Goal: Task Accomplishment & Management: Manage account settings

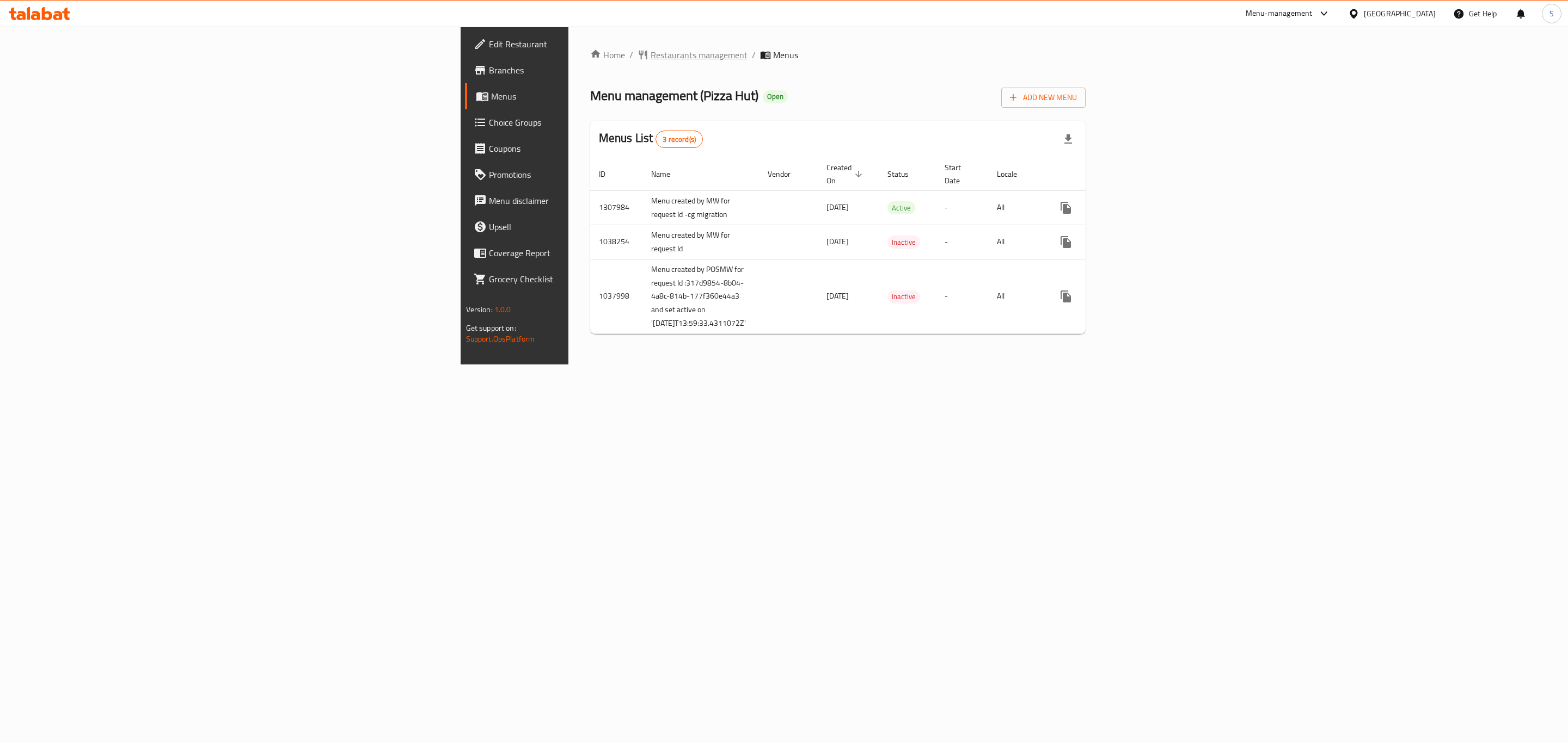
click at [650, 53] on span "Restaurants management" at bounding box center [699, 54] width 97 height 13
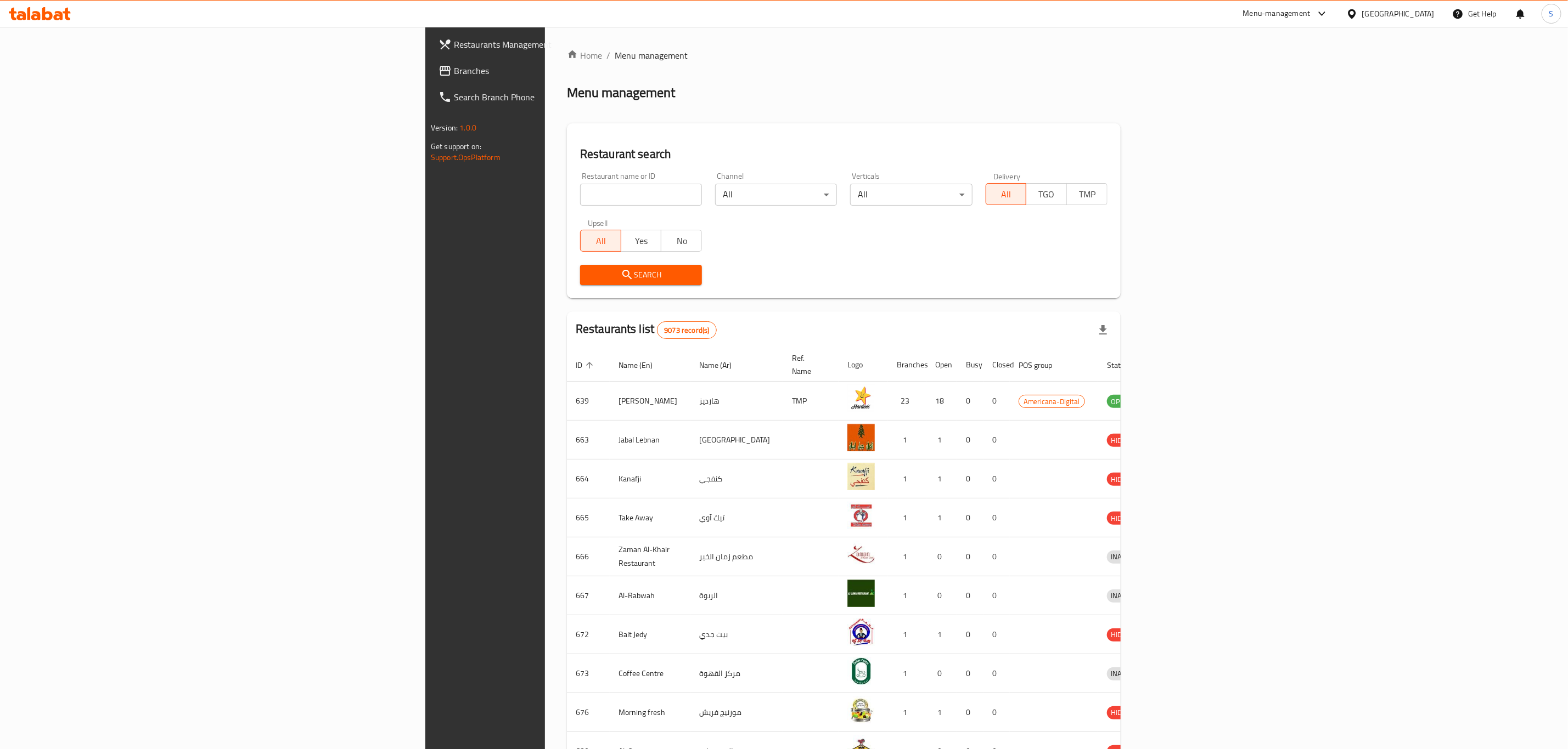
click at [580, 188] on input "search" at bounding box center [641, 195] width 122 height 22
type input "d"
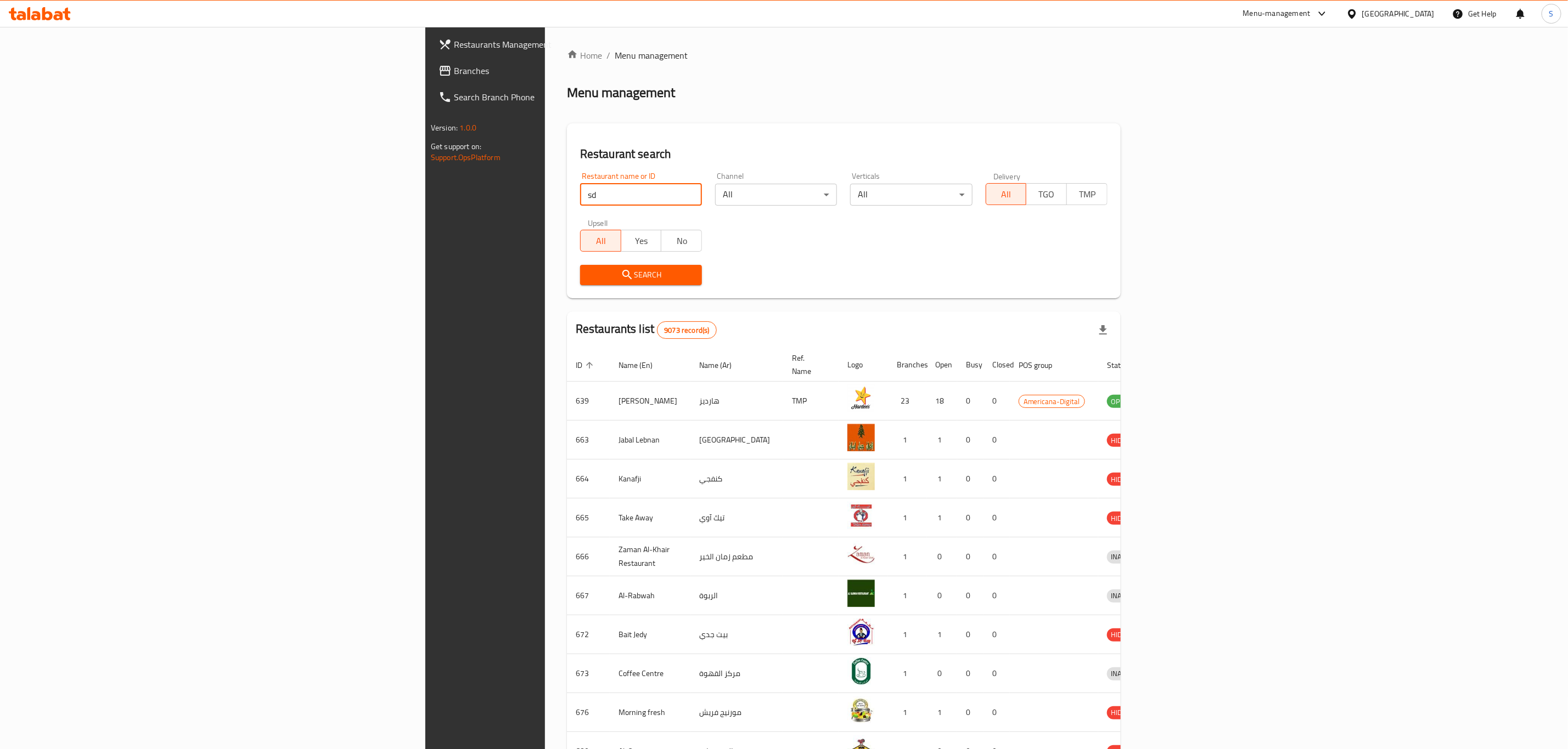
type input "s"
click at [580, 201] on input "search" at bounding box center [641, 195] width 122 height 22
type input "pizza hut"
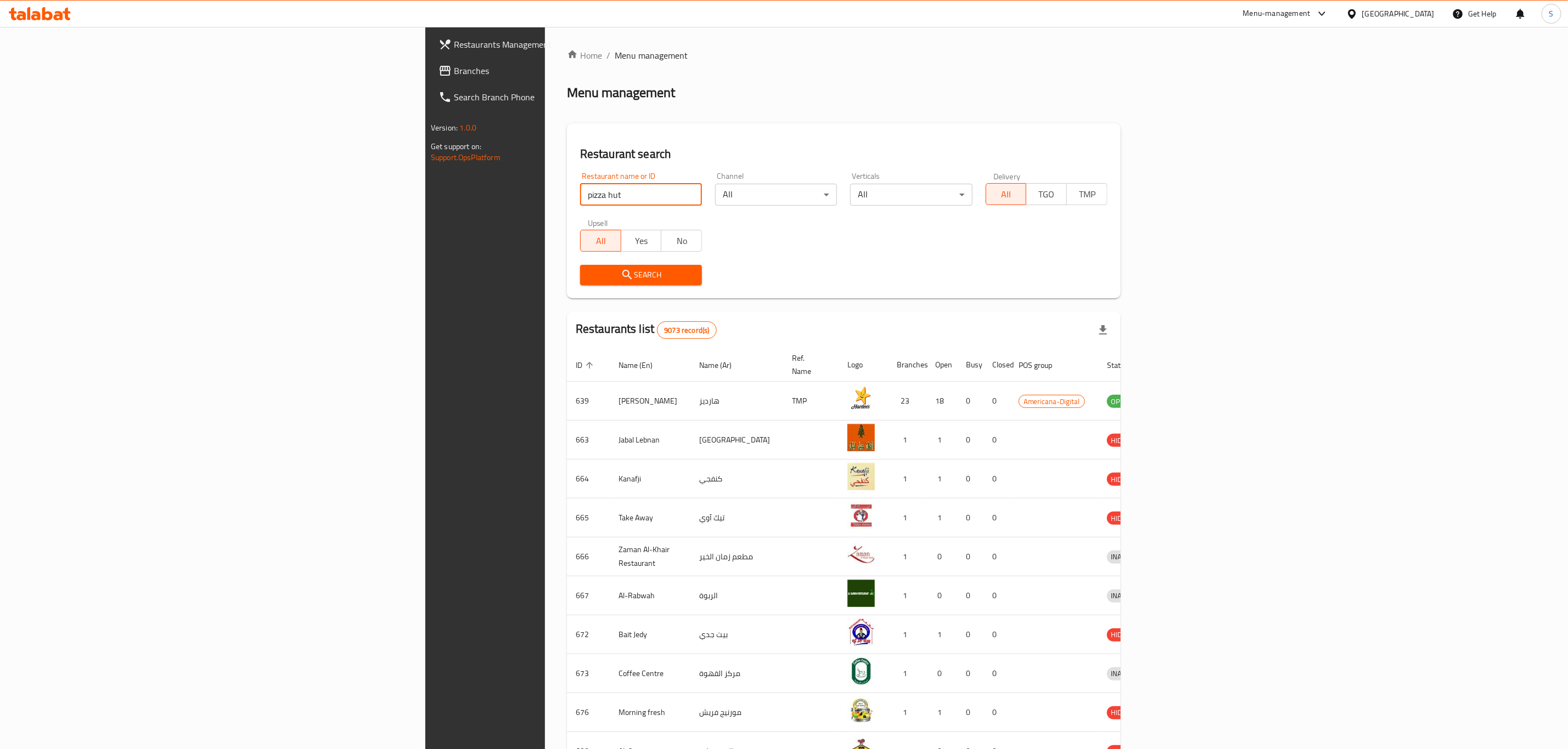
click button "Search" at bounding box center [641, 275] width 122 height 21
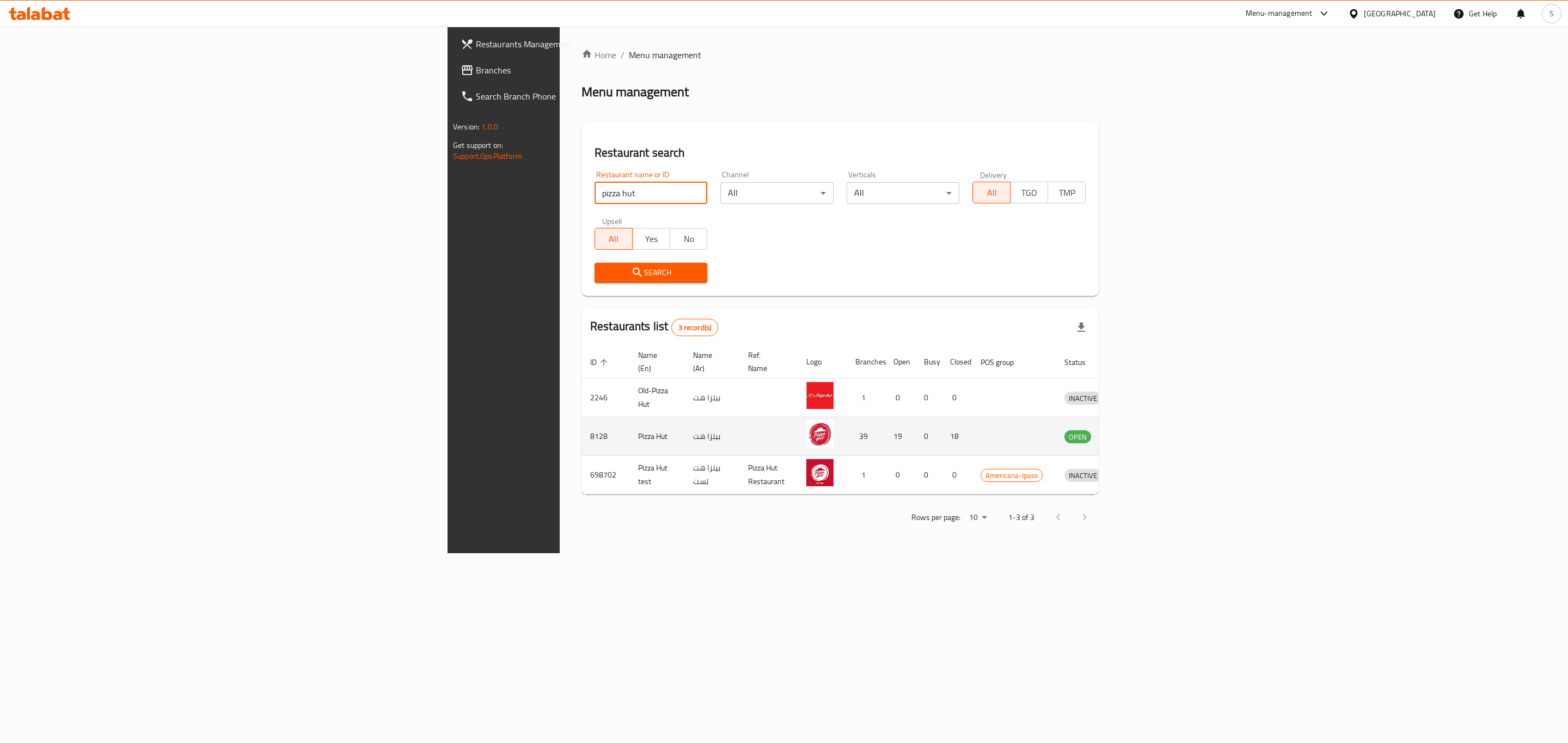
click at [1134, 435] on icon "enhanced table" at bounding box center [1132, 437] width 4 height 4
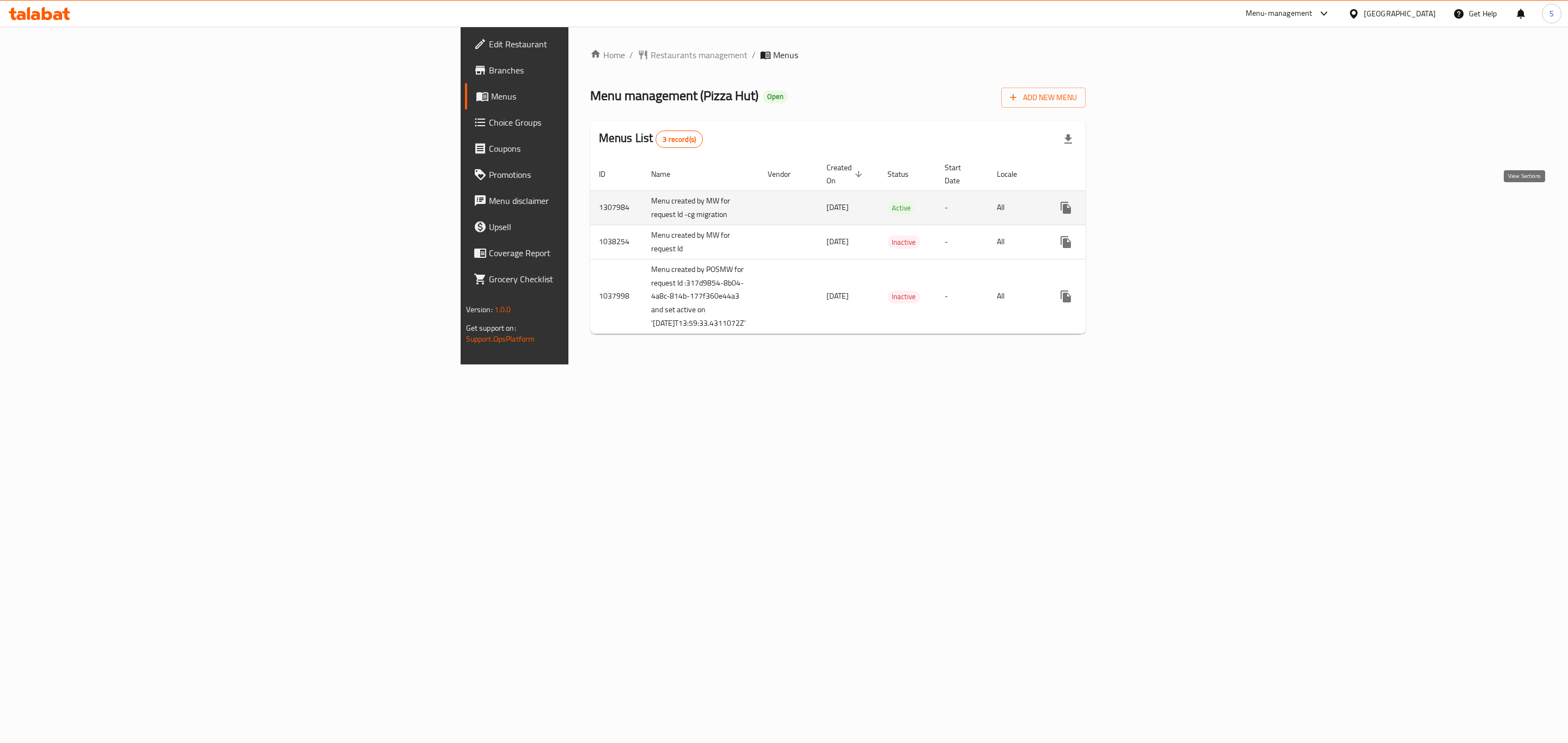
click at [1151, 205] on icon "enhanced table" at bounding box center [1143, 207] width 13 height 13
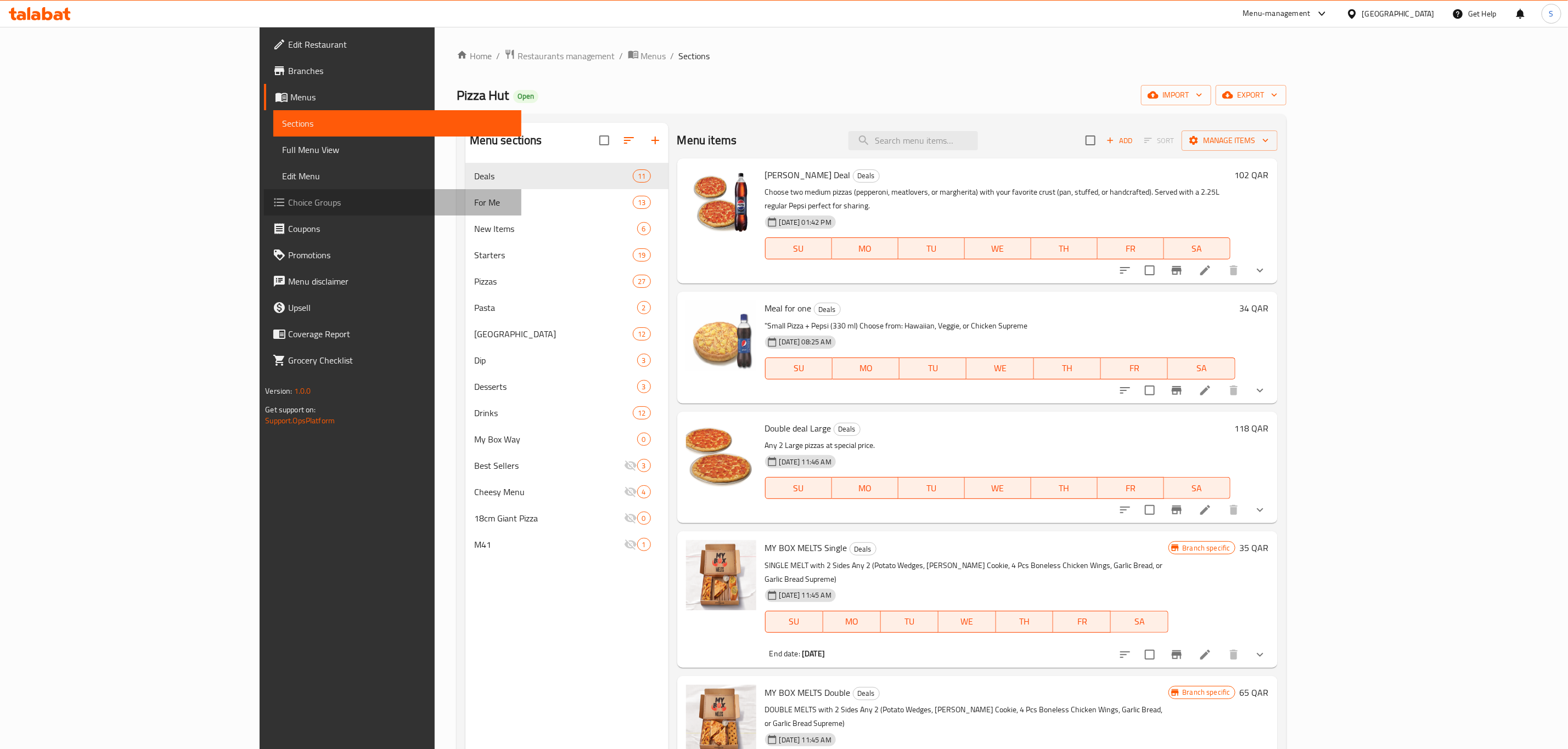
click at [288, 199] on span "Choice Groups" at bounding box center [400, 202] width 224 height 13
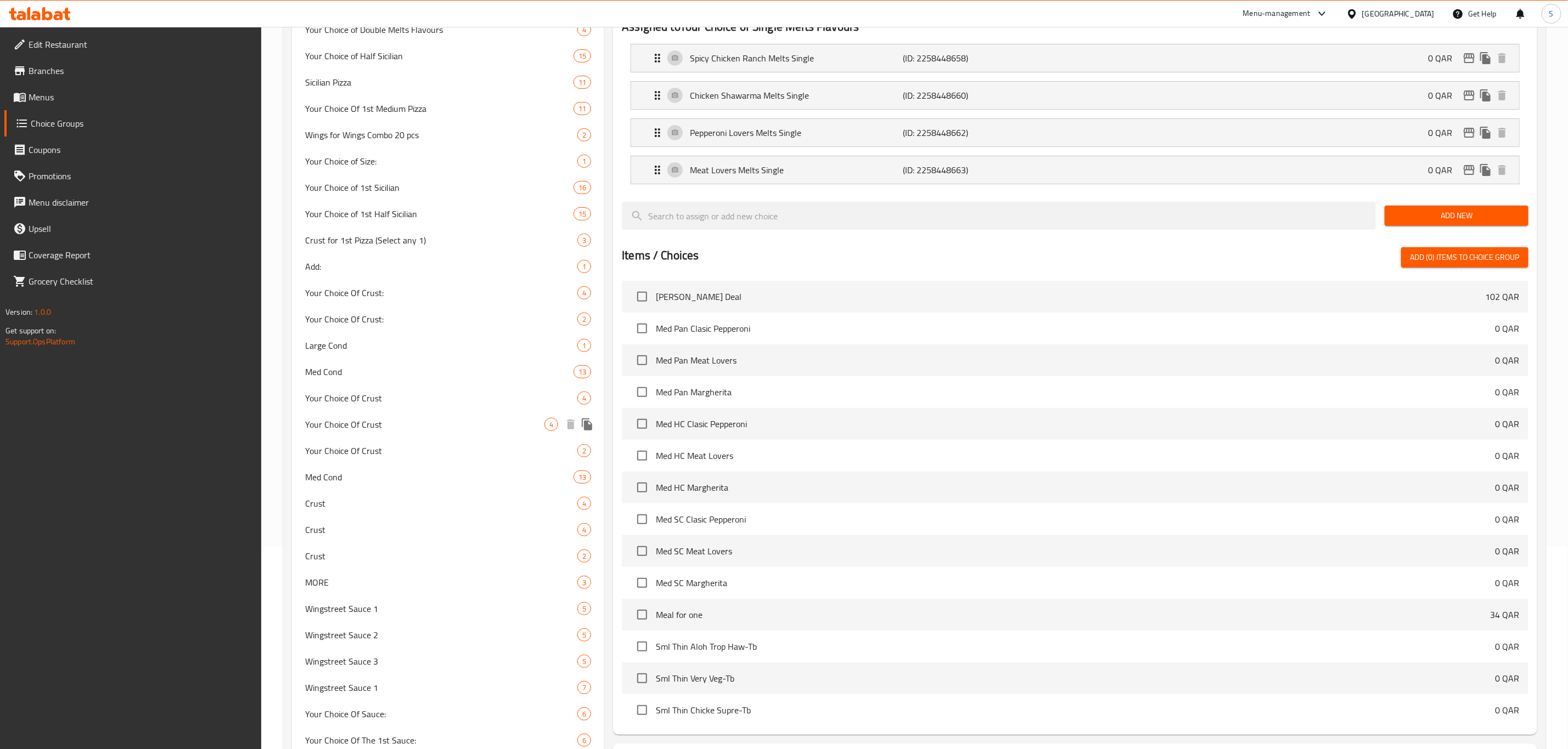
scroll to position [247, 0]
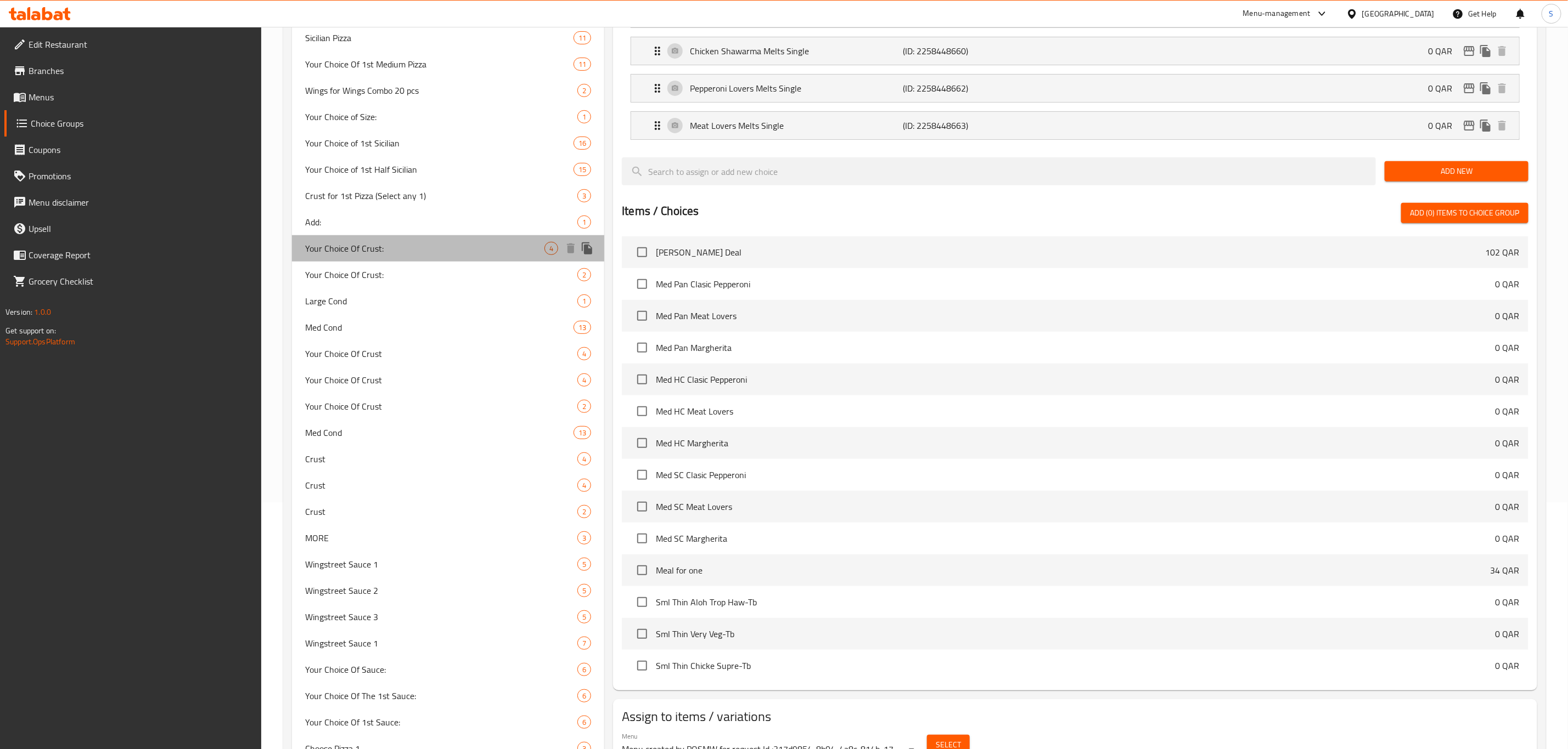
click at [367, 247] on span "Your Choice Of Crust:" at bounding box center [425, 248] width 239 height 13
type input "Your Choice Of Crust:"
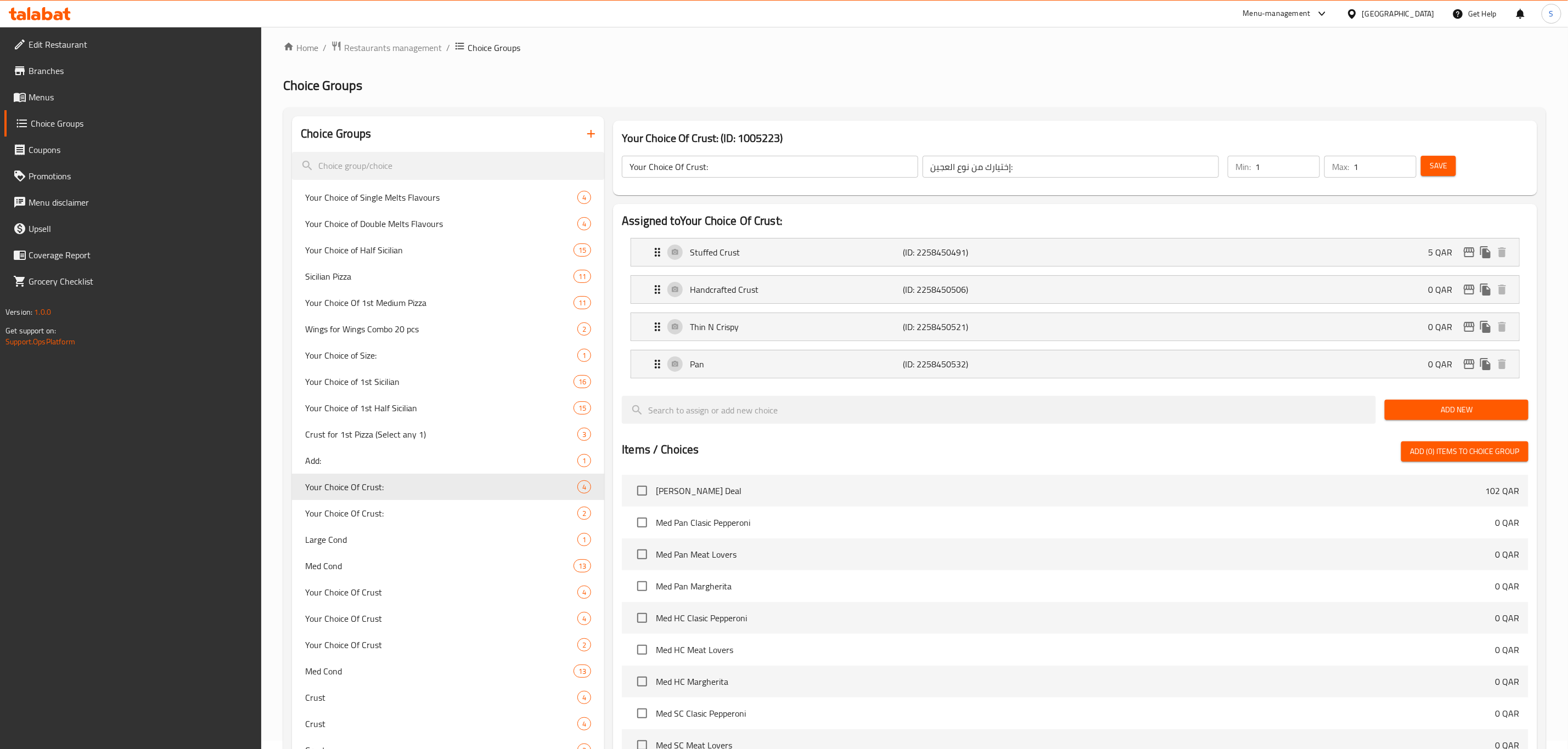
scroll to position [0, 0]
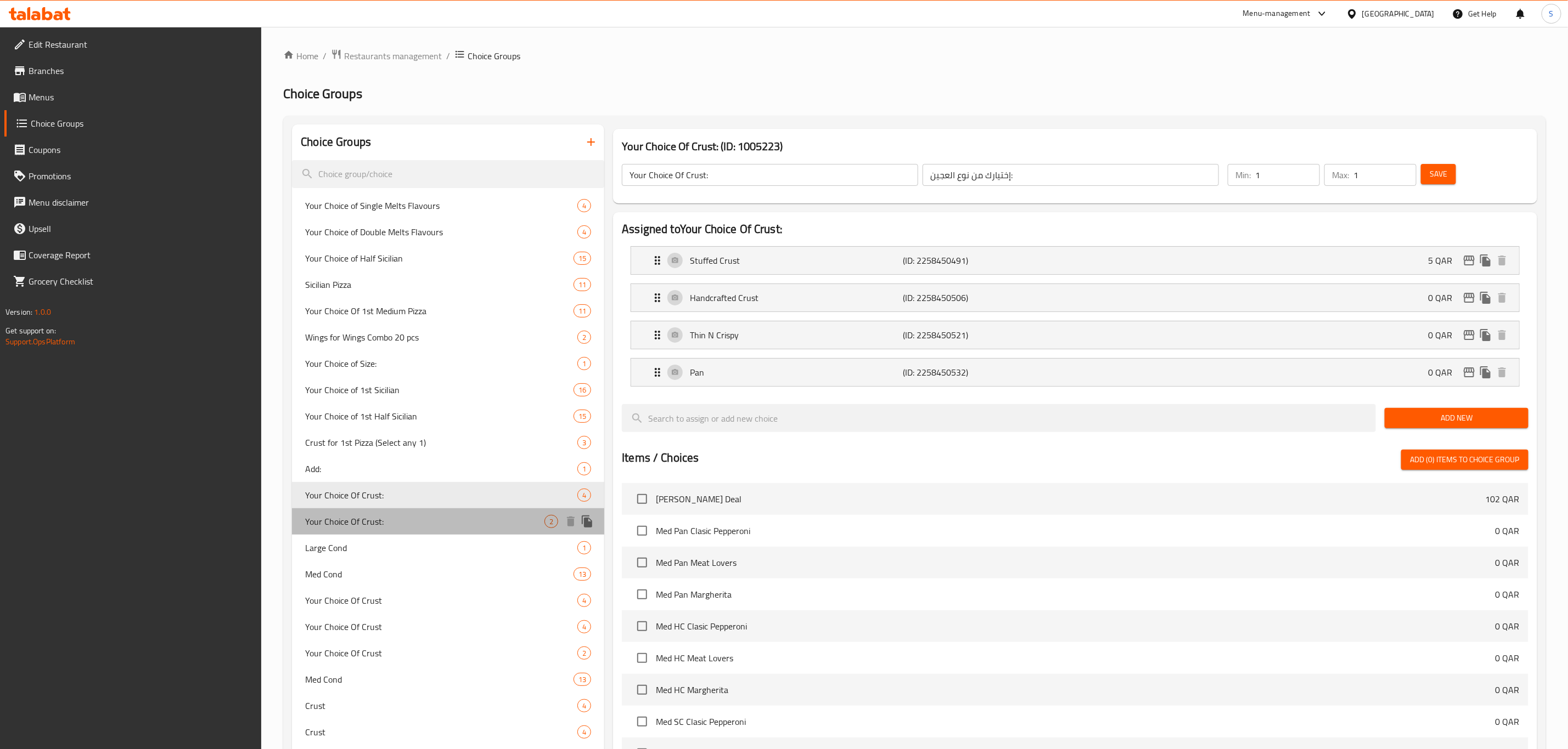
click at [380, 525] on span "Your Choice Of Crust:" at bounding box center [425, 521] width 239 height 13
type input "اختيارك العجين:"
type input "0"
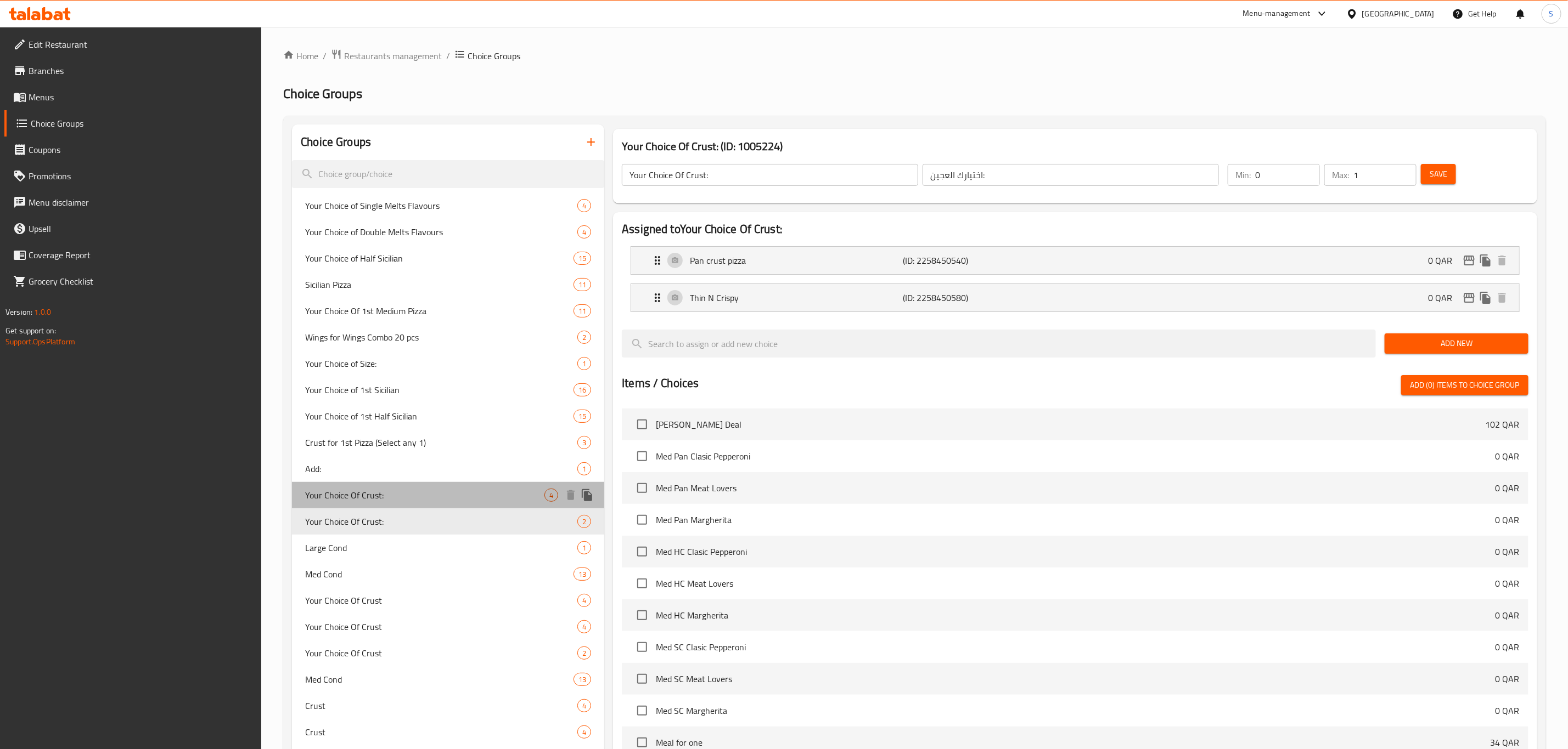
click at [369, 496] on span "Your Choice Of Crust:" at bounding box center [425, 495] width 239 height 13
type input "إختيارك من نوع العجين:"
type input "1"
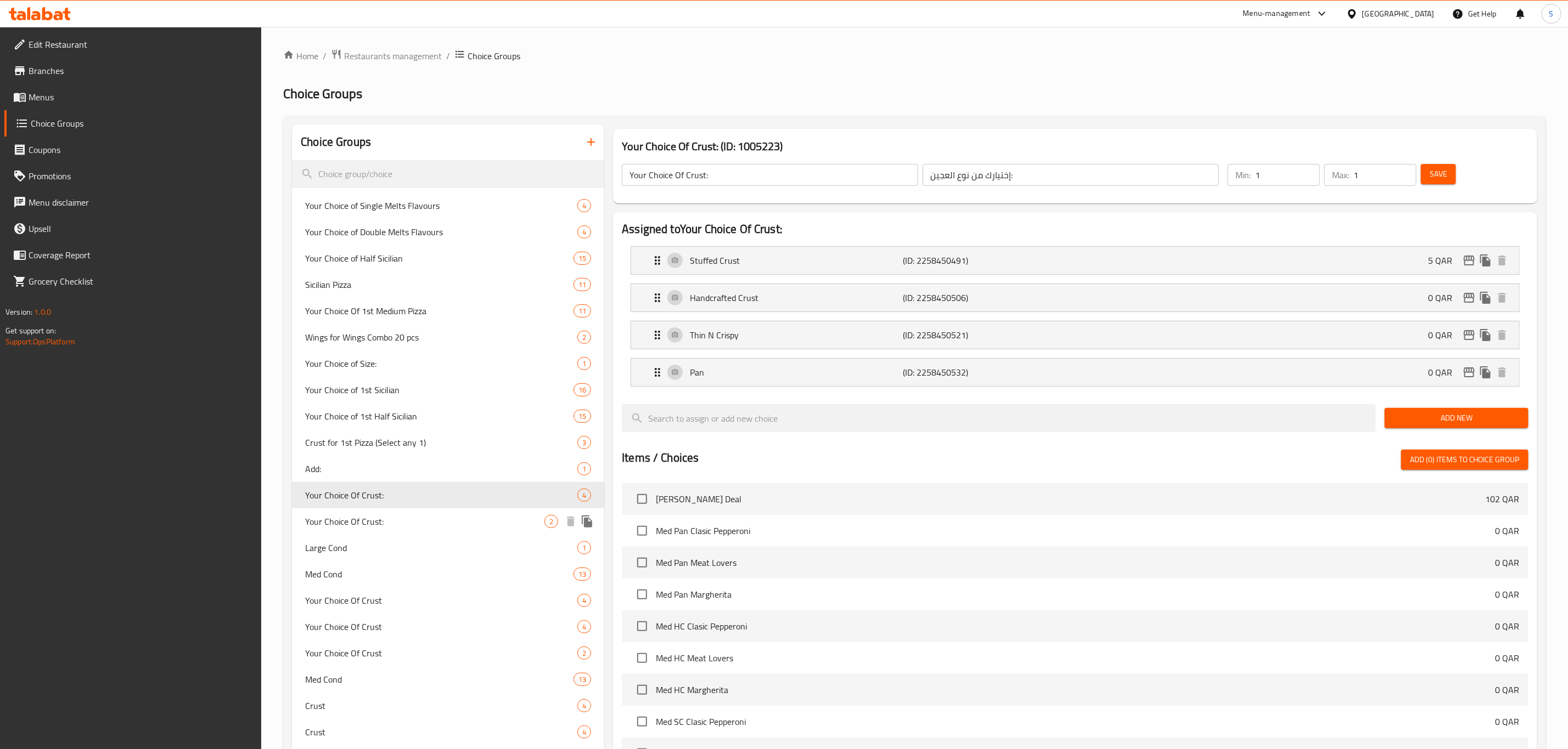
scroll to position [165, 0]
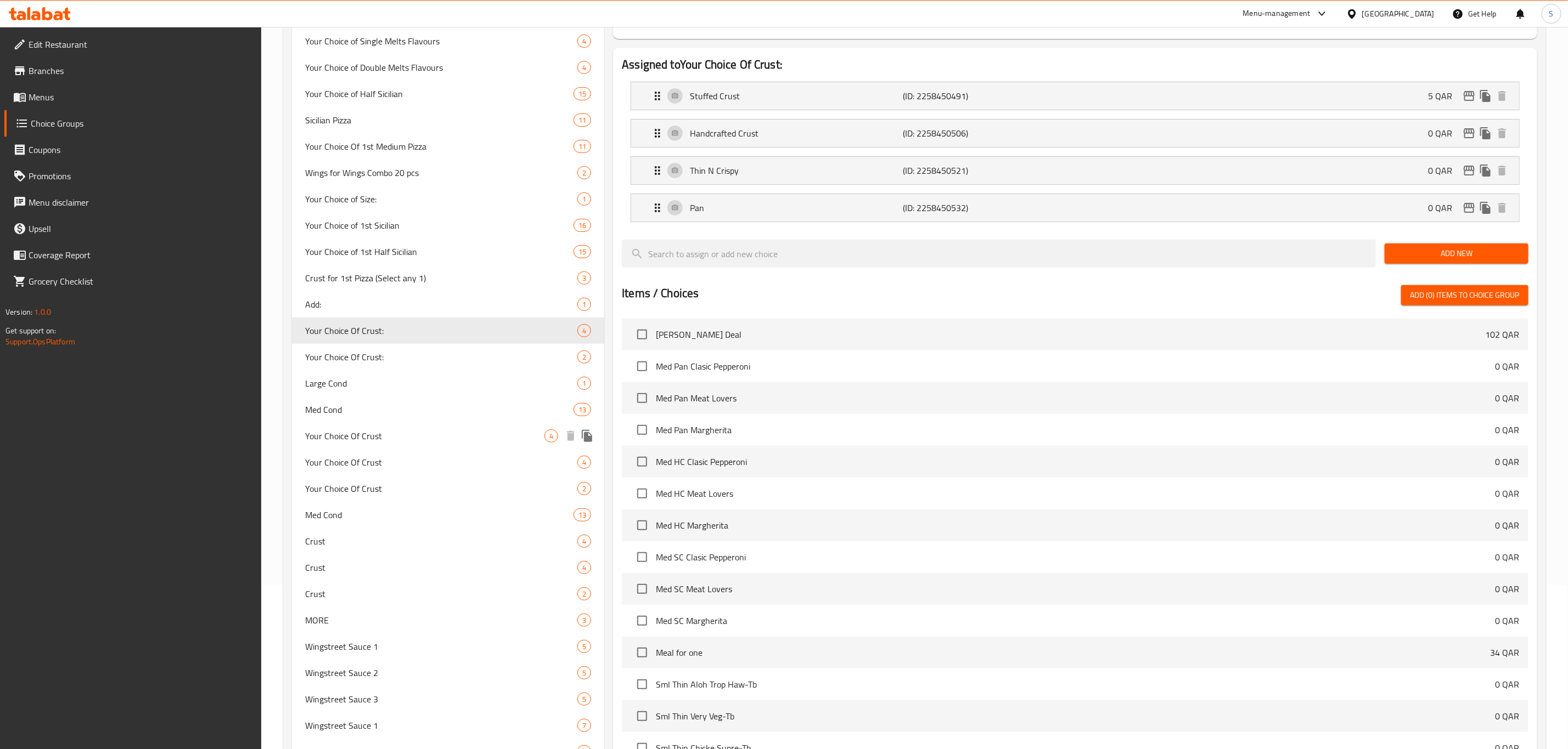
click at [373, 429] on span "Your Choice Of Crust" at bounding box center [425, 435] width 239 height 13
type input "Your Choice Of Crust"
type input "إختيارك من العجين"
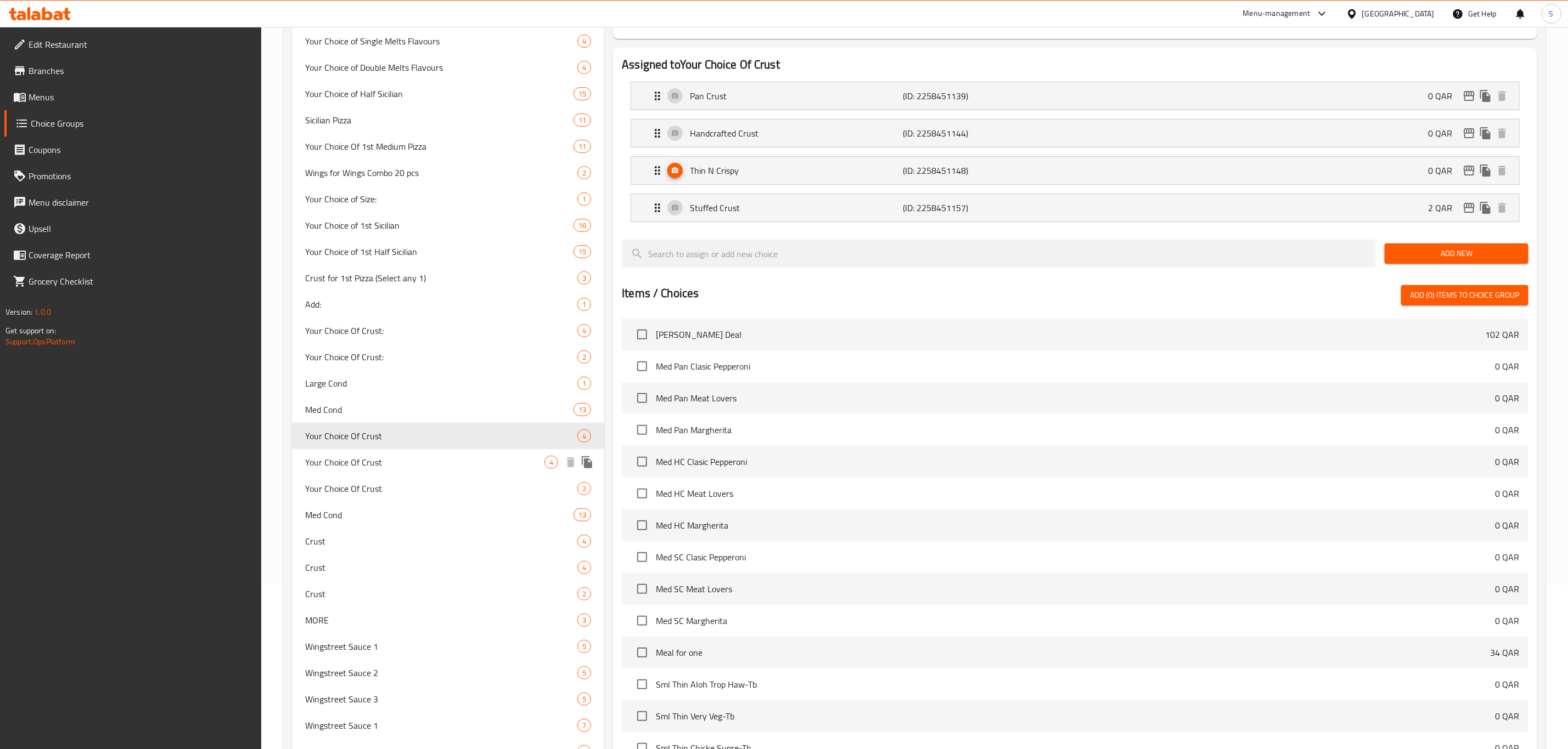
click at [369, 469] on span "Your Choice Of Crust" at bounding box center [425, 462] width 239 height 13
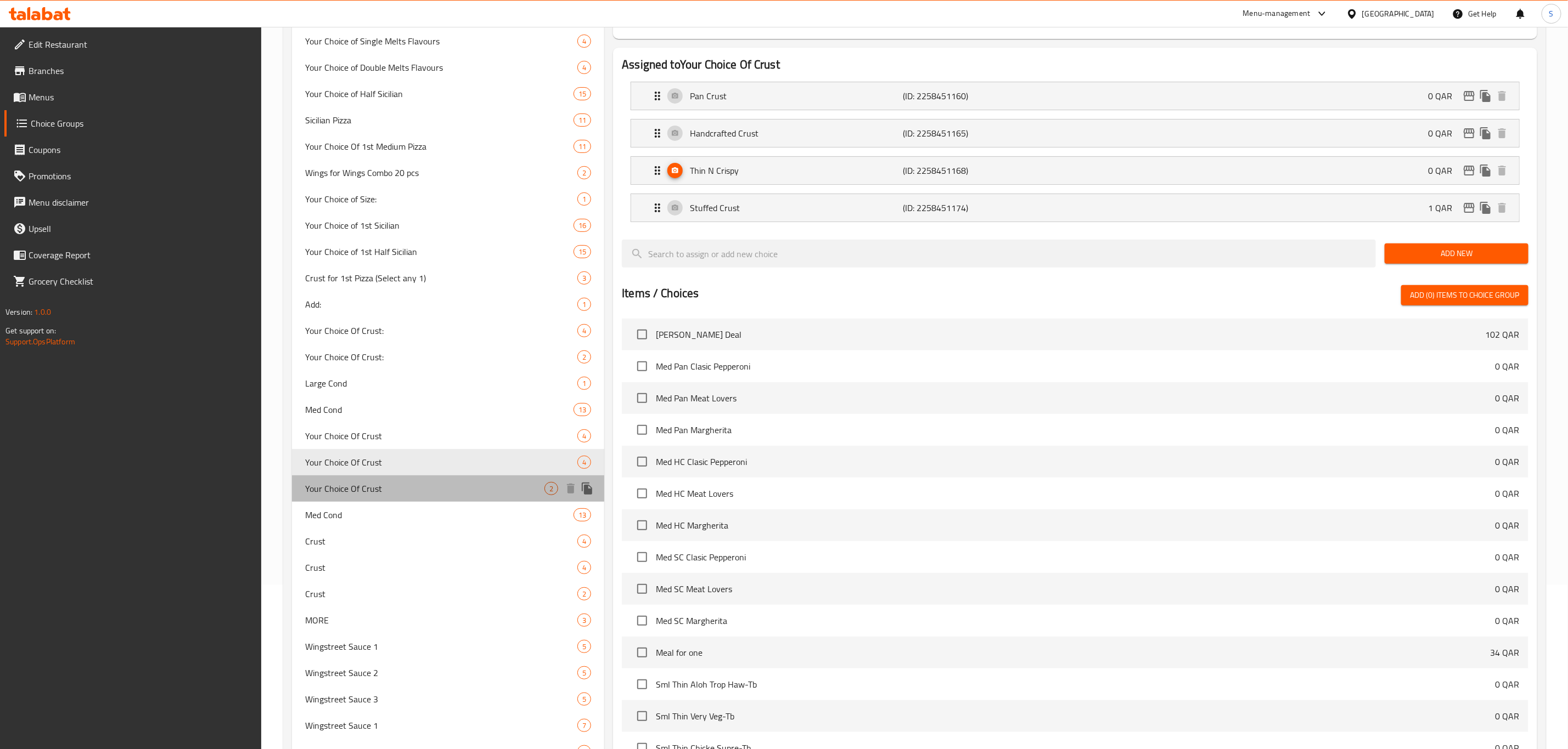
click at [380, 500] on div "Your Choice Of Crust 2" at bounding box center [448, 489] width 313 height 27
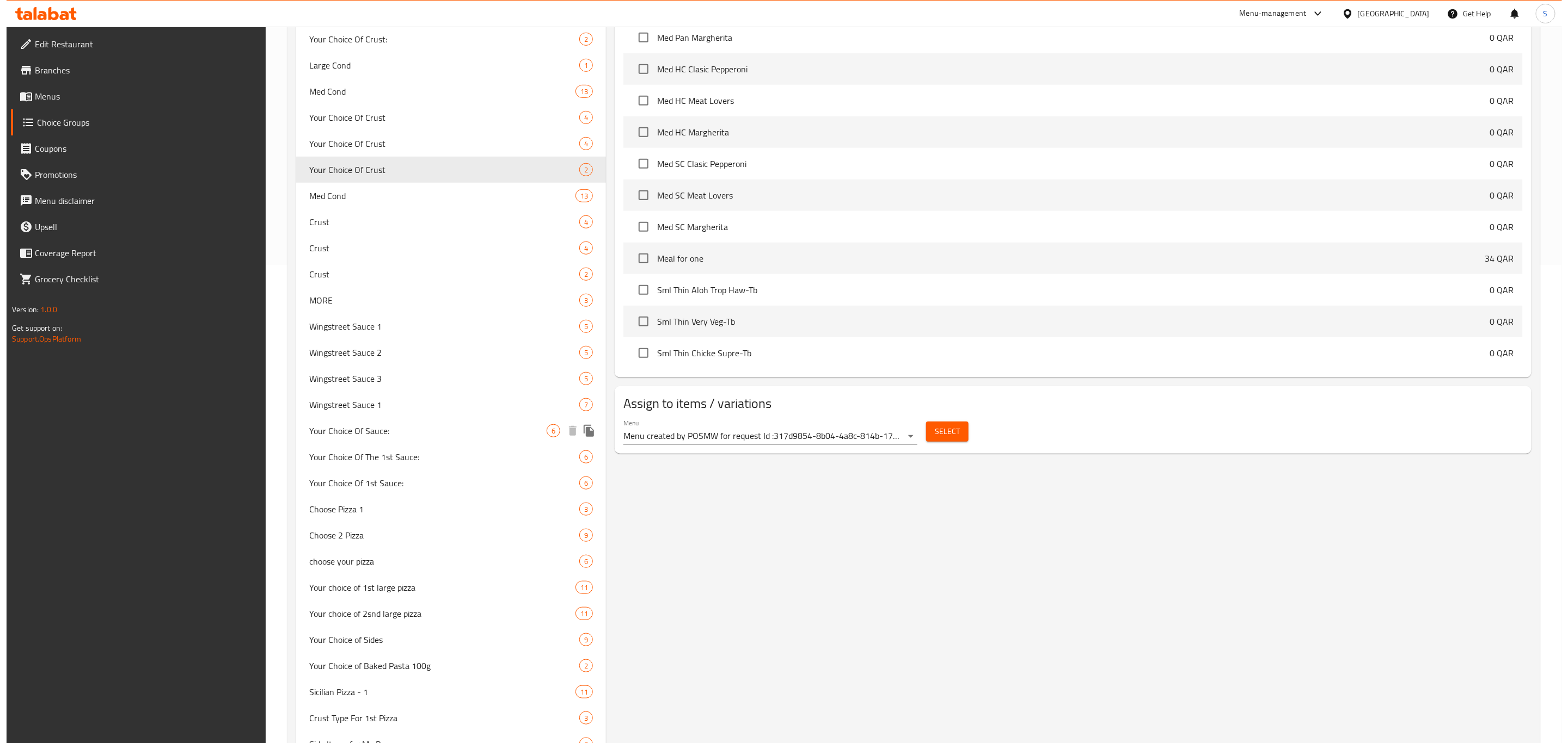
scroll to position [0, 0]
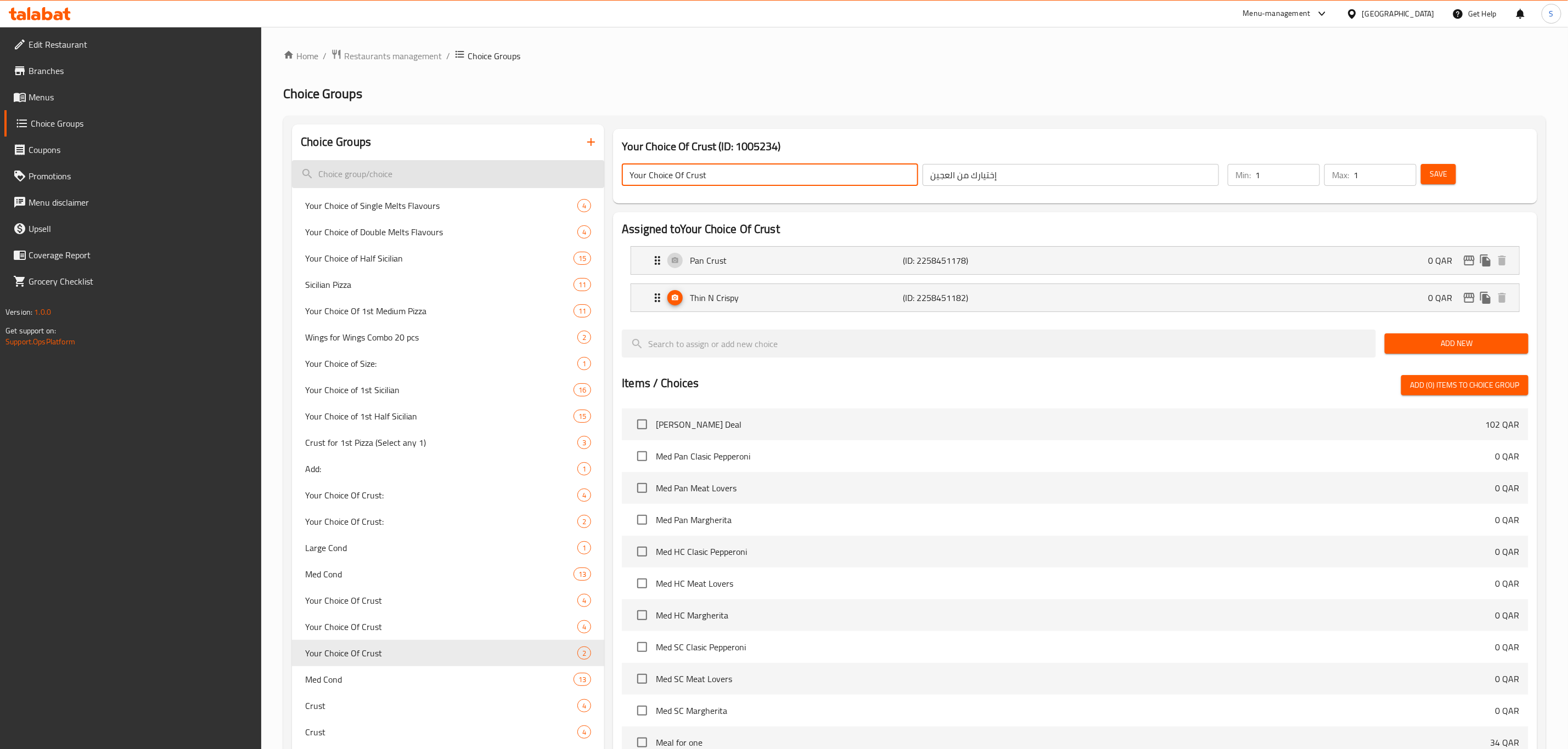
drag, startPoint x: 732, startPoint y: 174, endPoint x: 544, endPoint y: 172, distance: 188.0
click at [594, 137] on icon "button" at bounding box center [591, 141] width 13 height 13
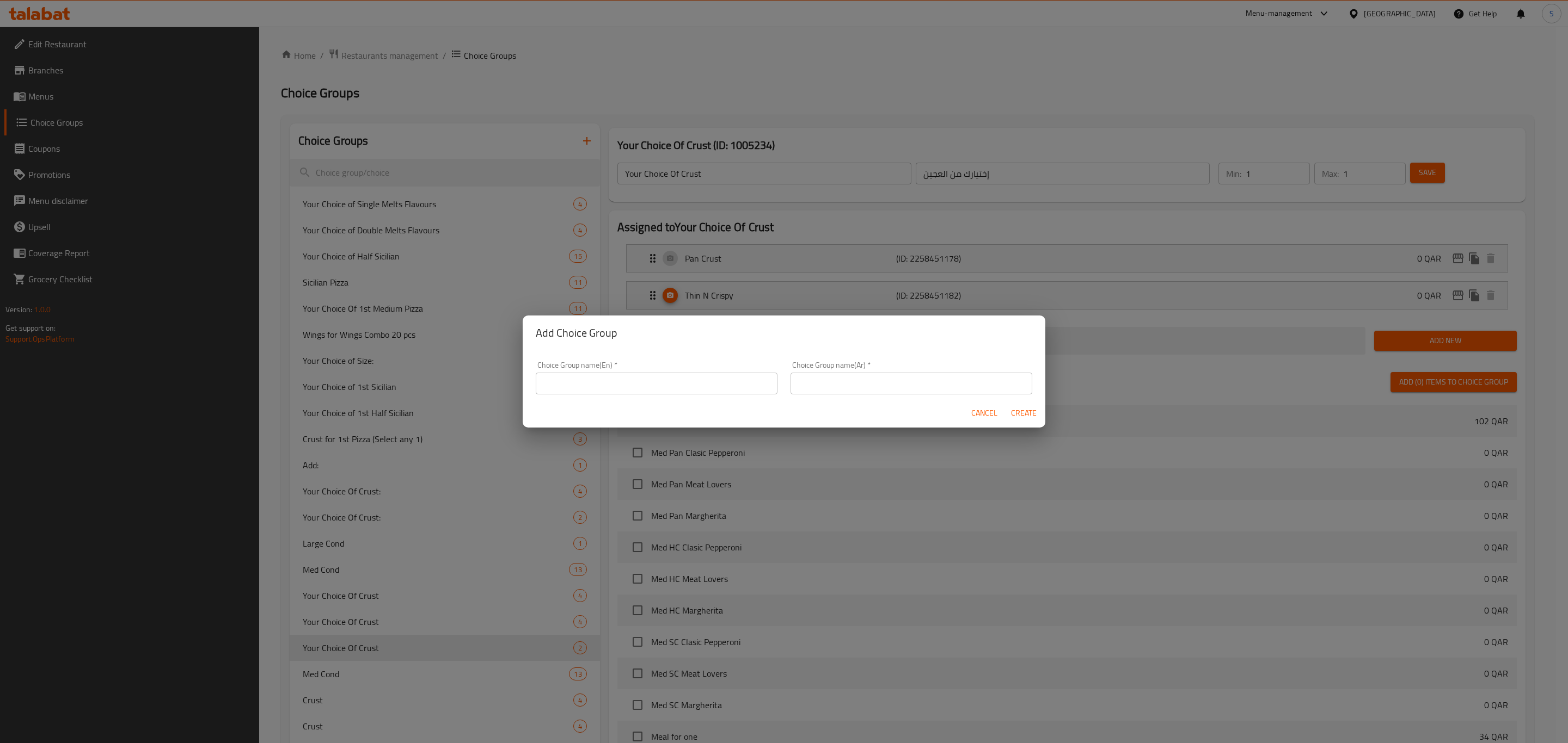
click at [663, 379] on input "text" at bounding box center [656, 384] width 241 height 22
paste input "Your Choice Of Crust"
drag, startPoint x: 680, startPoint y: 382, endPoint x: 418, endPoint y: 372, distance: 262.2
click at [418, 372] on div "Add Choice Group Choice Group name(En)   * Your Choice Of Crust 1st: Choice Gro…" at bounding box center [784, 372] width 1568 height 743
type input "Your Choice Of Crust 1st:"
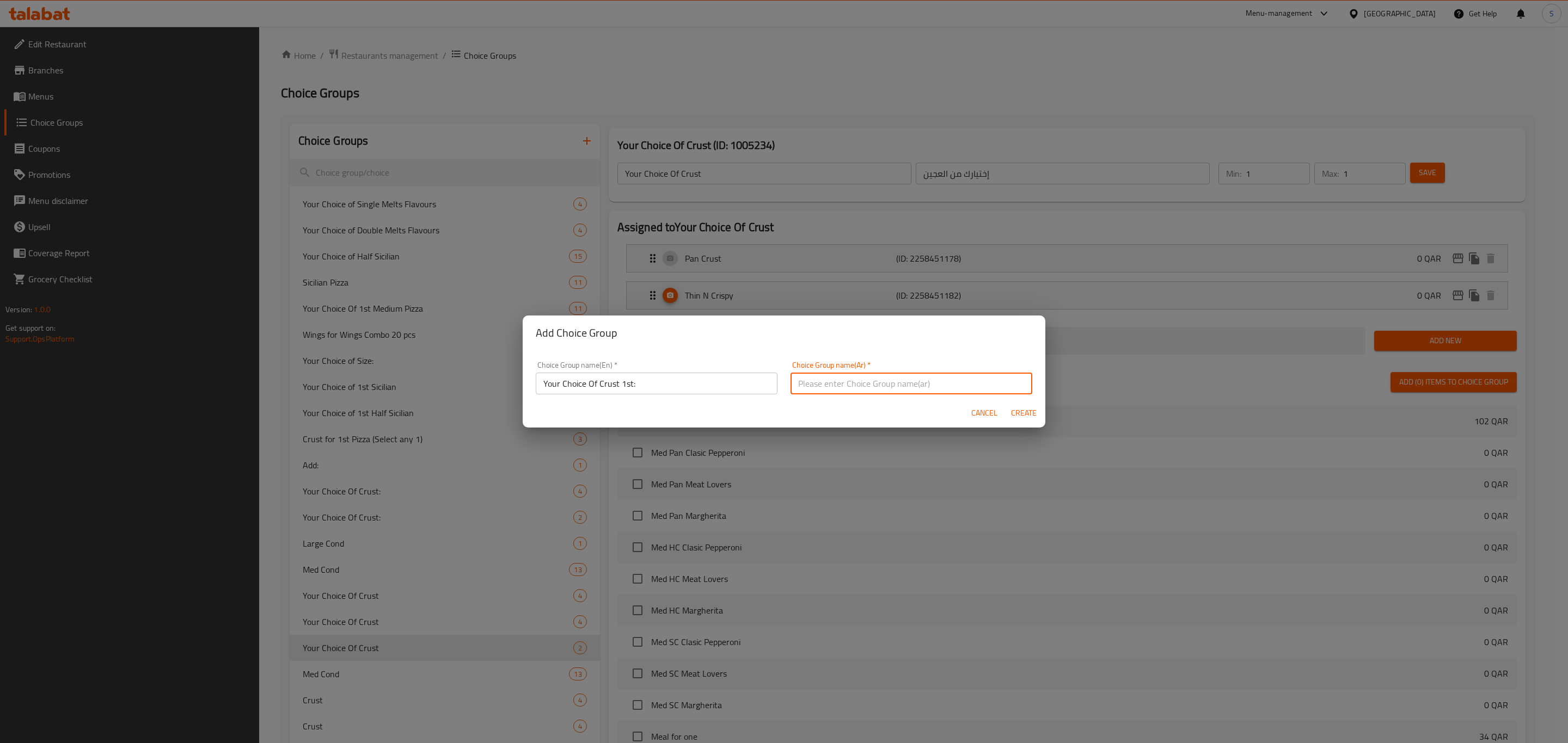
click at [854, 381] on input "text" at bounding box center [911, 384] width 241 height 22
paste input "Your Choice Of Crust 1st:"
type input "Your Choice Of Crust 1st:"
click at [1026, 413] on span "Create" at bounding box center [1023, 414] width 26 height 14
type input "Your Choice Of Crust 1st:"
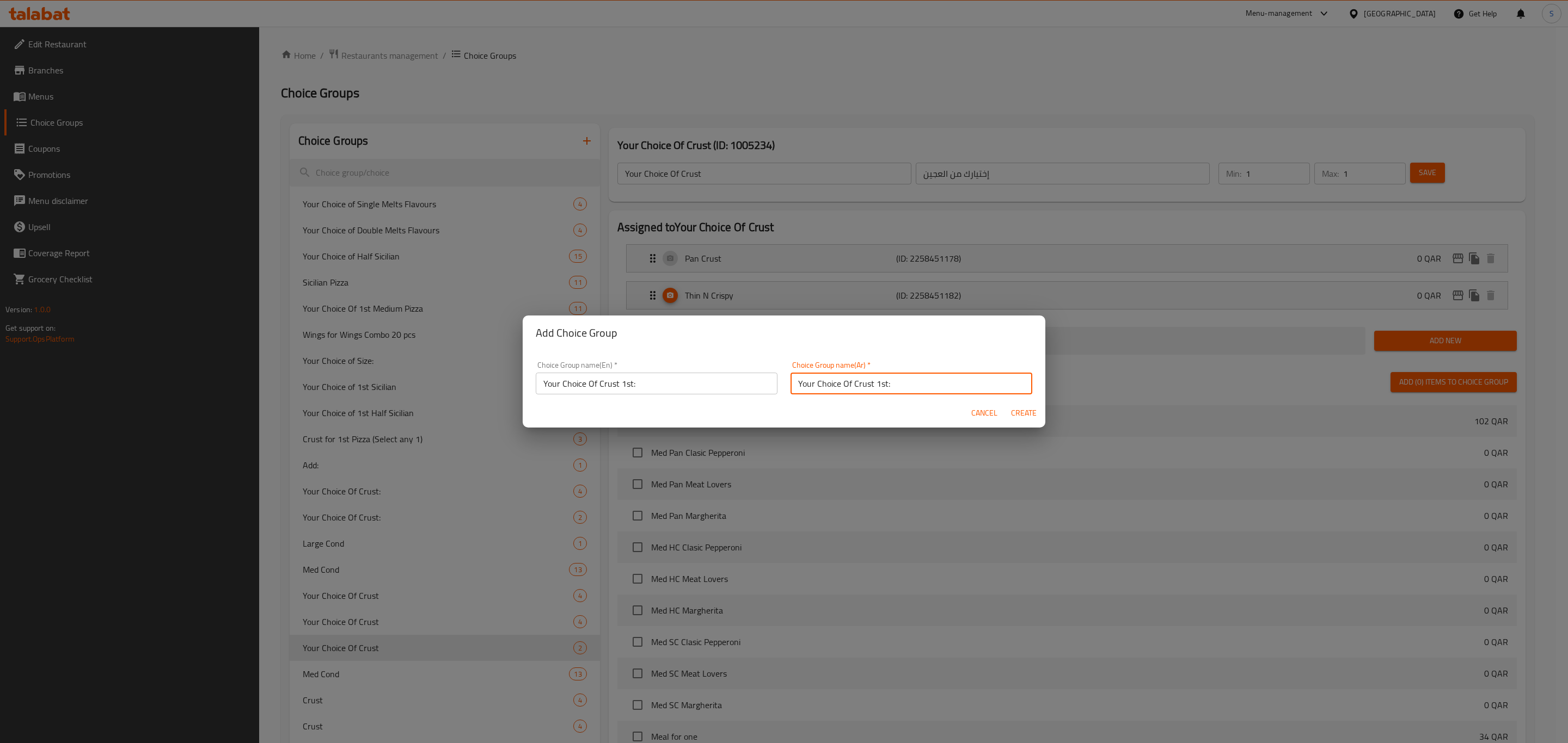
type input "Your Choice Of Crust 1st:"
type input "0"
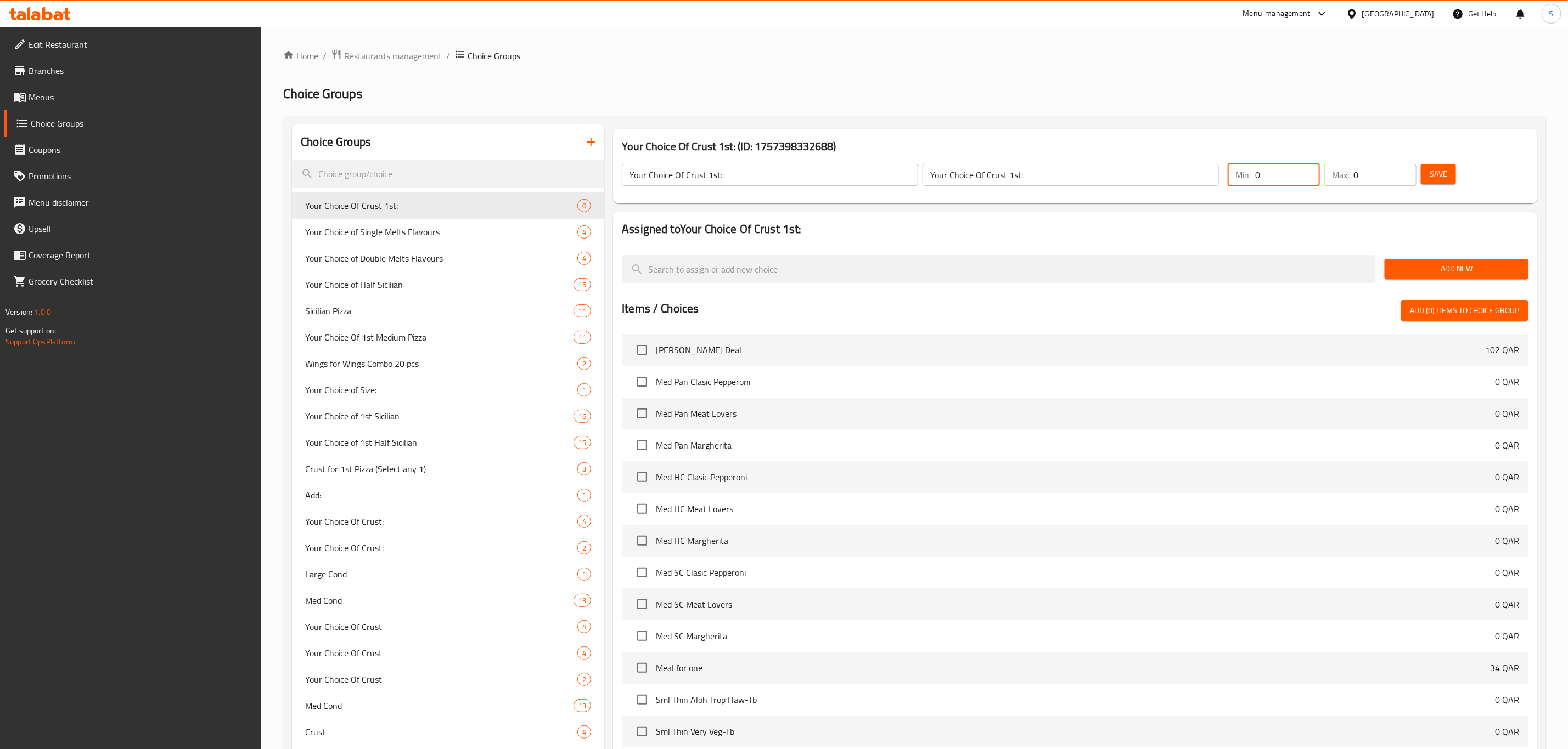
drag, startPoint x: 1268, startPoint y: 172, endPoint x: 1247, endPoint y: 173, distance: 21.0
click at [1249, 172] on div "Min: 0 ​" at bounding box center [1273, 175] width 92 height 22
type input "1"
drag, startPoint x: 1368, startPoint y: 176, endPoint x: 1346, endPoint y: 176, distance: 22.0
click at [1347, 176] on div "Max: 0 ​" at bounding box center [1370, 175] width 92 height 22
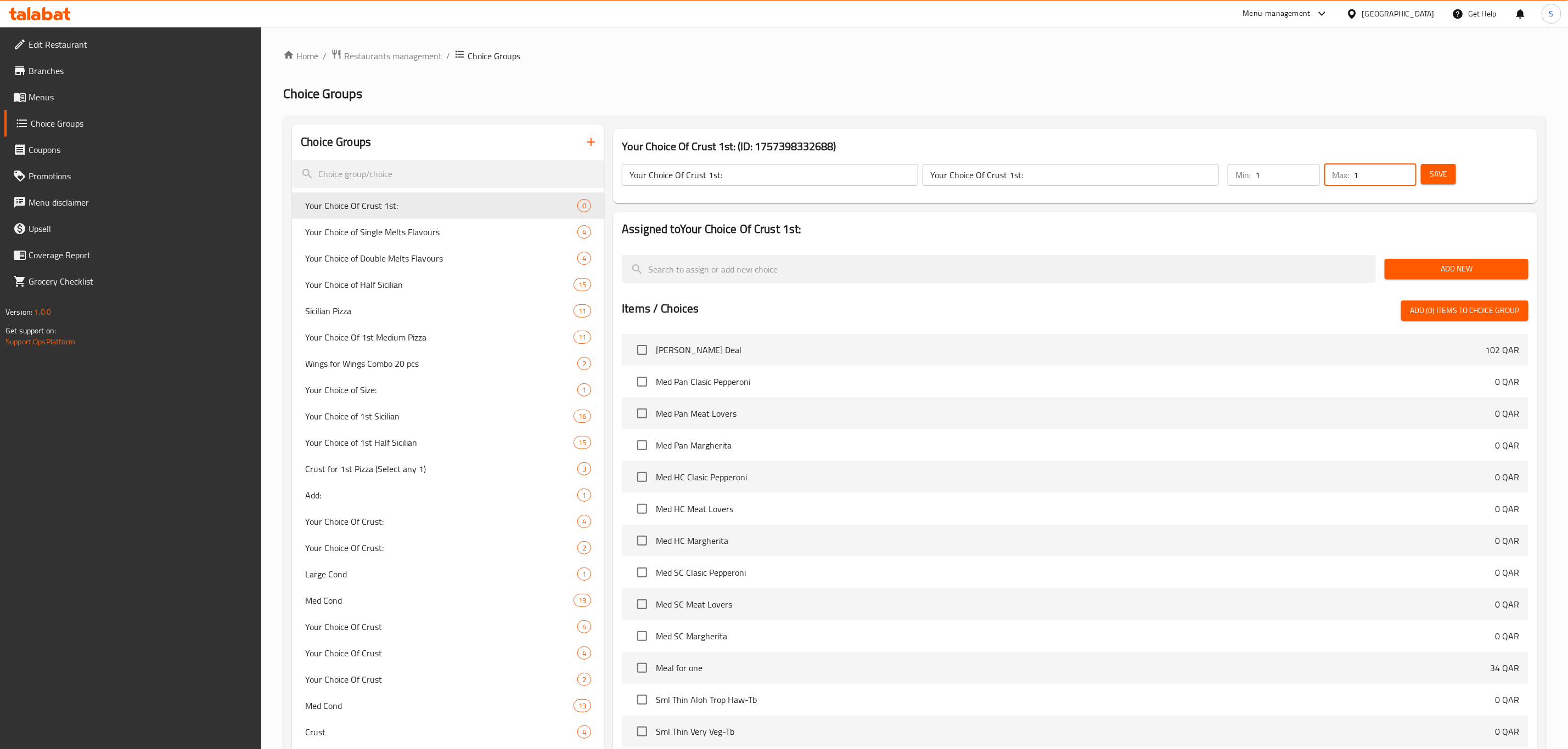
type input "1"
click at [1452, 264] on span "Add New" at bounding box center [1457, 269] width 127 height 14
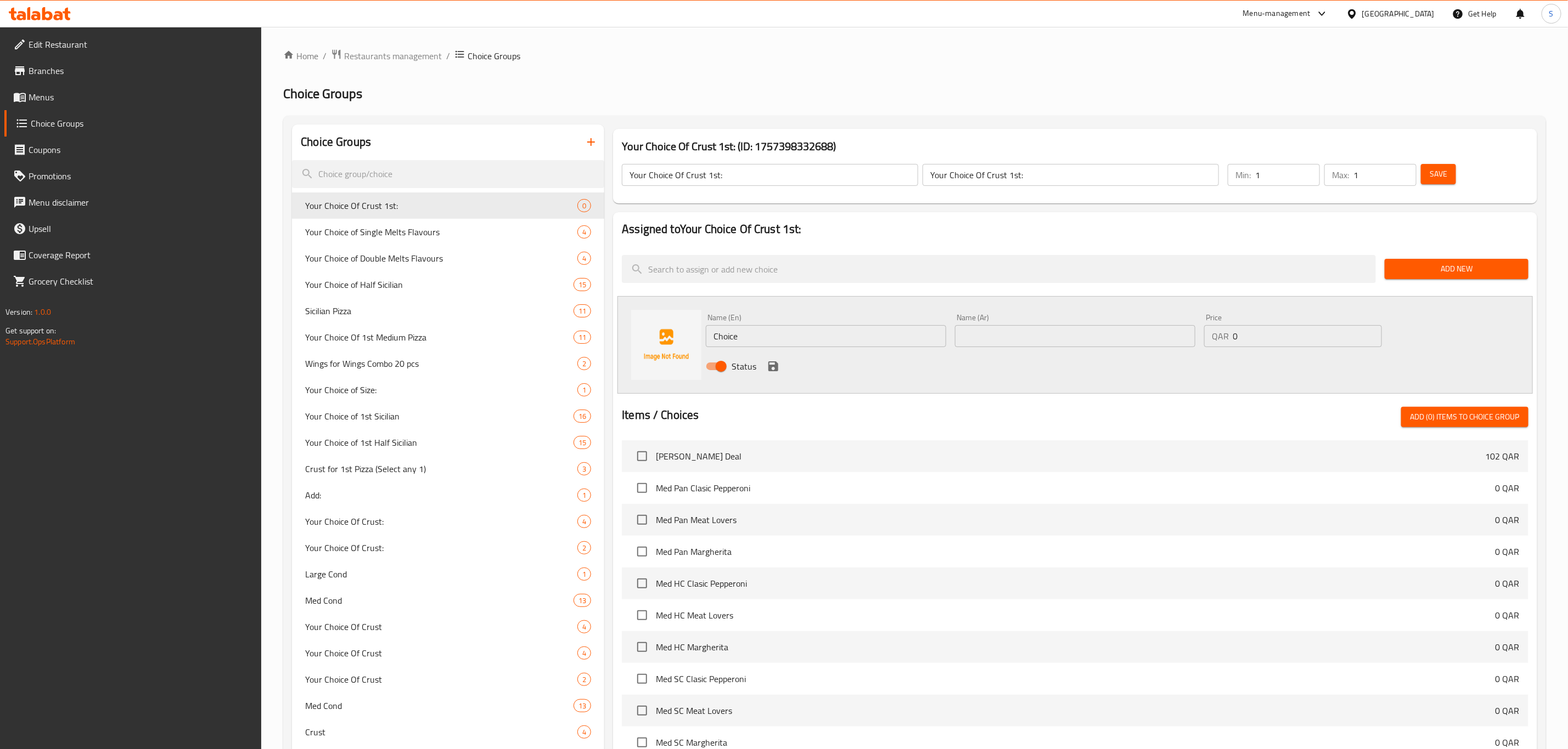
click at [641, 328] on div "Name (En) Choice Name (En) Name (Ar) Name (Ar) Price QAR 0 Price Status" at bounding box center [1075, 344] width 916 height 98
paste input "Pan Crust"
type input "Pan Crust"
click at [983, 331] on input "text" at bounding box center [1076, 336] width 241 height 22
paste input "Pan Crust"
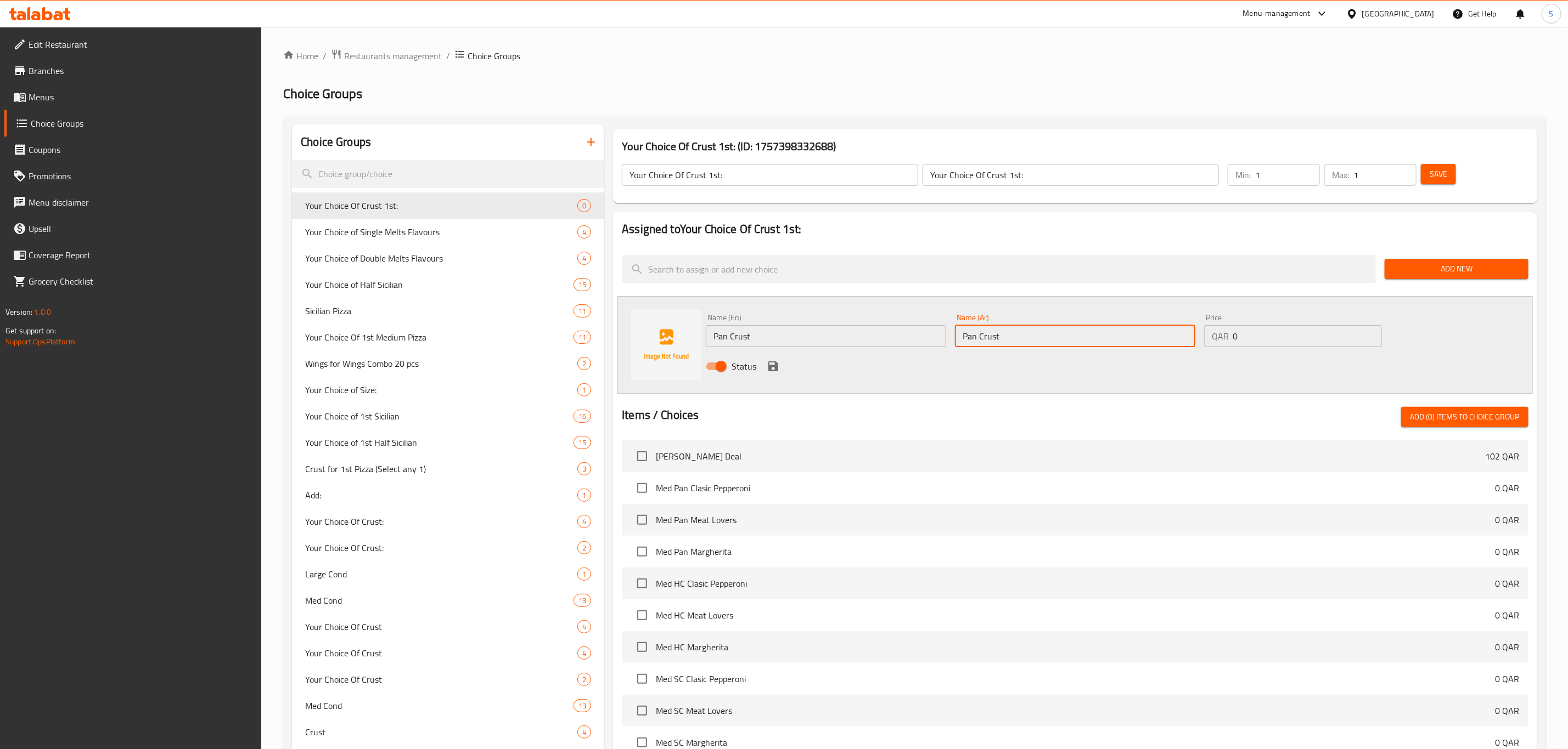
type input "Pan Crust"
click at [773, 366] on icon "save" at bounding box center [773, 366] width 10 height 10
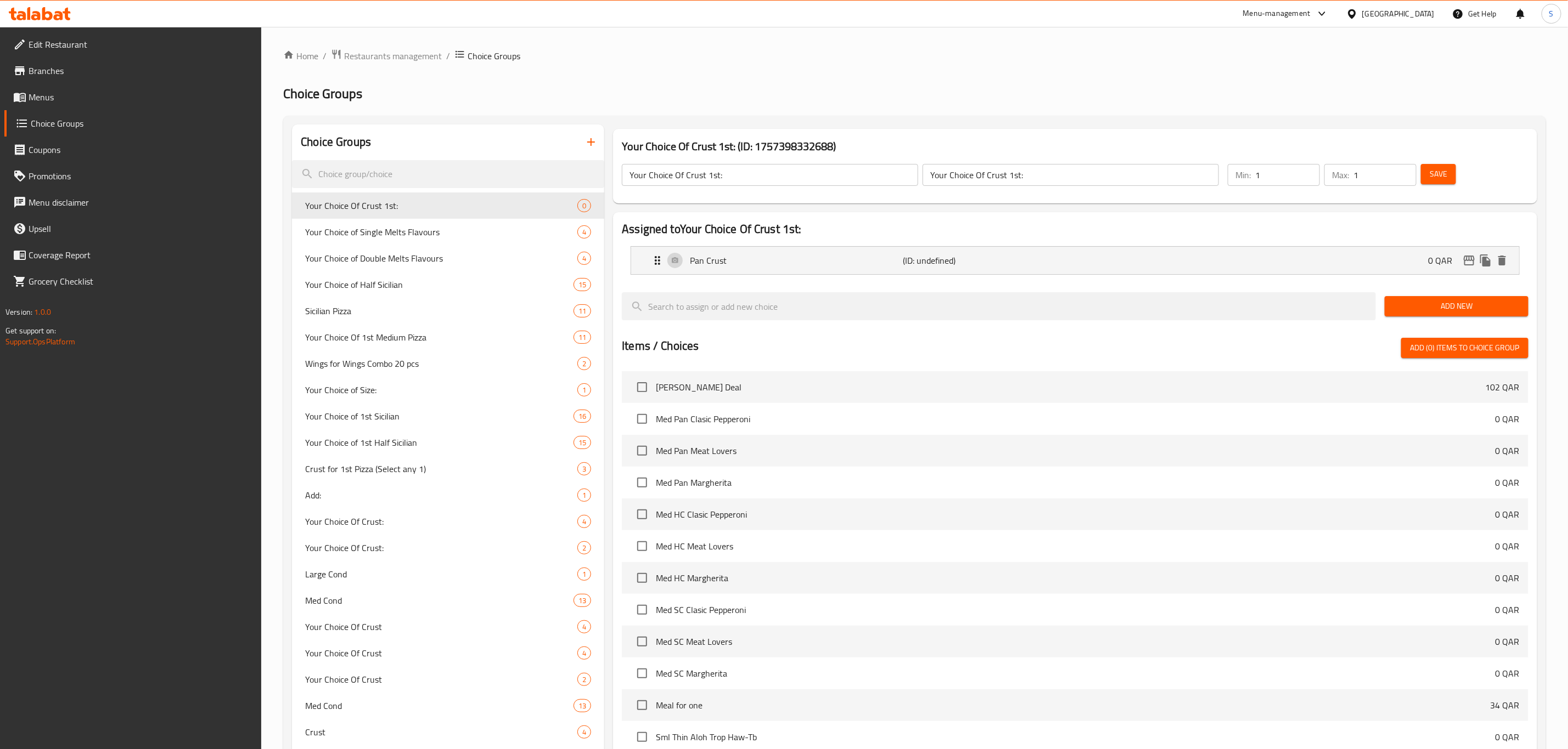
click at [1472, 306] on span "Add New" at bounding box center [1457, 306] width 127 height 14
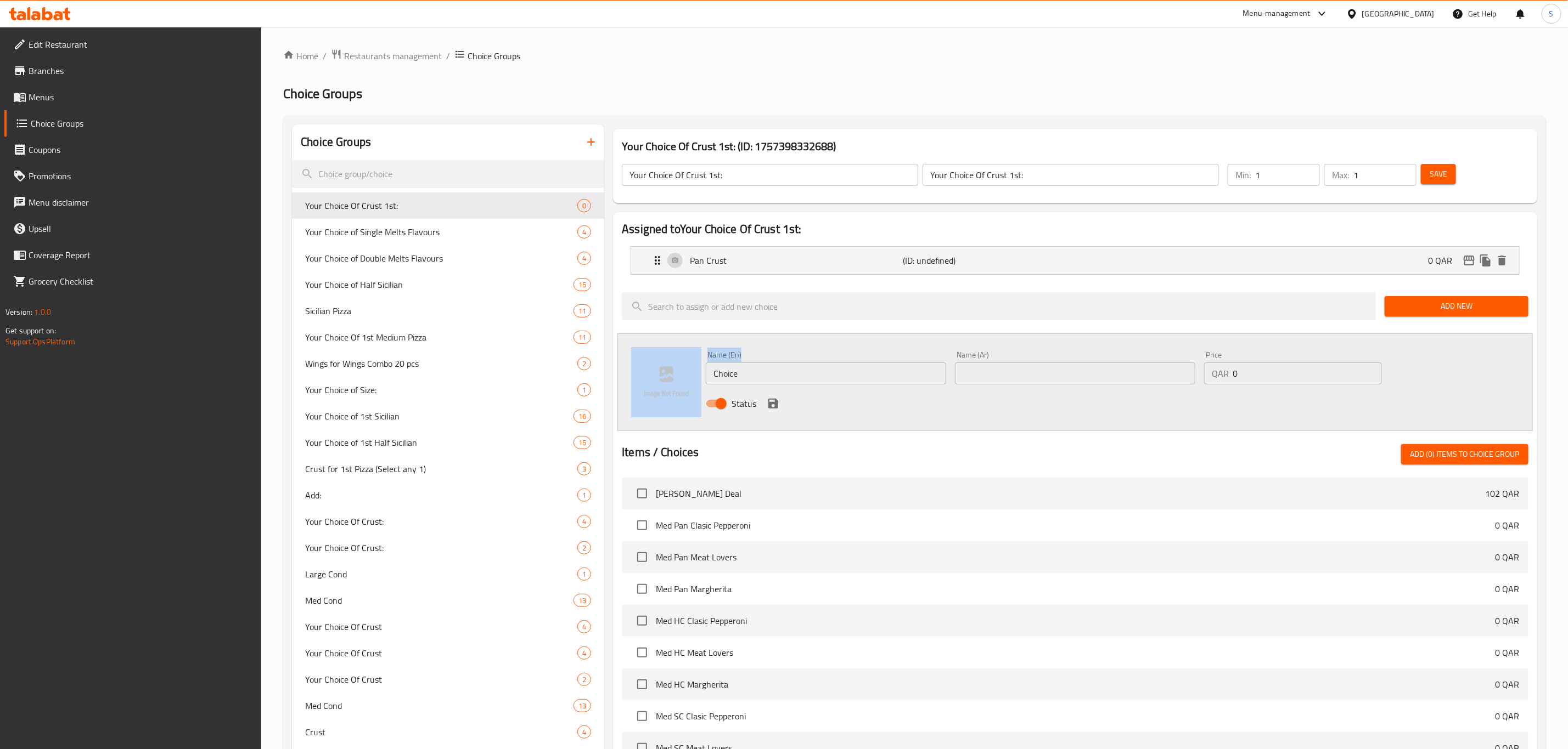
click at [649, 357] on div "Name (En) Choice Name (En) Name (Ar) Name (Ar) Price QAR 0 Price Status" at bounding box center [1075, 382] width 916 height 98
click at [781, 374] on input "Choice" at bounding box center [826, 374] width 241 height 22
click at [630, 368] on div "Name (En) Choice Name (En) Name (Ar) Name (Ar) Price QAR 0 Price Status" at bounding box center [1075, 382] width 916 height 98
paste input "Thin Crust"
type input "Thin Crust"
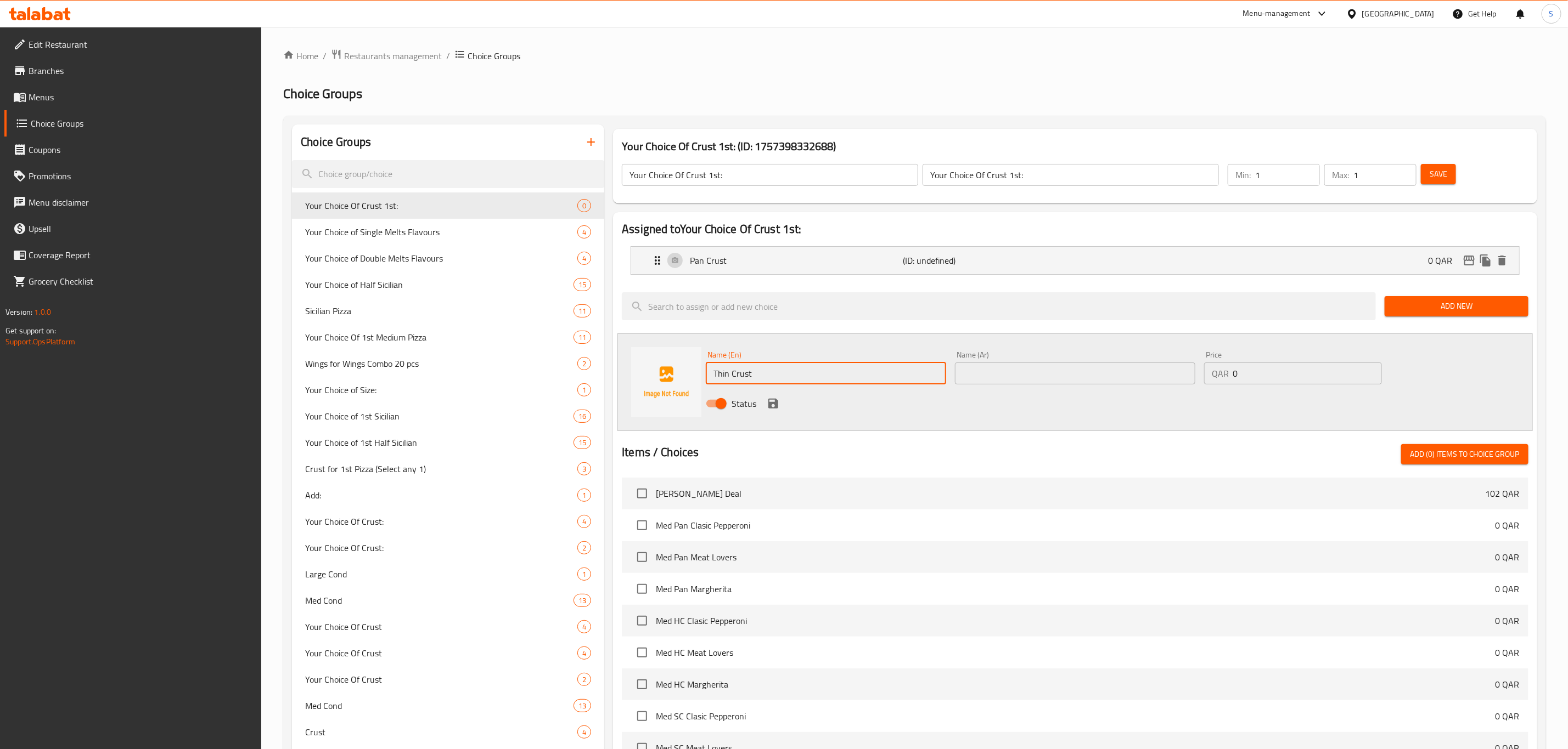
click at [1058, 381] on input "text" at bounding box center [1076, 374] width 241 height 22
paste input "Thin Crust"
type input "Thin Crust"
click at [780, 402] on icon "save" at bounding box center [773, 403] width 13 height 13
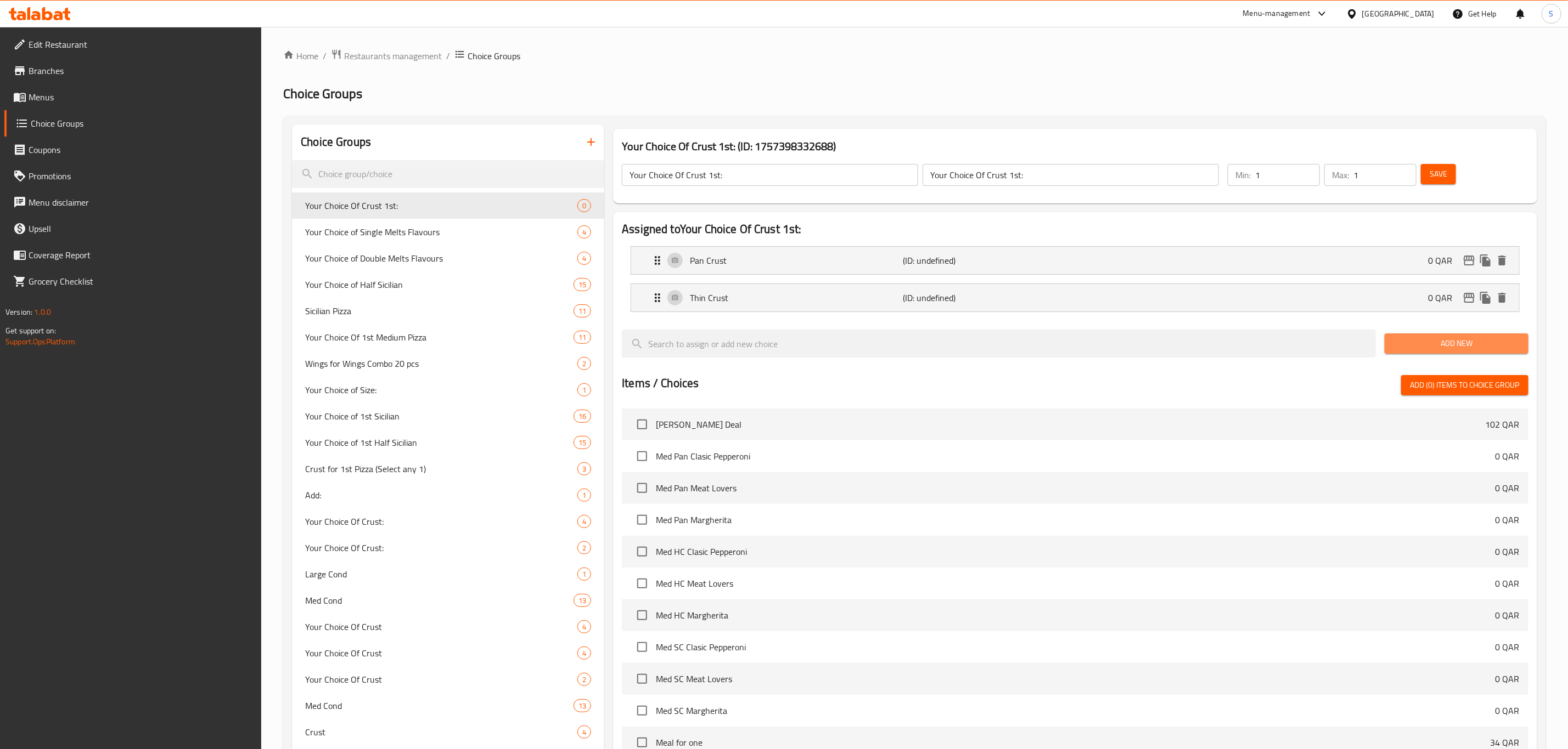
click at [1461, 344] on span "Add New" at bounding box center [1457, 344] width 127 height 14
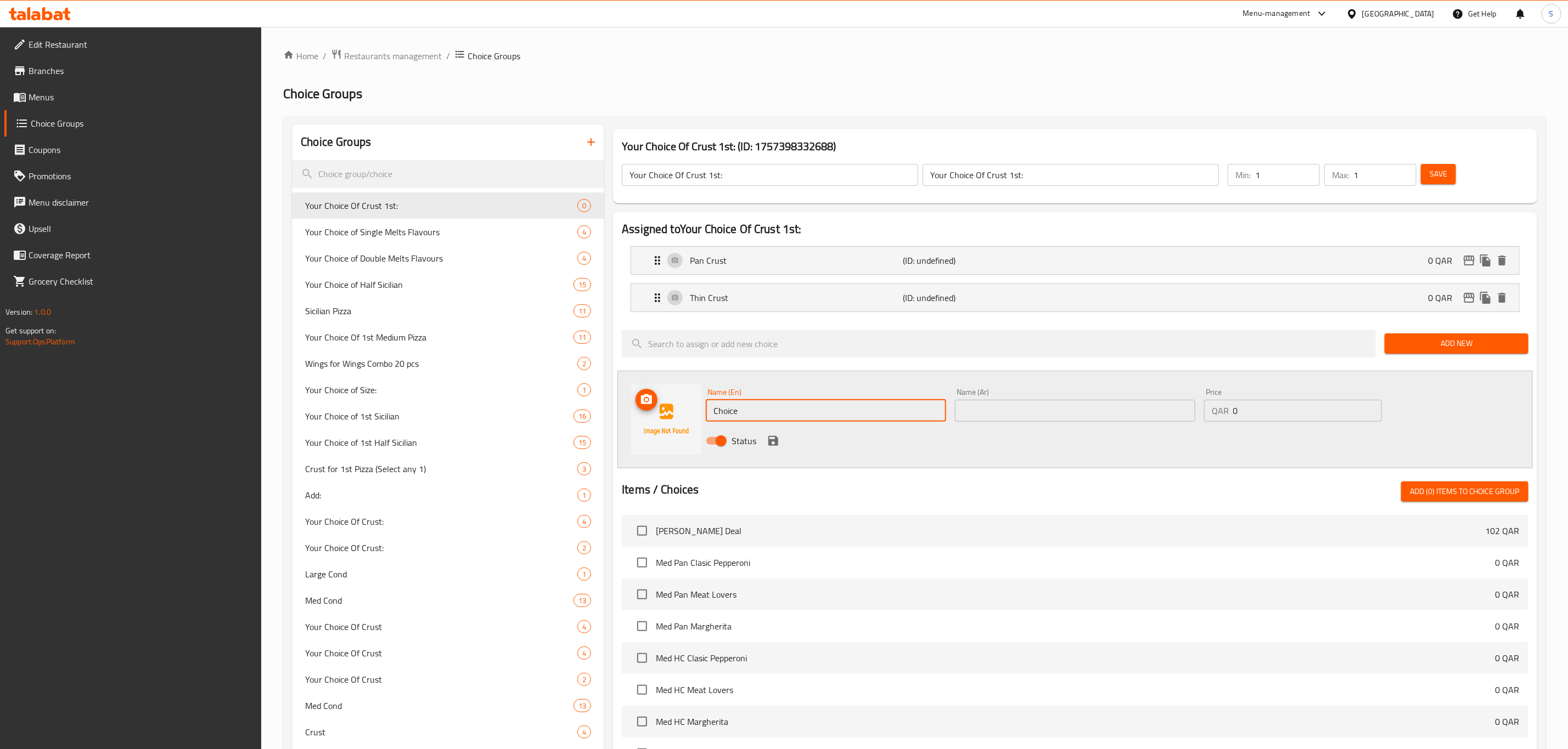
drag, startPoint x: 690, startPoint y: 413, endPoint x: 657, endPoint y: 412, distance: 33.0
click at [652, 412] on div "Name (En) Choice Name (En) Name (Ar) Name (Ar) Price QAR 0 Price Status" at bounding box center [1075, 420] width 916 height 98
paste input "Handcrafted Crust"
type input "Handcrafted Crust"
click at [1039, 416] on input "text" at bounding box center [1076, 411] width 241 height 22
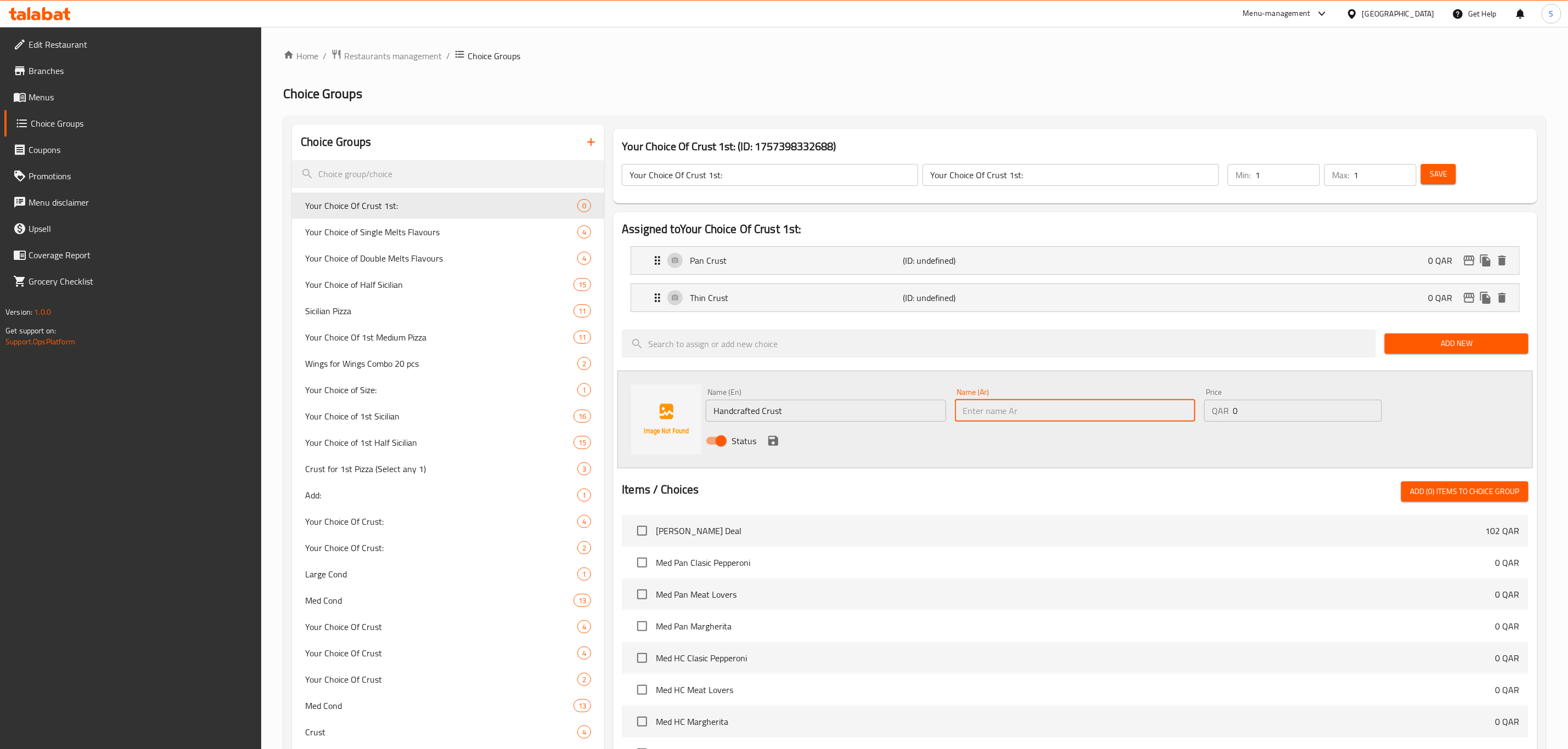
paste input "Handcrafted Crust"
type input "Handcrafted Crust"
click at [774, 440] on icon "save" at bounding box center [773, 441] width 13 height 13
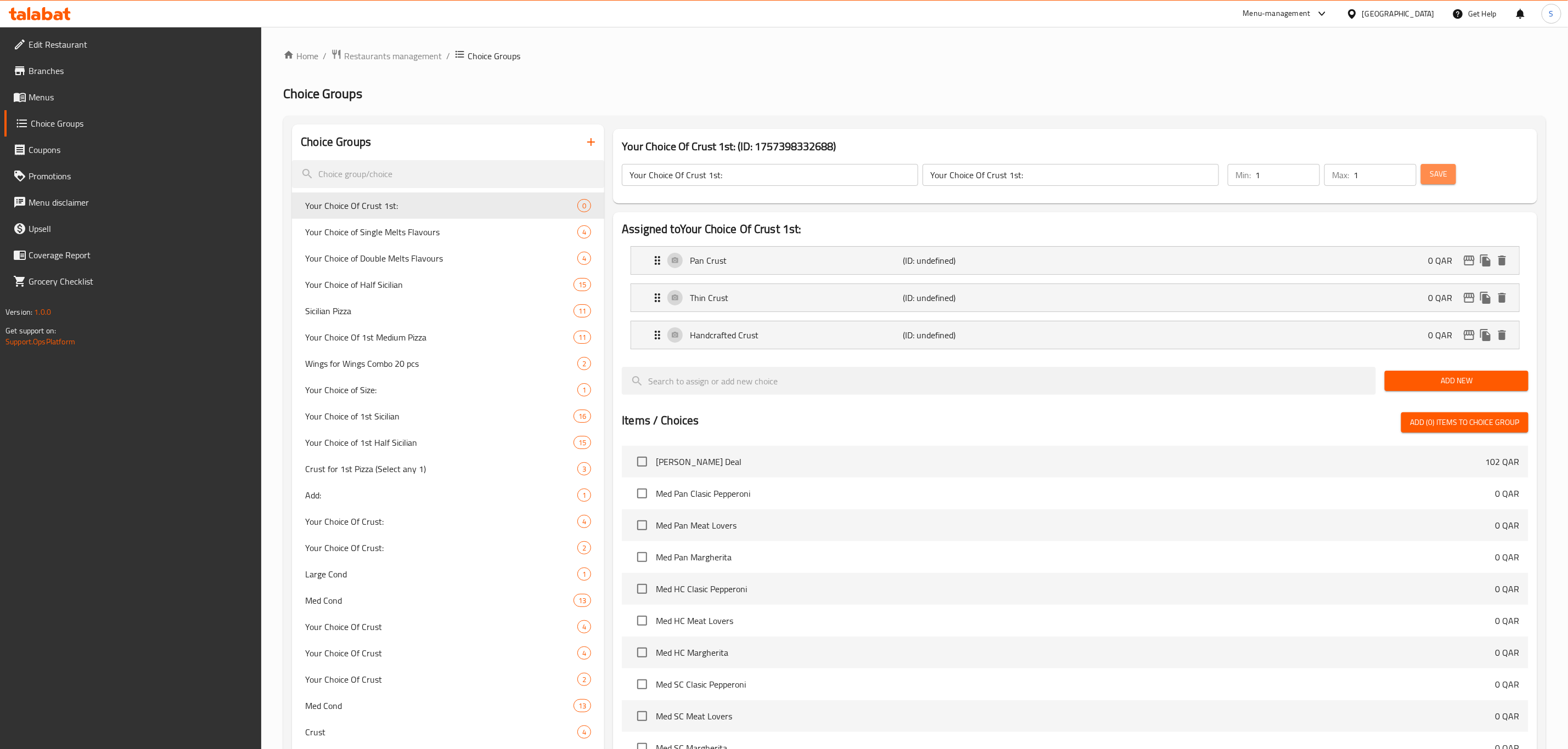
click at [1446, 175] on span "Save" at bounding box center [1439, 174] width 18 height 14
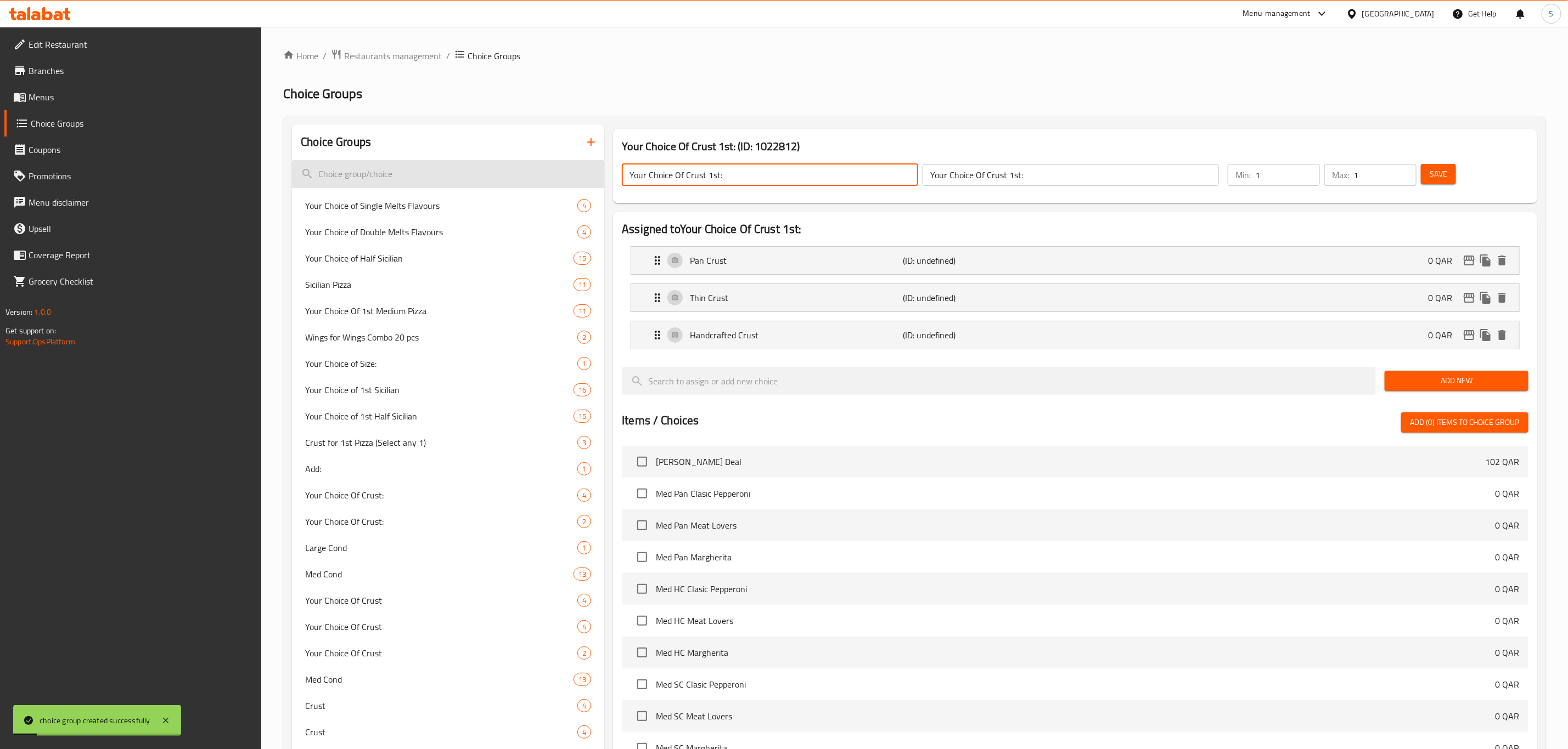
drag, startPoint x: 743, startPoint y: 174, endPoint x: 537, endPoint y: 180, distance: 206.1
click at [579, 144] on button "button" at bounding box center [591, 142] width 27 height 27
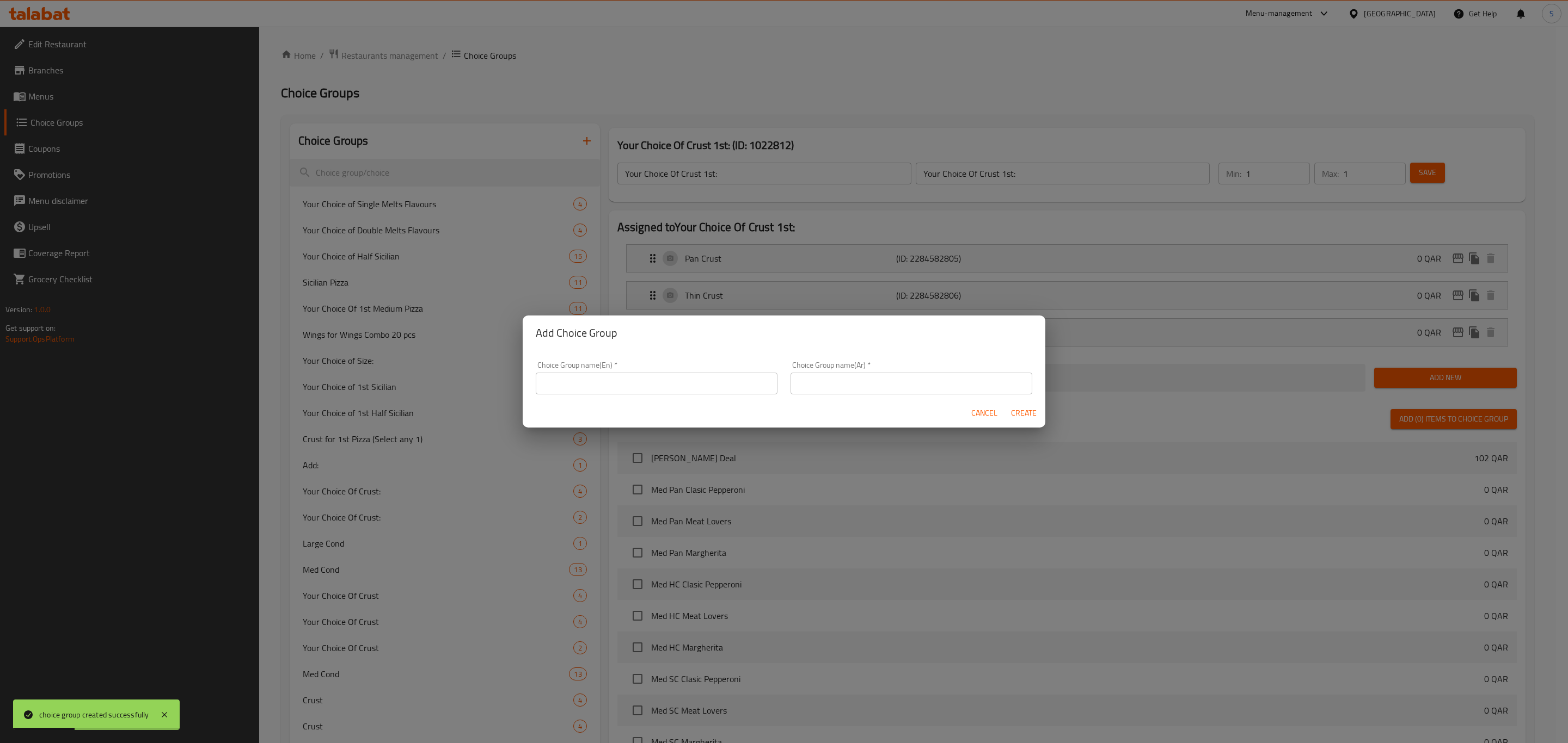
drag, startPoint x: 637, startPoint y: 397, endPoint x: 634, endPoint y: 379, distance: 18.2
click at [634, 384] on div "Choice Group name(En)   * Choice Group name(En) *" at bounding box center [656, 378] width 255 height 46
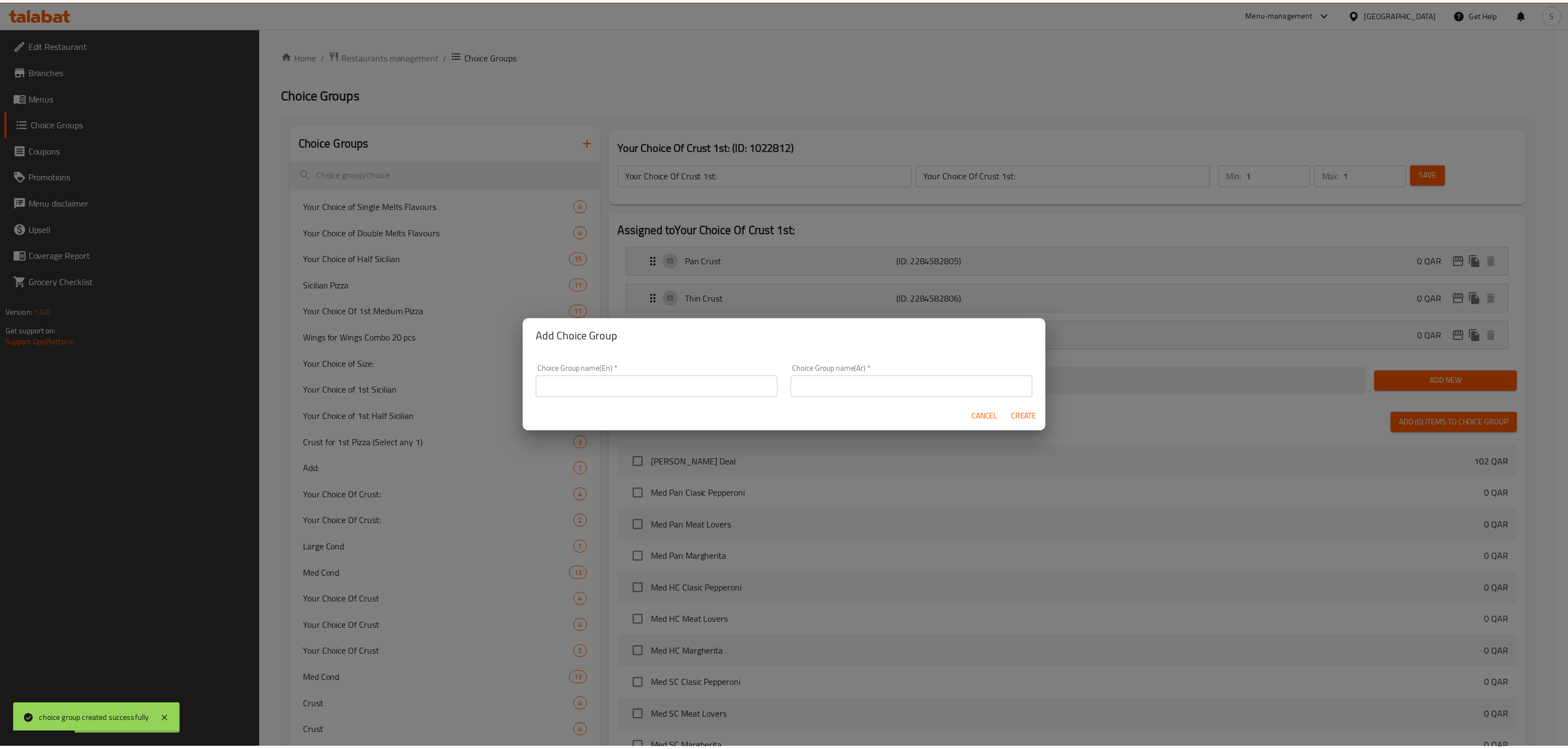
scroll to position [2, 0]
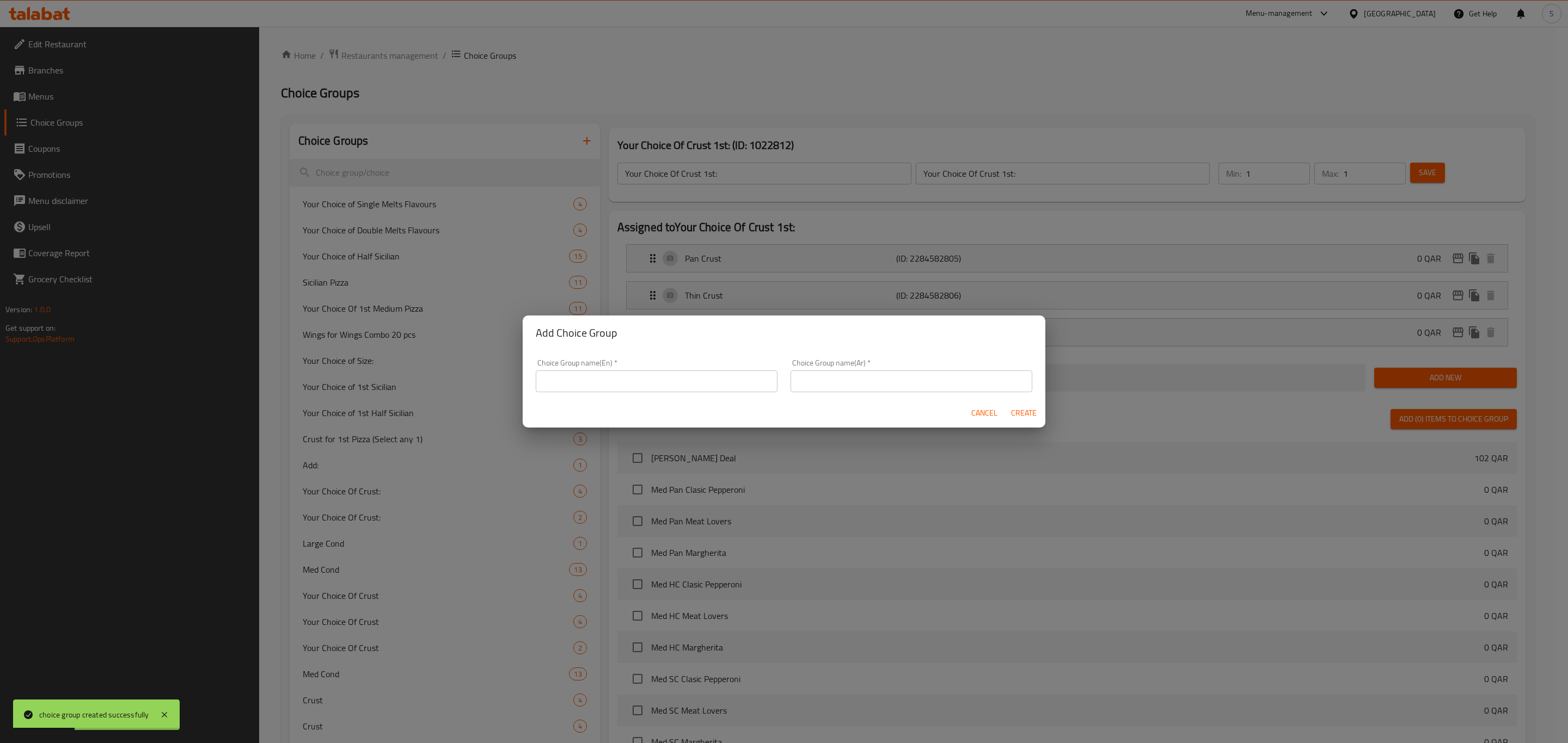
click at [634, 379] on input "text" at bounding box center [656, 382] width 241 height 22
click at [637, 387] on input "text" at bounding box center [656, 382] width 241 height 22
paste input "Your Choice Of Crust 1st:"
drag, startPoint x: 621, startPoint y: 382, endPoint x: 631, endPoint y: 381, distance: 10.0
click at [631, 381] on input "Your Choice Of Crust 1st:" at bounding box center [656, 382] width 241 height 22
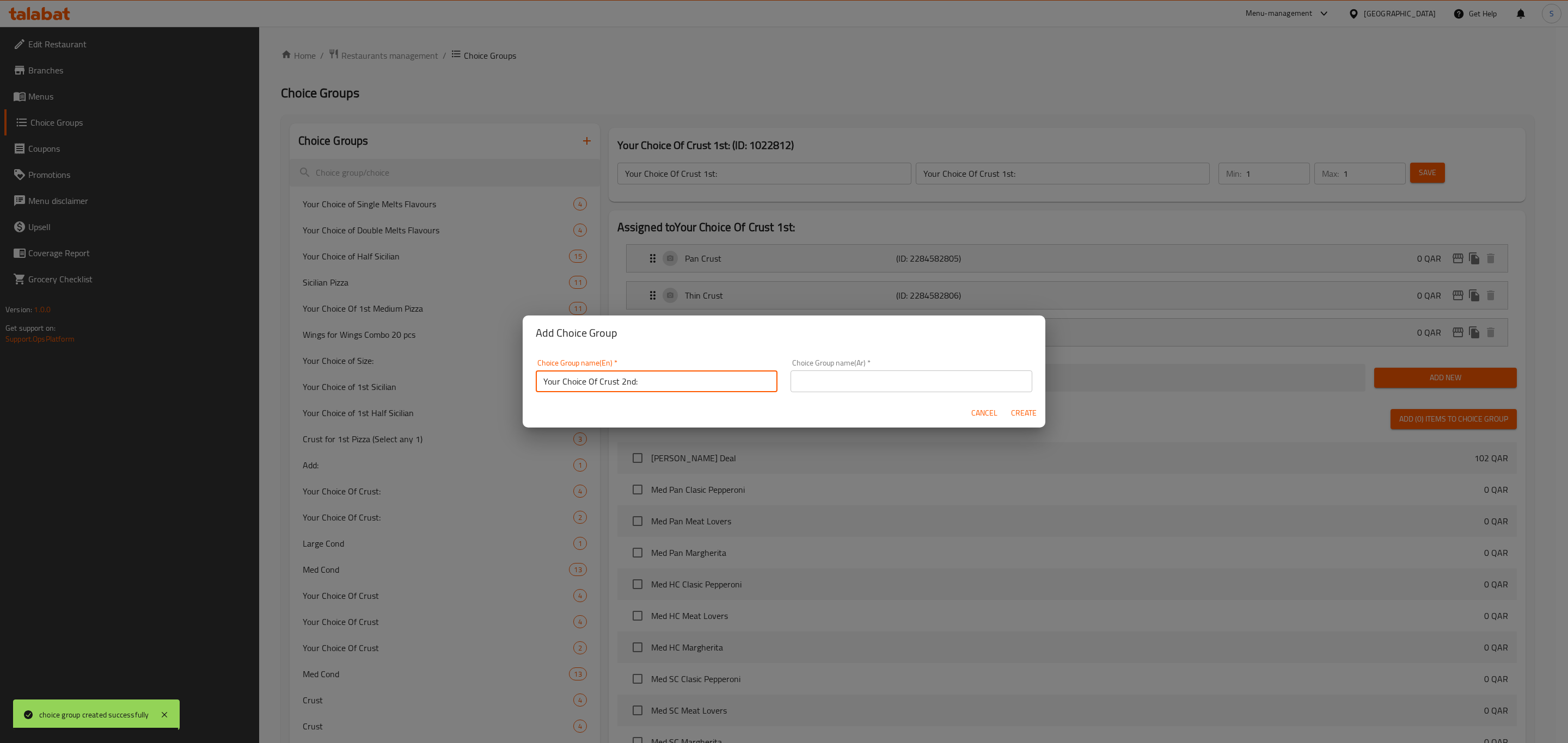
drag, startPoint x: 659, startPoint y: 379, endPoint x: 418, endPoint y: 379, distance: 241.0
click at [418, 379] on div "Add Choice Group Choice Group name(En)   * Your Choice Of Crust 2nd: Choice Gro…" at bounding box center [784, 372] width 1568 height 743
type input "Your Choice Of Crust 2nd:"
click at [834, 377] on input "text" at bounding box center [911, 382] width 241 height 22
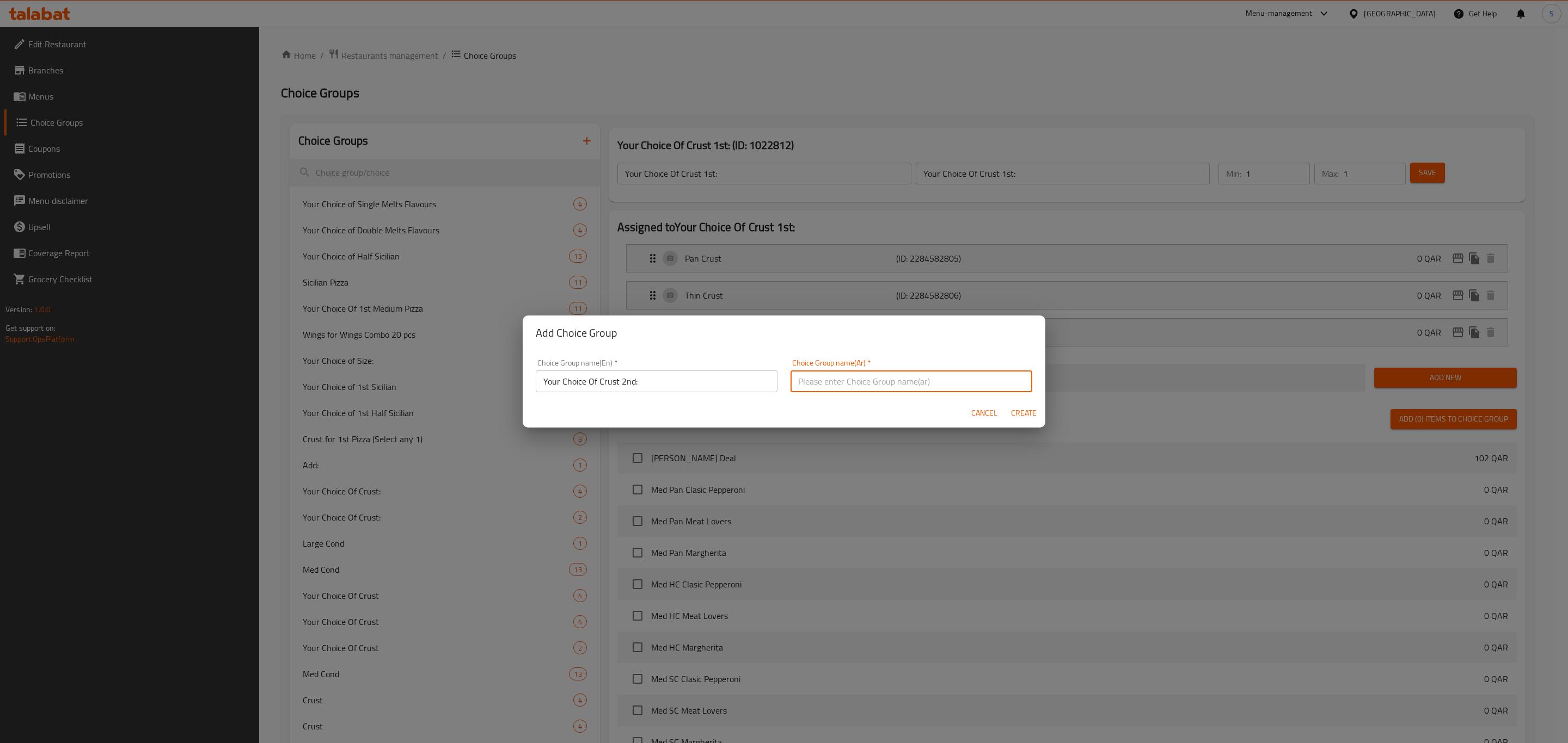
paste input "Your Choice Of Crust 2nd:"
type input "Your Choice Of Crust 2nd:"
click at [1027, 415] on span "Create" at bounding box center [1023, 414] width 26 height 14
type input "Your Choice Of Crust 2nd:"
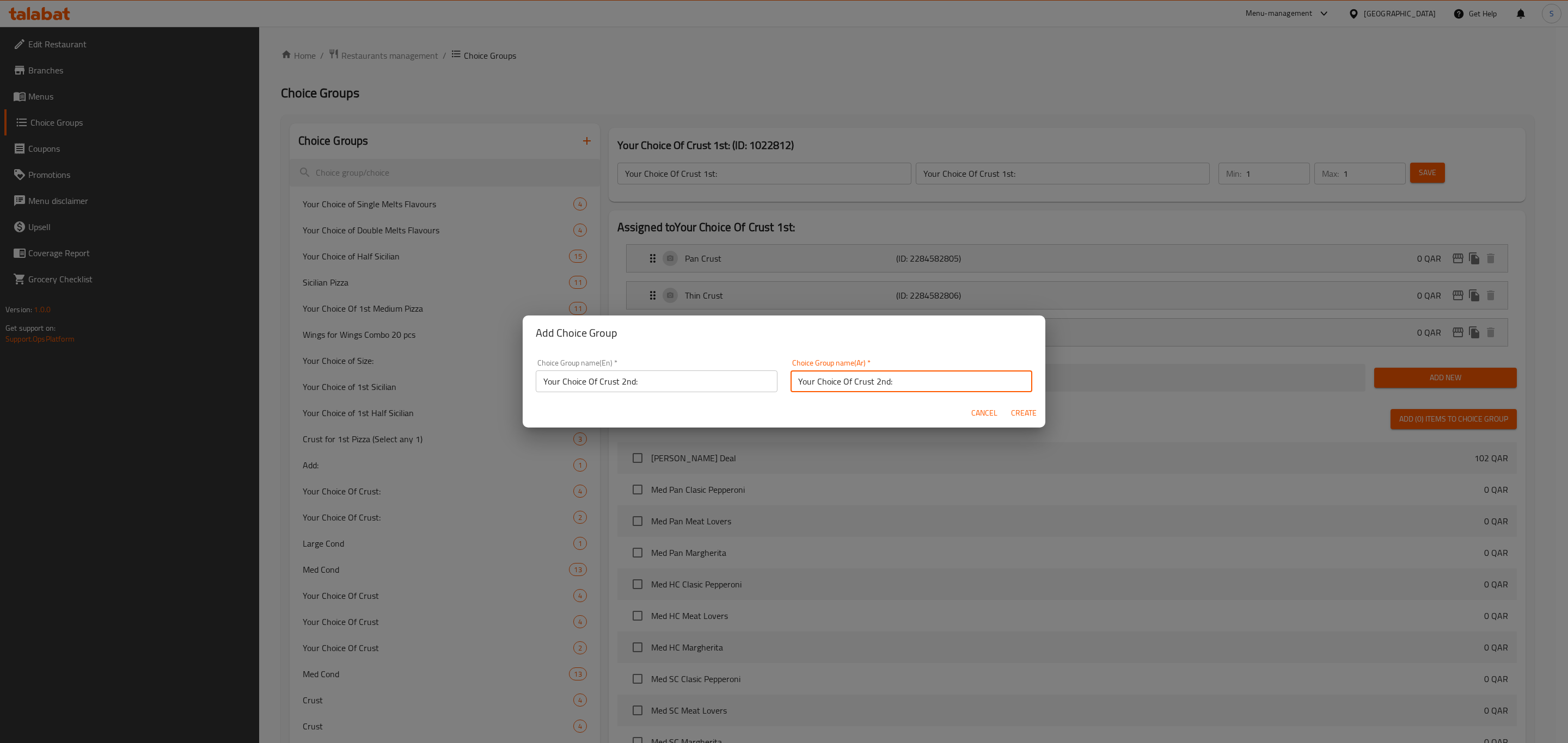
type input "0"
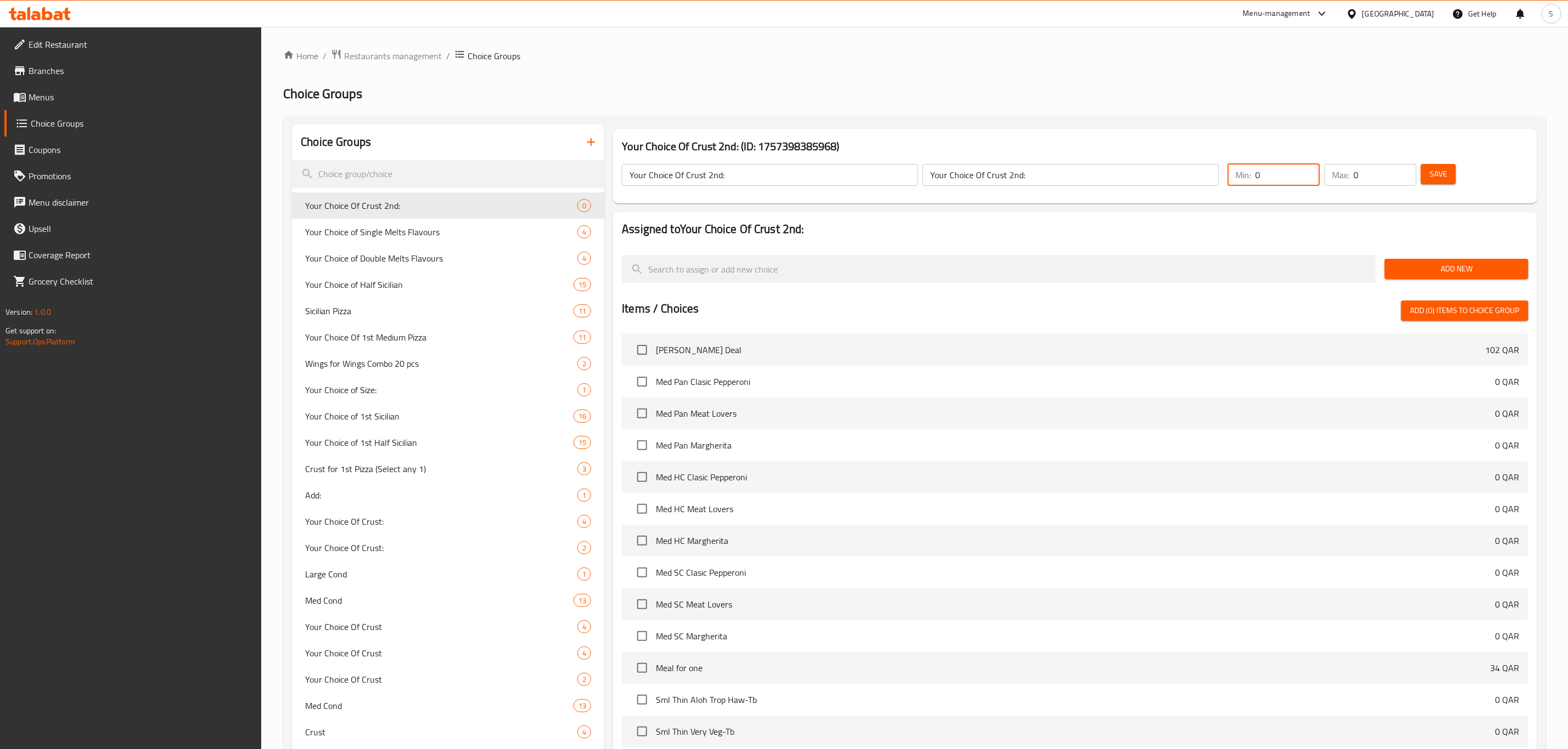
drag, startPoint x: 1260, startPoint y: 168, endPoint x: 1195, endPoint y: 168, distance: 65.0
click at [1194, 165] on div "Your Choice Of Crust 2nd: ​ Your Choice Of Crust 2nd: ​ Min: 0 ​ Max: 0 ​ Save" at bounding box center [1075, 175] width 916 height 49
type input "1"
drag, startPoint x: 1364, startPoint y: 175, endPoint x: 1334, endPoint y: 178, distance: 30.1
click at [1336, 176] on div "Max: 0 ​" at bounding box center [1370, 175] width 92 height 22
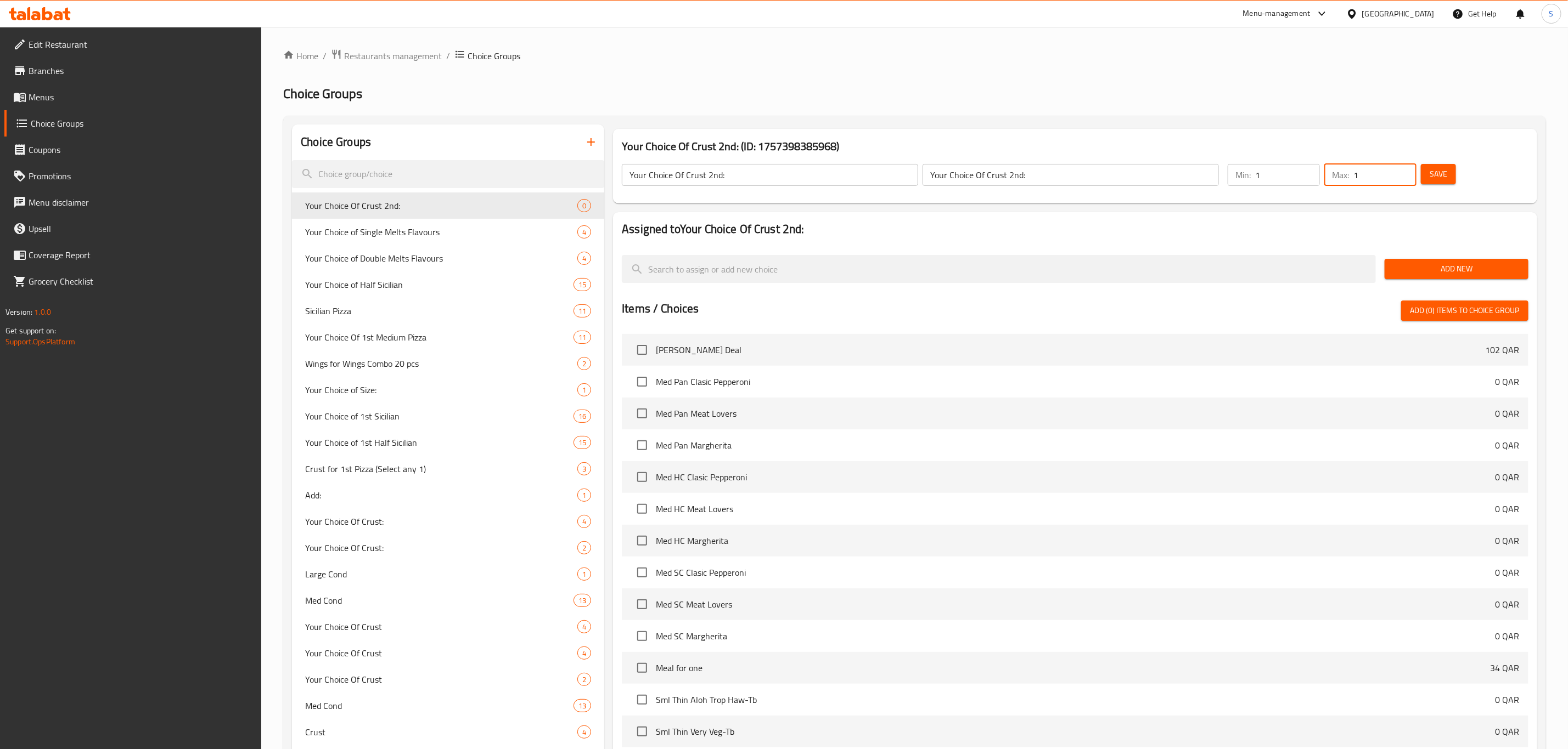
type input "1"
click at [1446, 262] on span "Add New" at bounding box center [1457, 269] width 127 height 14
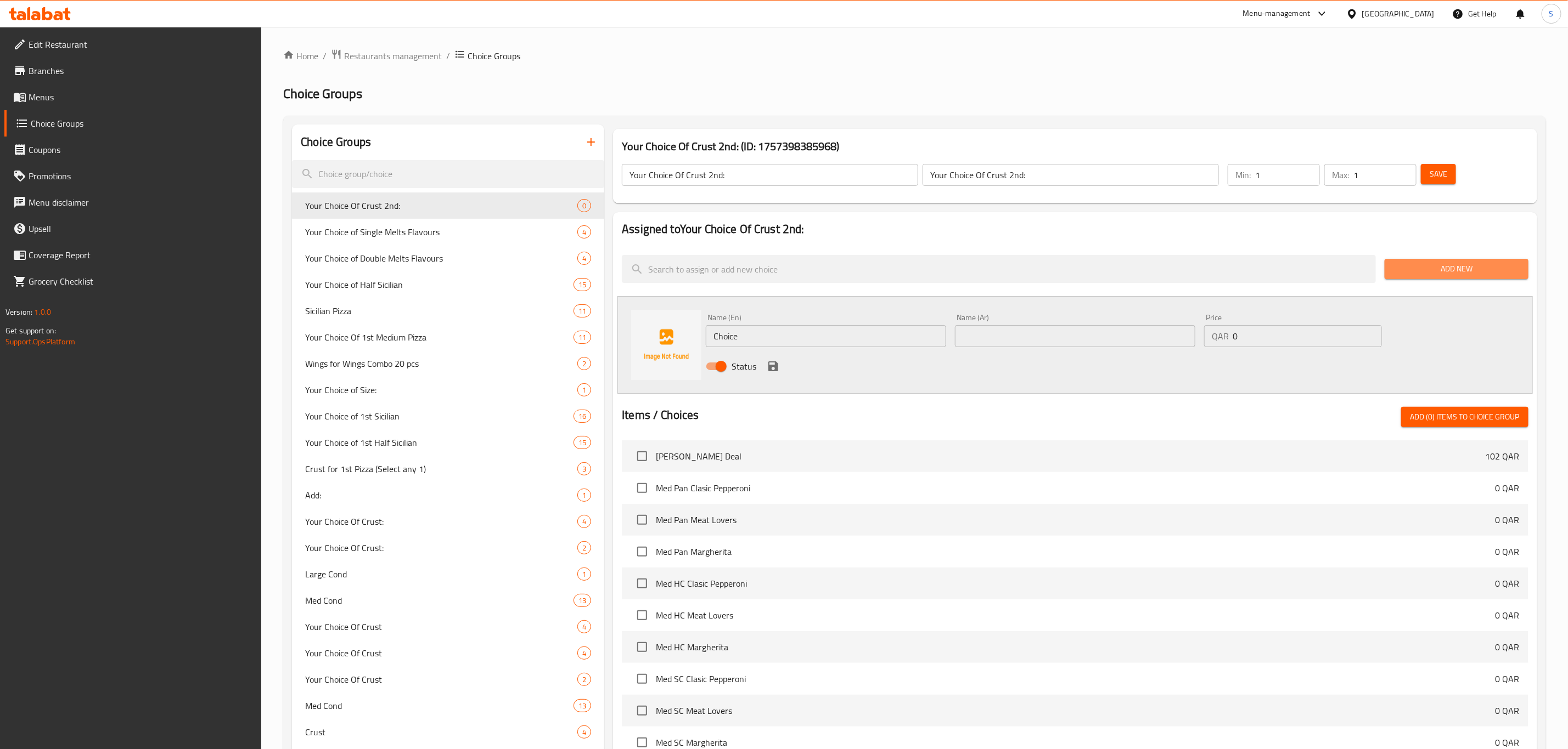
click at [1446, 270] on span "Add New" at bounding box center [1457, 269] width 127 height 14
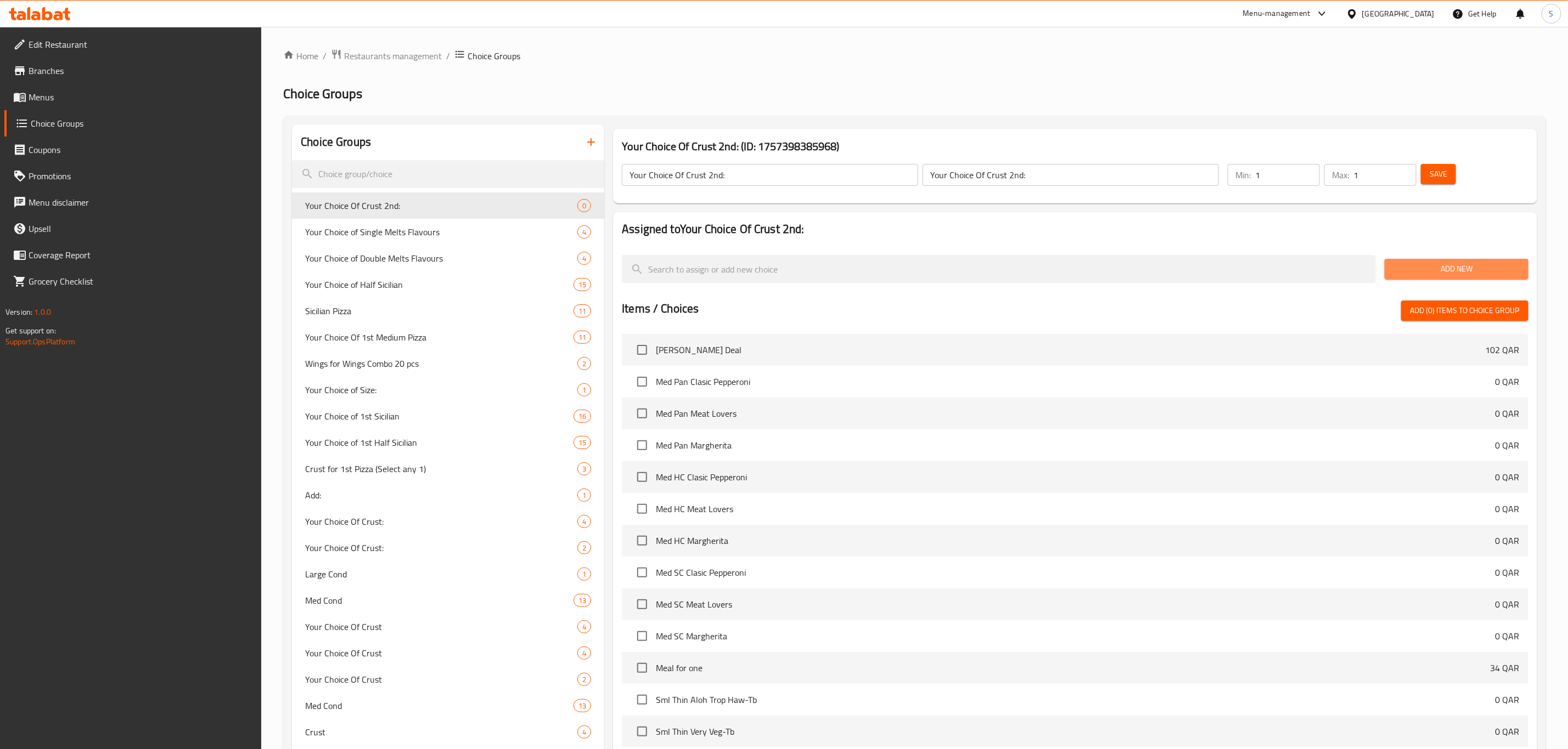
click at [1401, 268] on span "Add New" at bounding box center [1457, 269] width 127 height 14
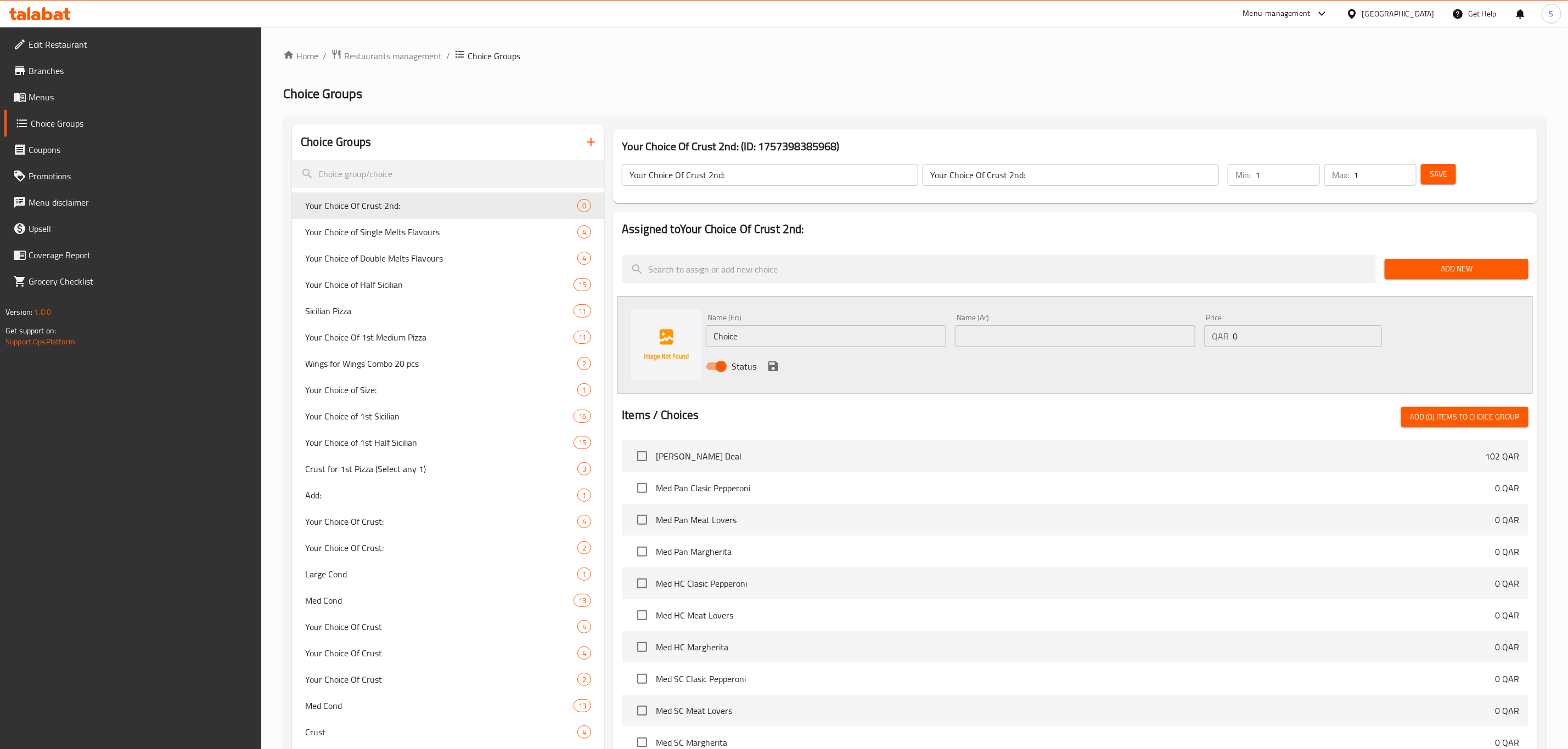
drag, startPoint x: 725, startPoint y: 334, endPoint x: 683, endPoint y: 331, distance: 42.1
click at [683, 331] on div "Name (En) Choice Name (En) Name (Ar) Name (Ar) Price QAR 0 Price Status" at bounding box center [1075, 344] width 916 height 98
paste input "Pan Crust"
type input "Pan Crust"
click at [972, 340] on input "text" at bounding box center [1076, 336] width 241 height 22
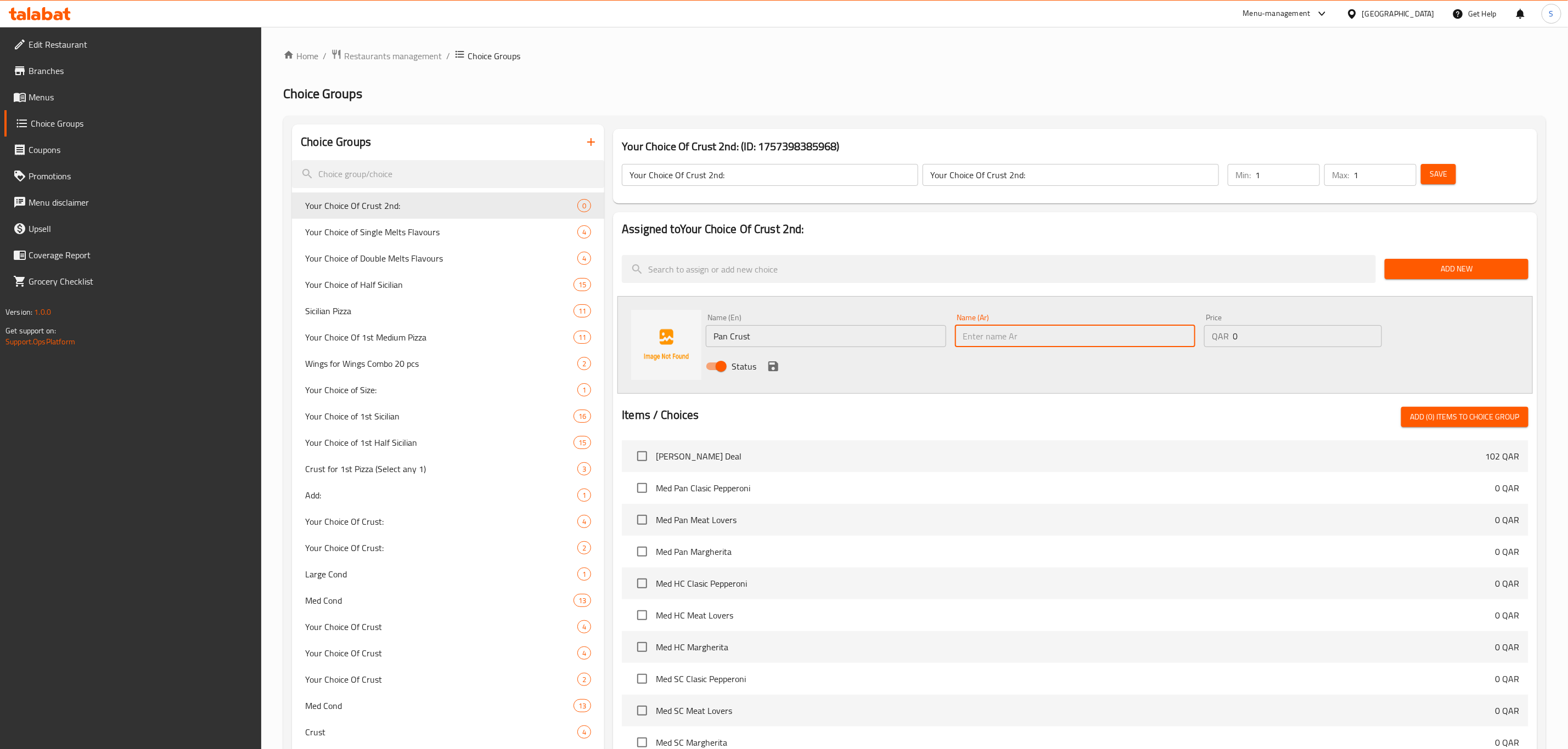
paste input "Pan Crust"
type input "Pan Crust"
click at [772, 367] on icon "save" at bounding box center [773, 366] width 10 height 10
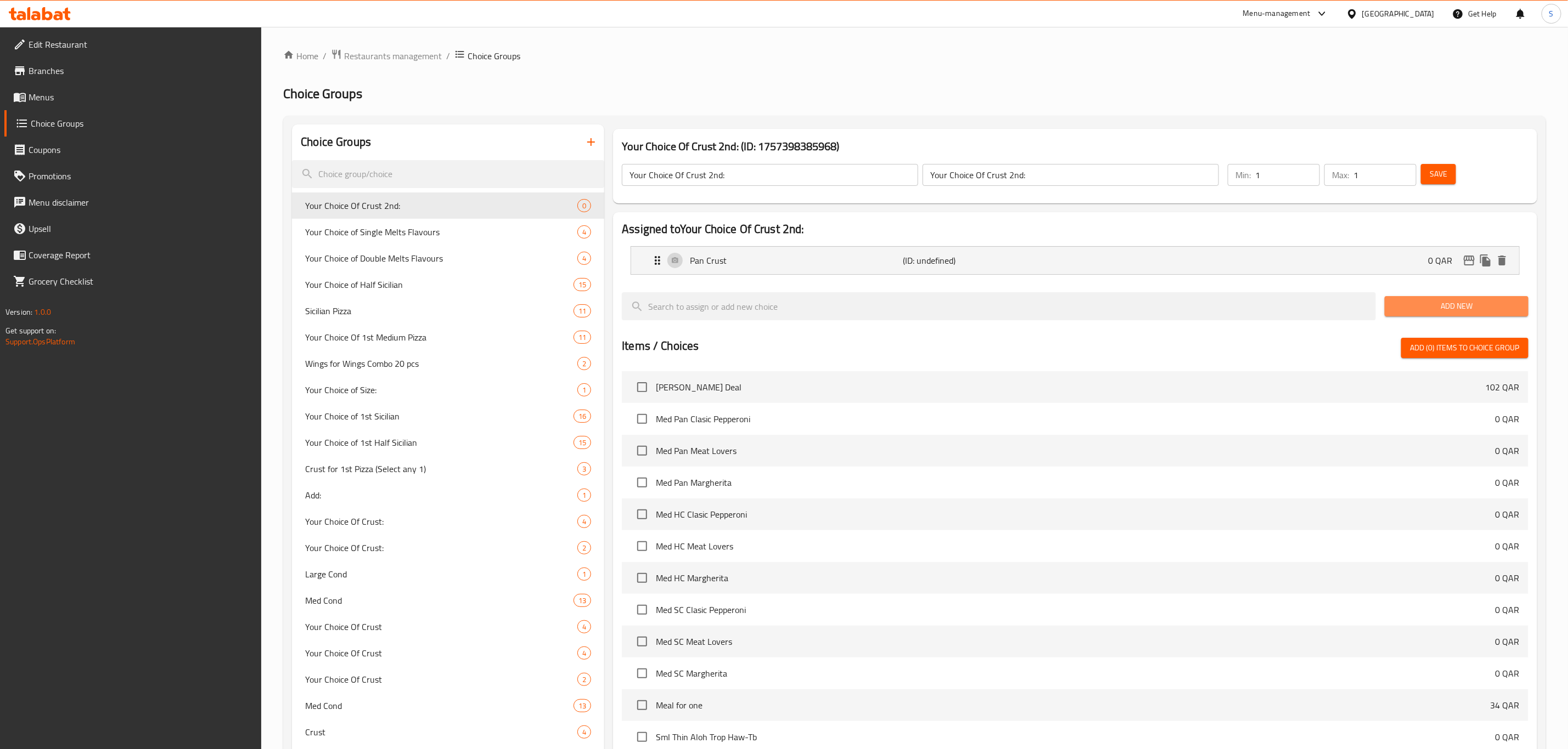
click at [1409, 316] on button "Add New" at bounding box center [1457, 306] width 144 height 21
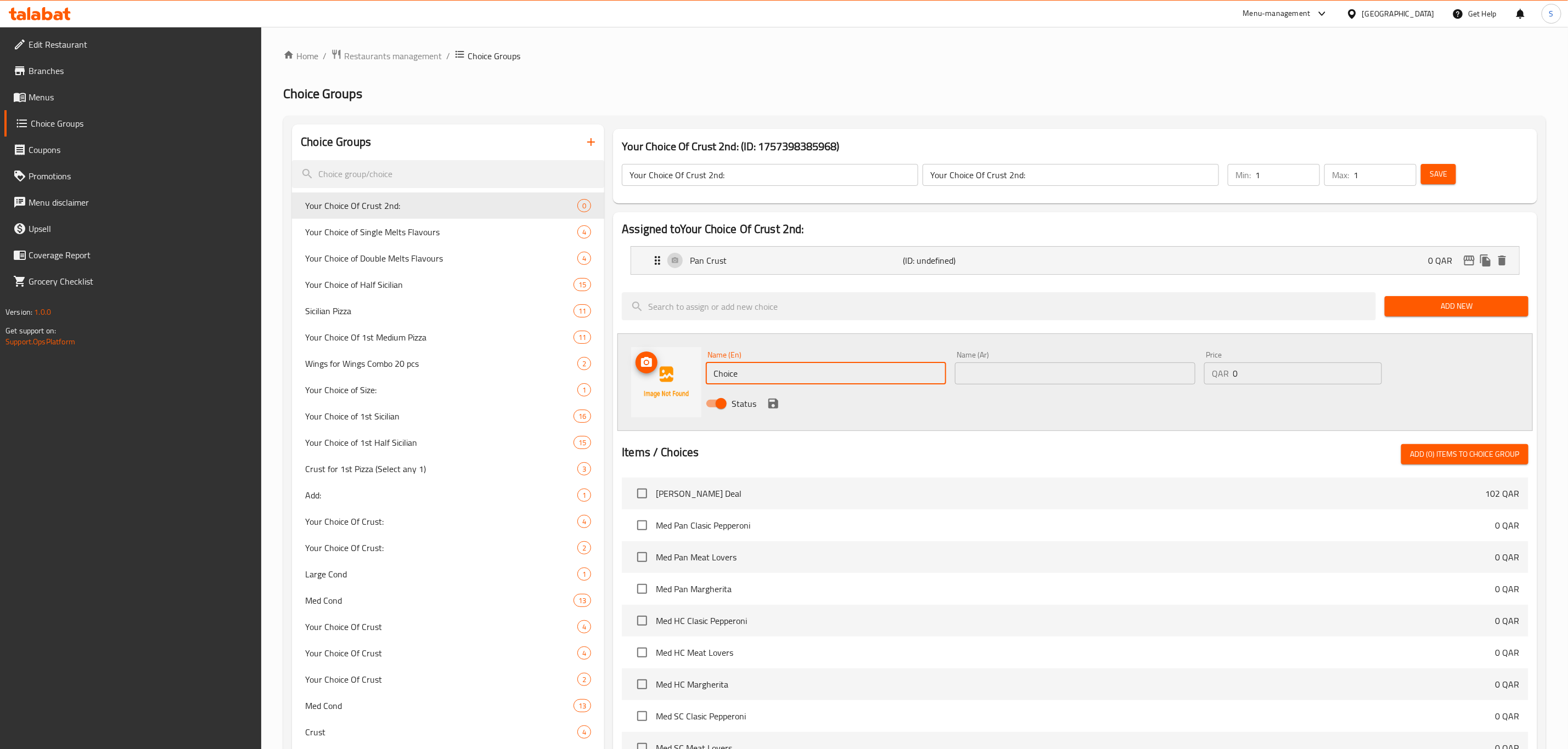
drag, startPoint x: 752, startPoint y: 374, endPoint x: 649, endPoint y: 374, distance: 103.0
click at [654, 371] on div "Name (En) Choice Name (En) Name (Ar) Name (Ar) Price QAR 0 Price Status" at bounding box center [1075, 382] width 916 height 98
paste input "Thin Crust"
type input "Thin Crust"
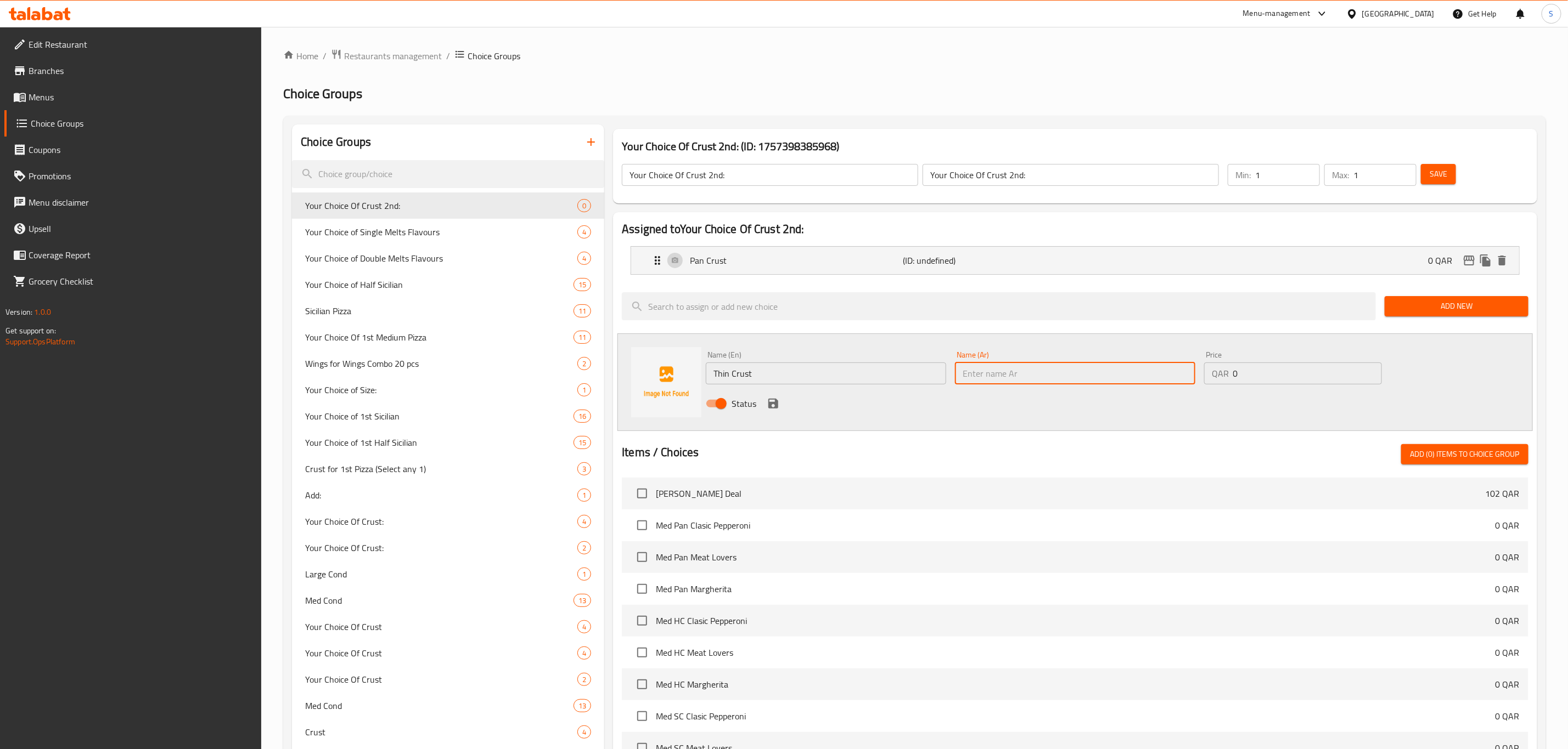
click at [1018, 370] on input "text" at bounding box center [1076, 374] width 241 height 22
paste input "Thin Crust"
type input "Thin Crust"
click at [767, 407] on icon "save" at bounding box center [773, 403] width 13 height 13
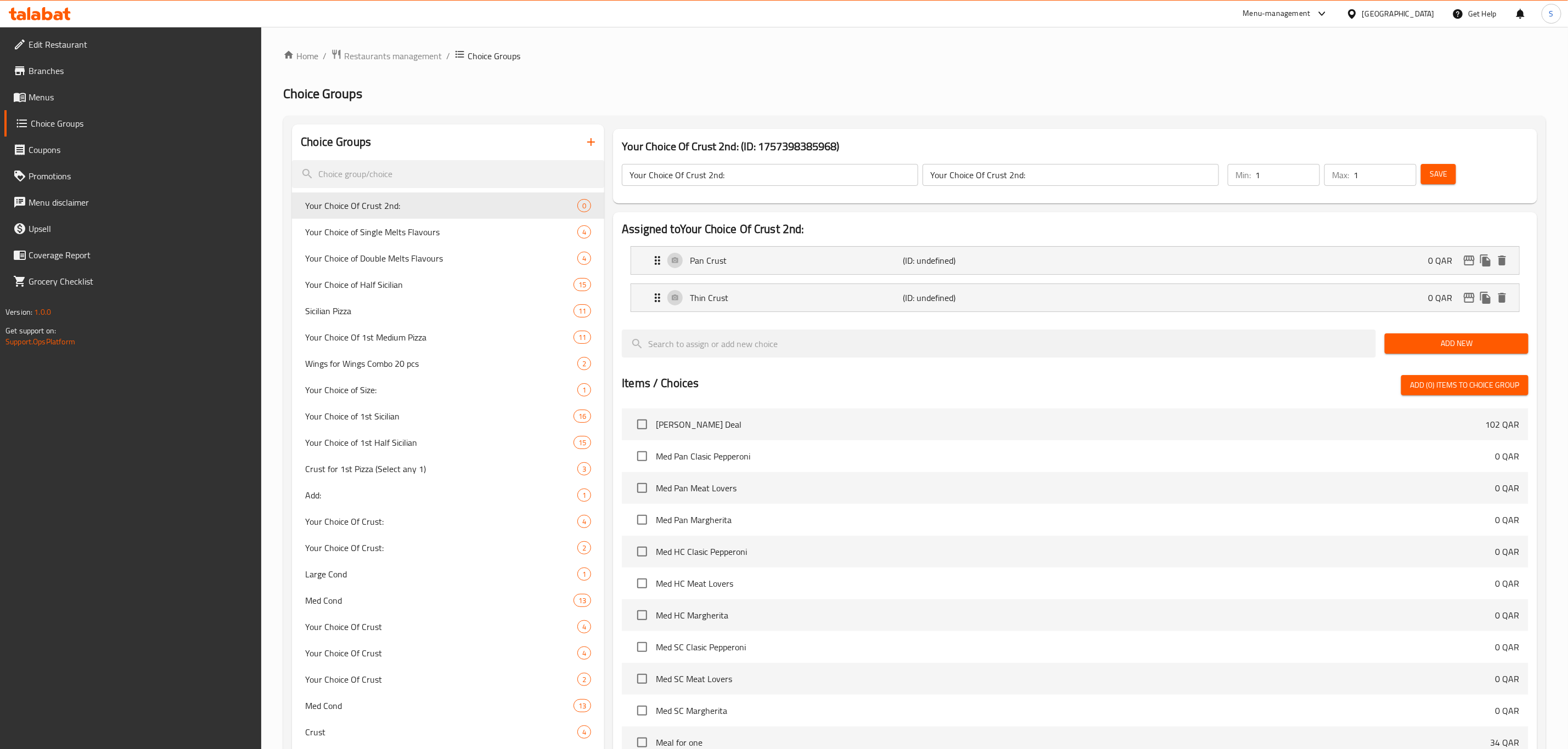
click at [1416, 333] on div "Add New" at bounding box center [1457, 344] width 152 height 37
click at [1409, 346] on span "Add New" at bounding box center [1457, 344] width 127 height 14
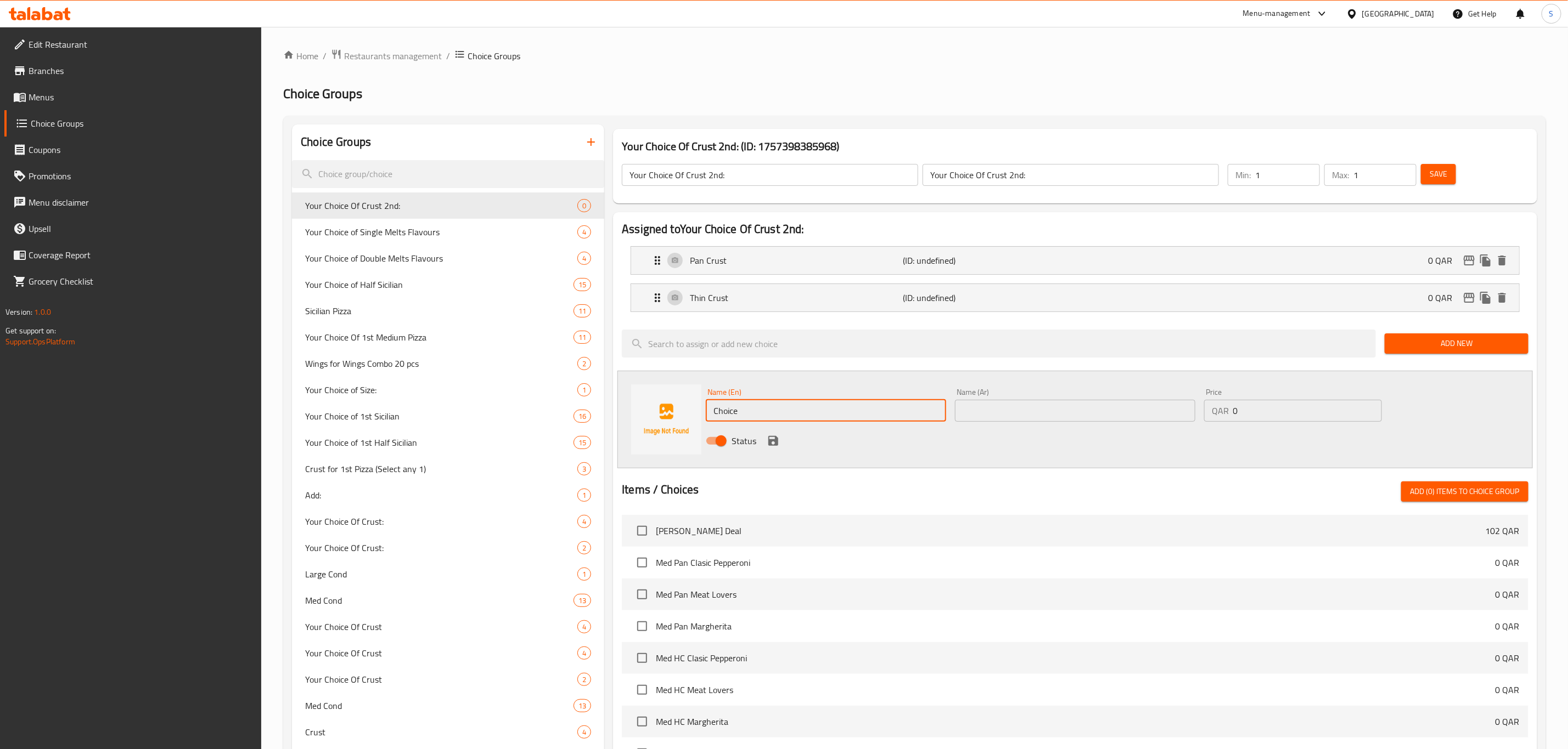
drag, startPoint x: 744, startPoint y: 415, endPoint x: 646, endPoint y: 411, distance: 98.1
click at [633, 410] on div "Name (En) Choice Name (En) Name (Ar) Name (Ar) Price QAR 0 Price Status" at bounding box center [1075, 420] width 916 height 98
paste input "Handcrafted Crust"
type input "Handcrafted Crust"
click at [998, 411] on input "text" at bounding box center [1076, 411] width 241 height 22
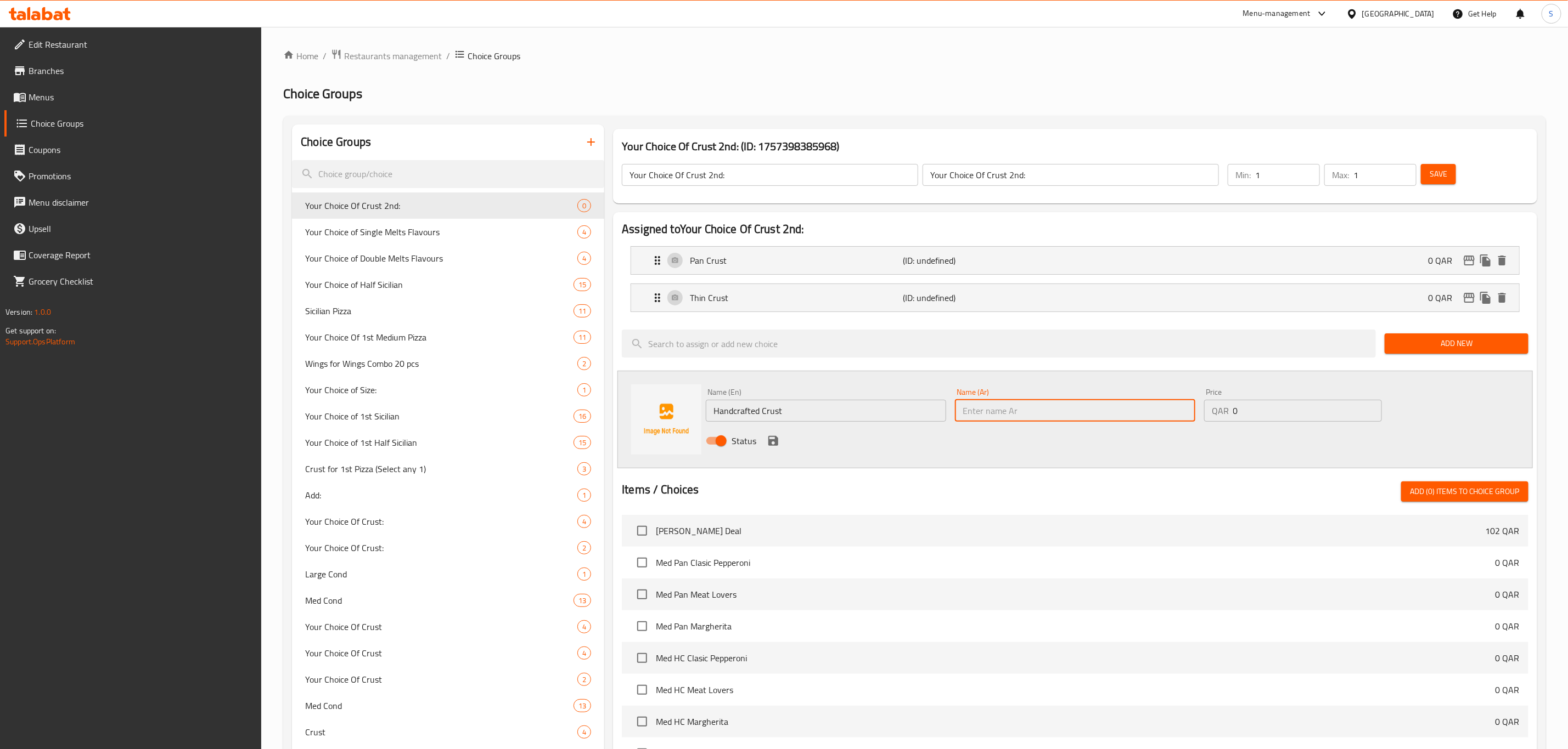
paste input "Handcrafted Crust"
type input "Handcrafted Crust"
click at [774, 444] on icon "save" at bounding box center [773, 441] width 10 height 10
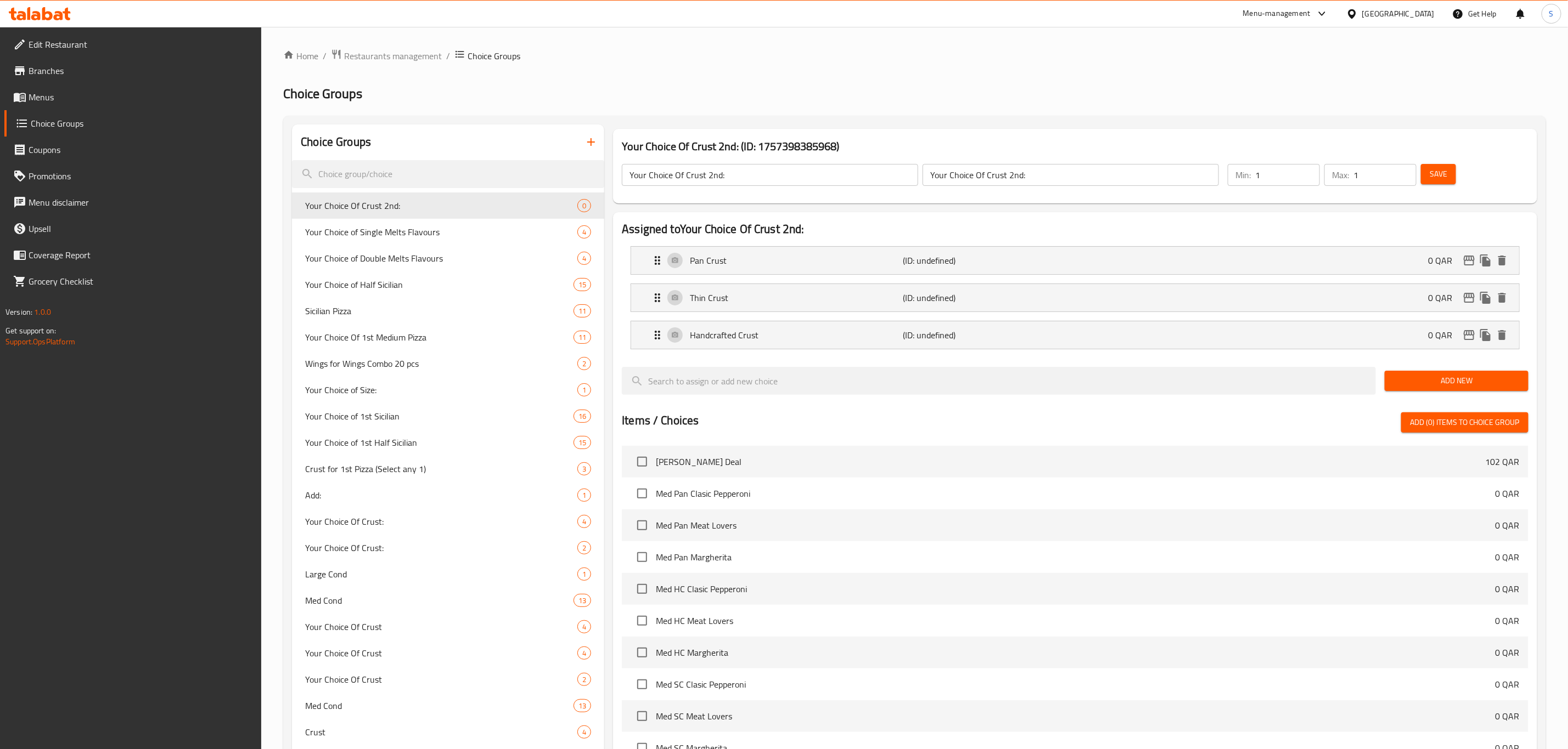
drag, startPoint x: 1433, startPoint y: 170, endPoint x: 1214, endPoint y: 347, distance: 281.6
click at [1436, 168] on span "Save" at bounding box center [1439, 174] width 18 height 14
click at [59, 98] on span "Menus" at bounding box center [141, 96] width 224 height 13
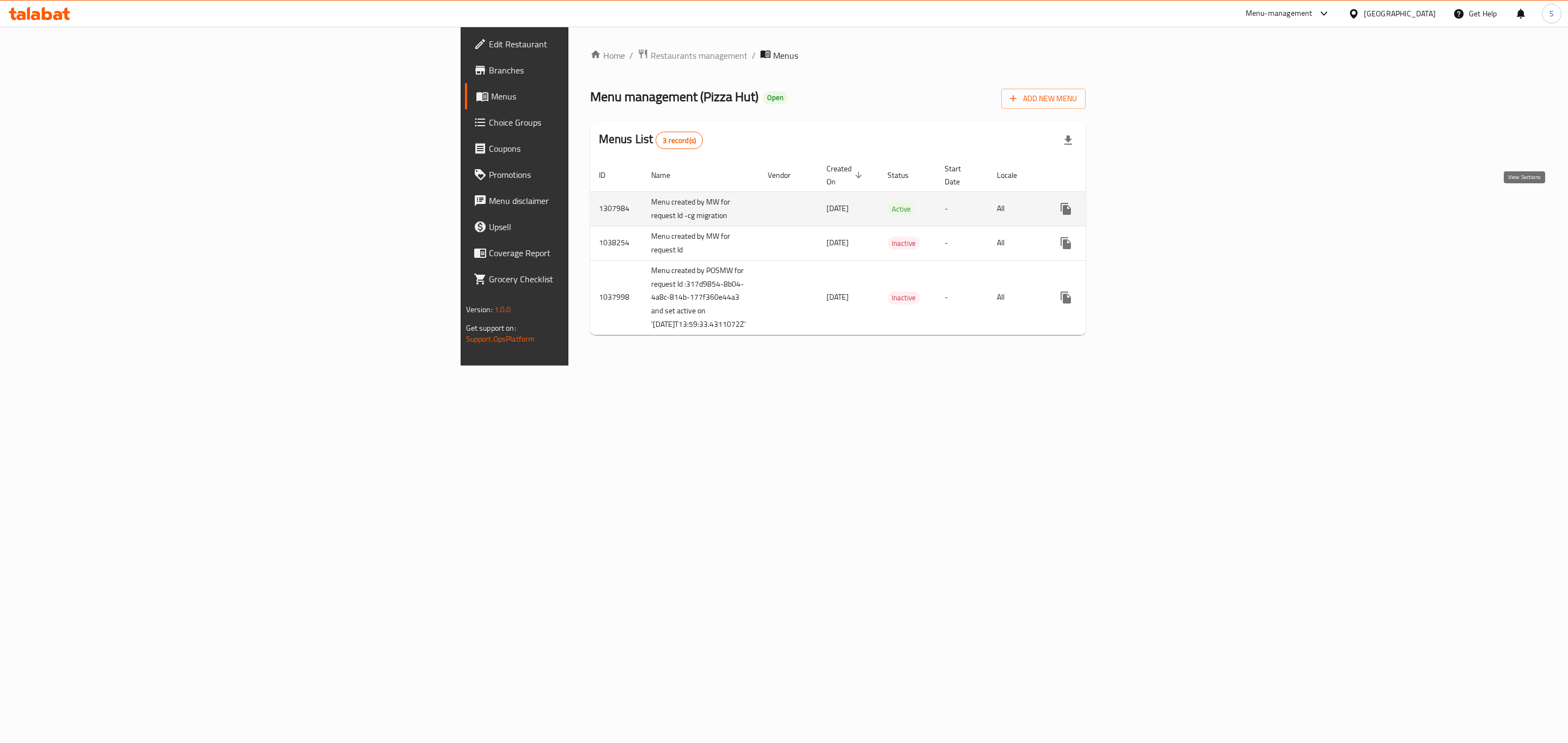
click at [1151, 206] on icon "enhanced table" at bounding box center [1143, 209] width 13 height 13
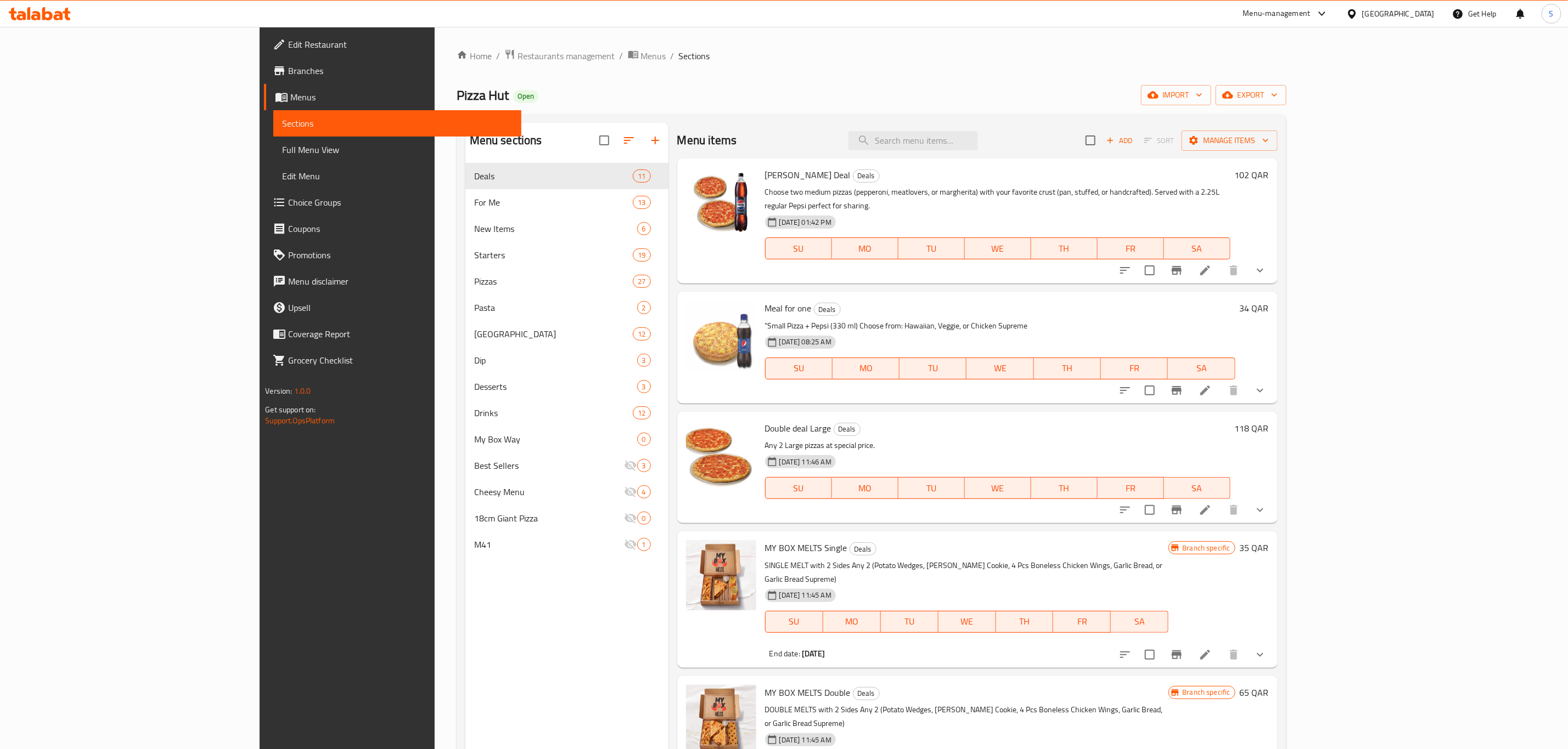
click at [1221, 500] on li at bounding box center [1205, 510] width 31 height 20
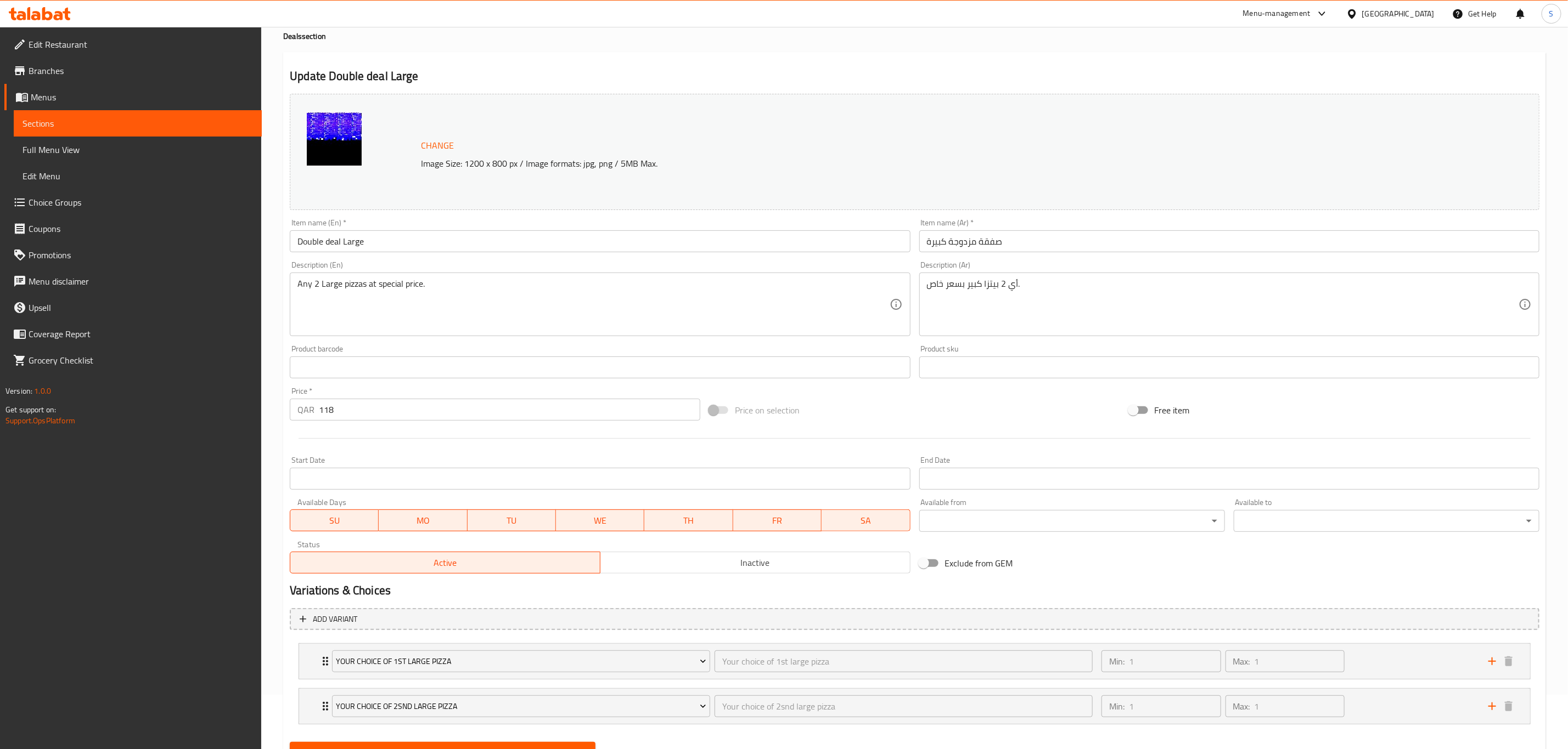
scroll to position [106, 0]
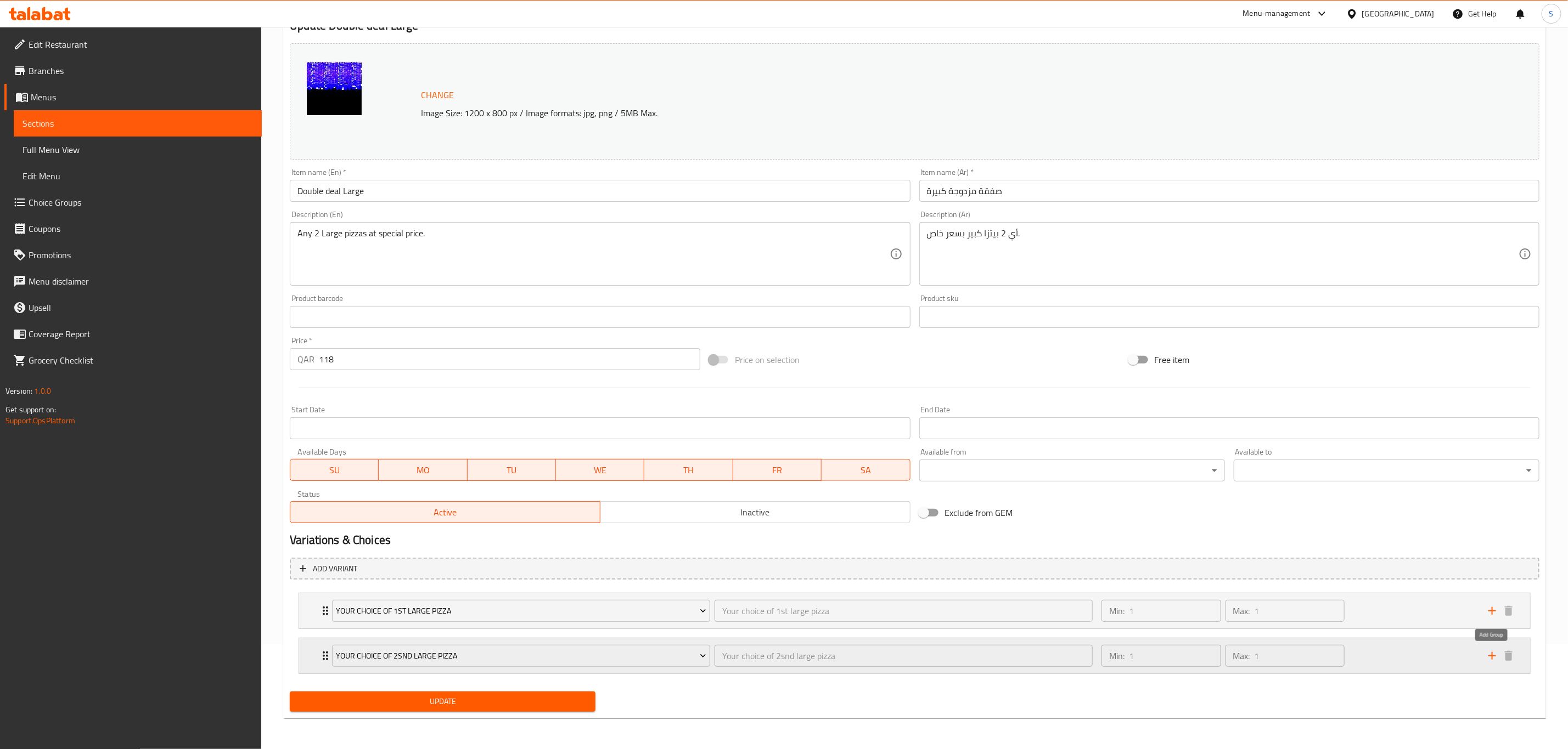
click at [1494, 655] on icon "add" at bounding box center [1492, 655] width 13 height 13
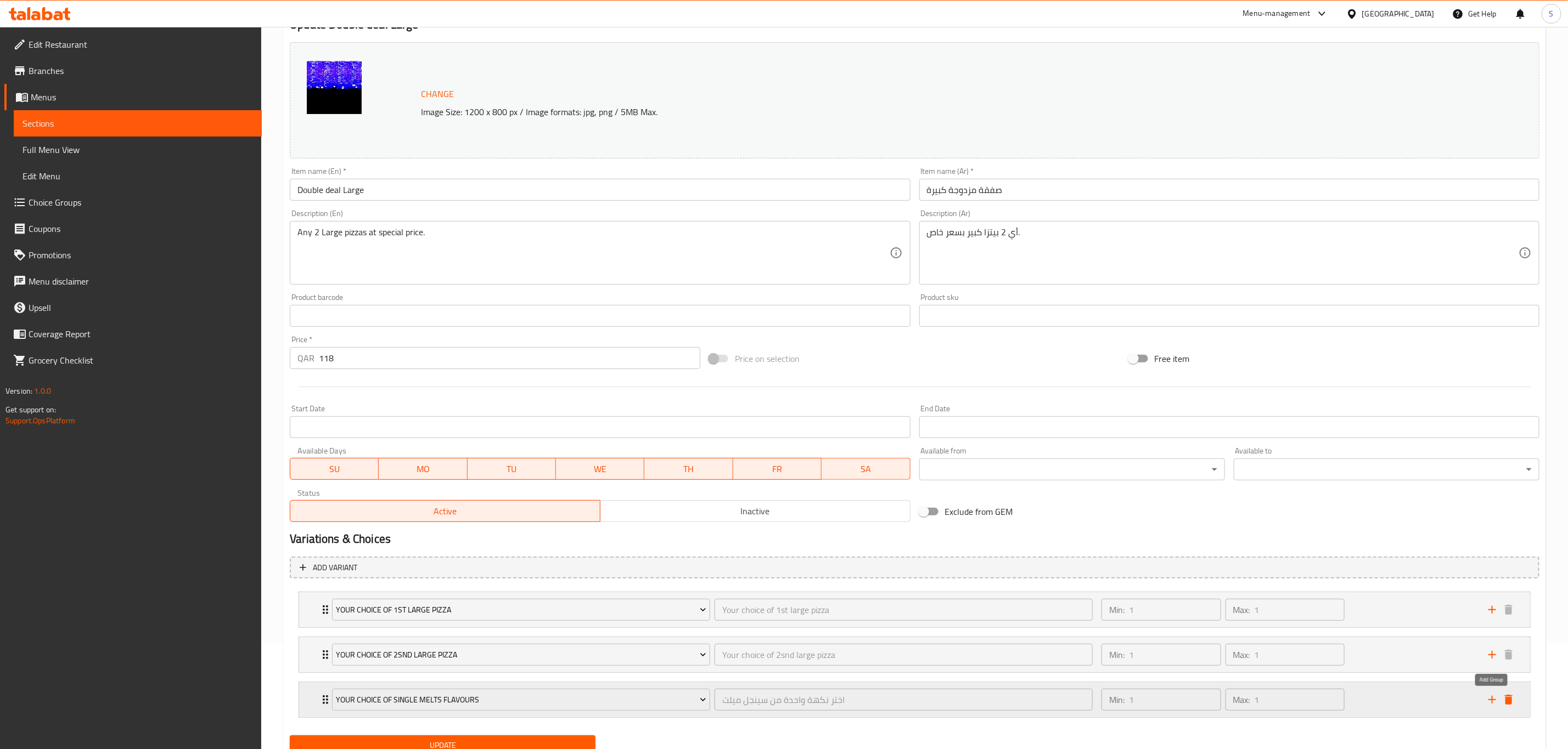
click at [1498, 706] on icon "add" at bounding box center [1492, 699] width 13 height 13
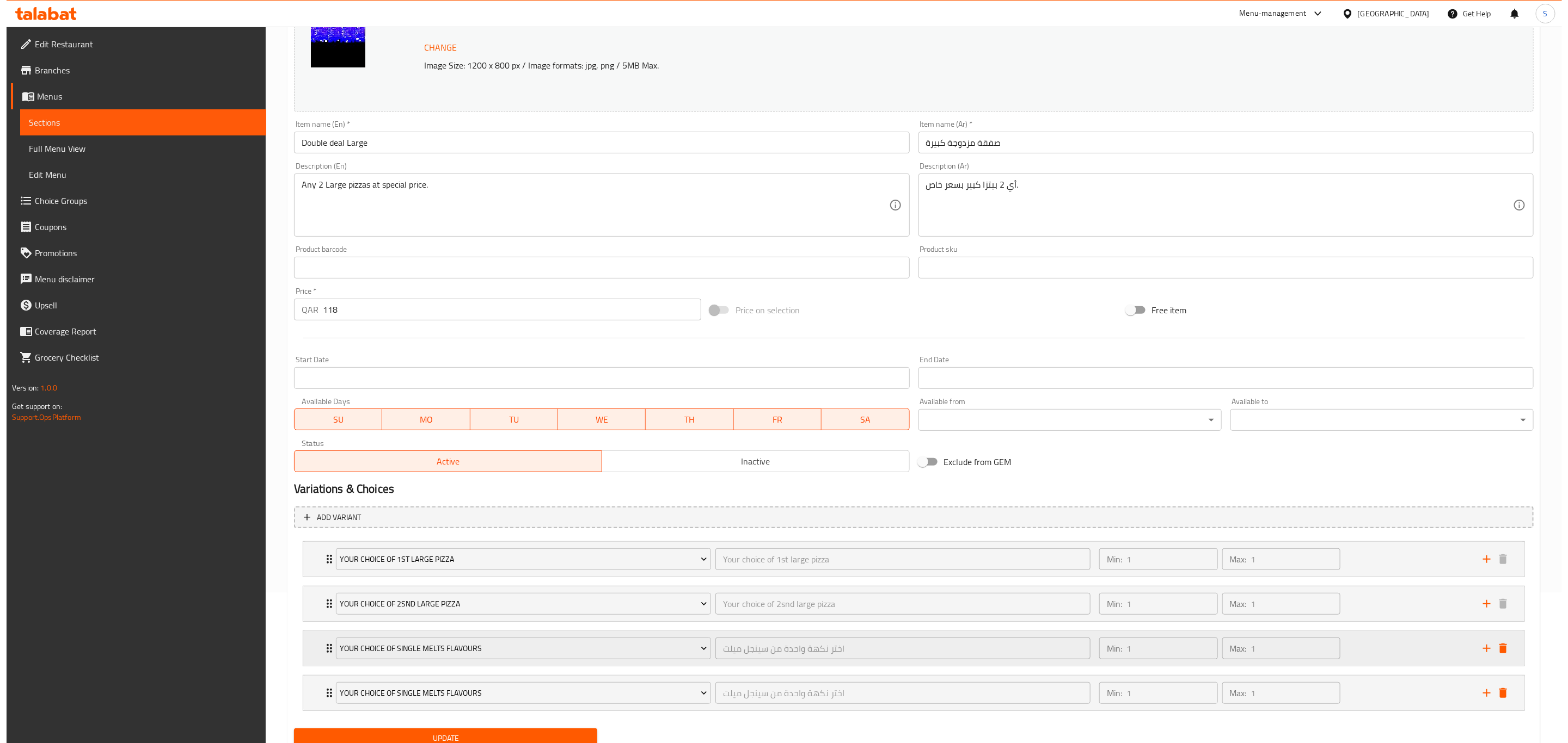
scroll to position [197, 0]
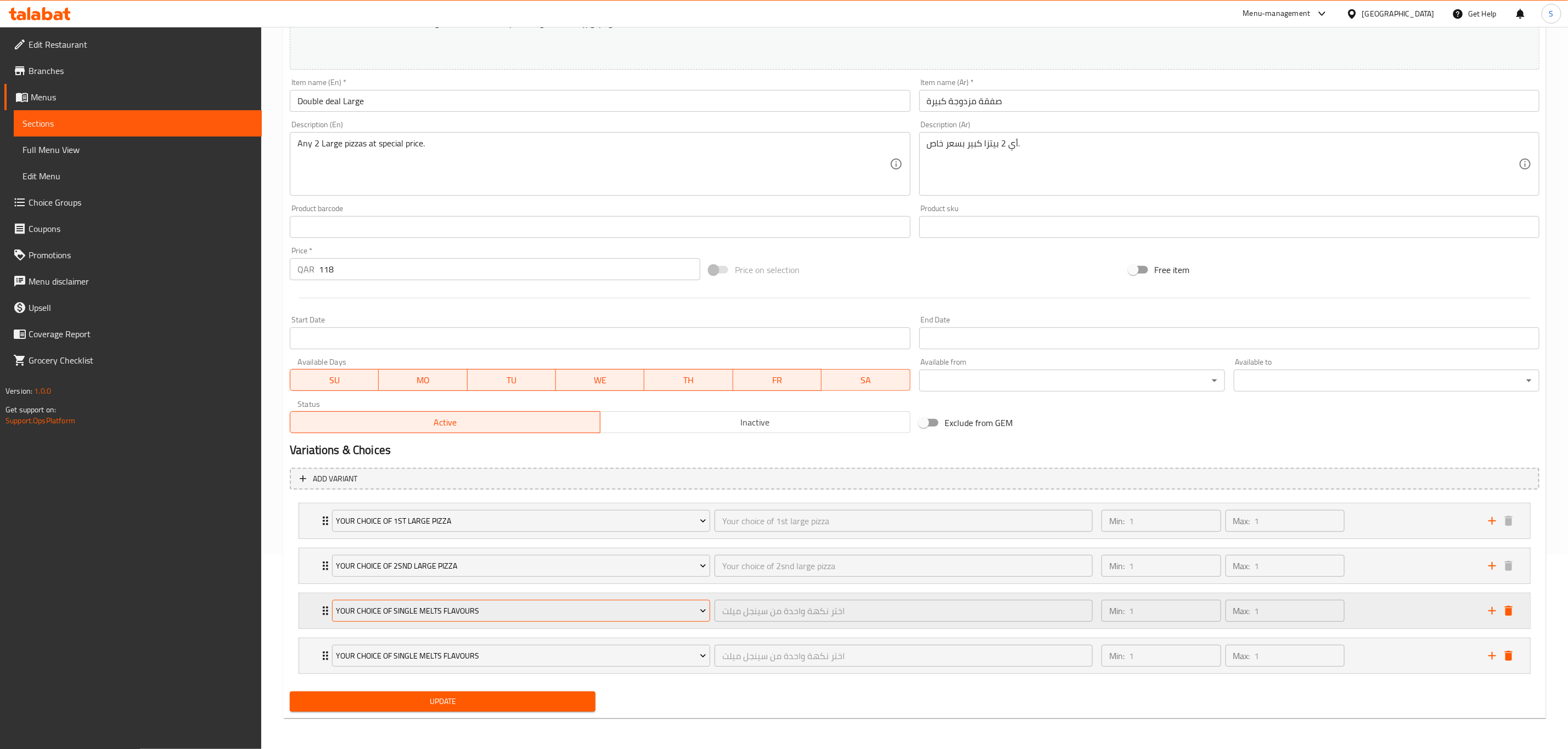
click at [468, 613] on span "Your Choice of Single Melts Flavours" at bounding box center [521, 611] width 370 height 14
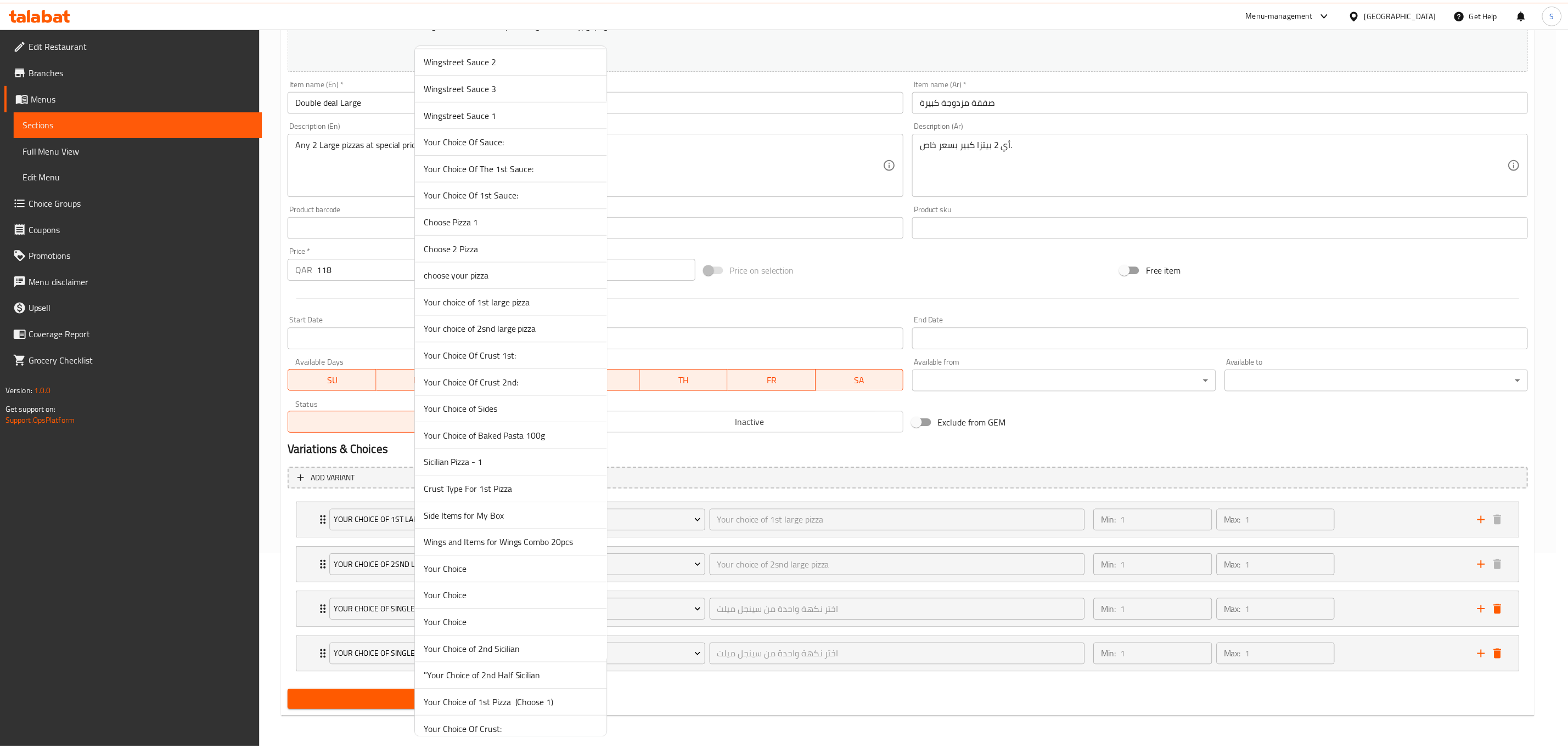
scroll to position [741, 0]
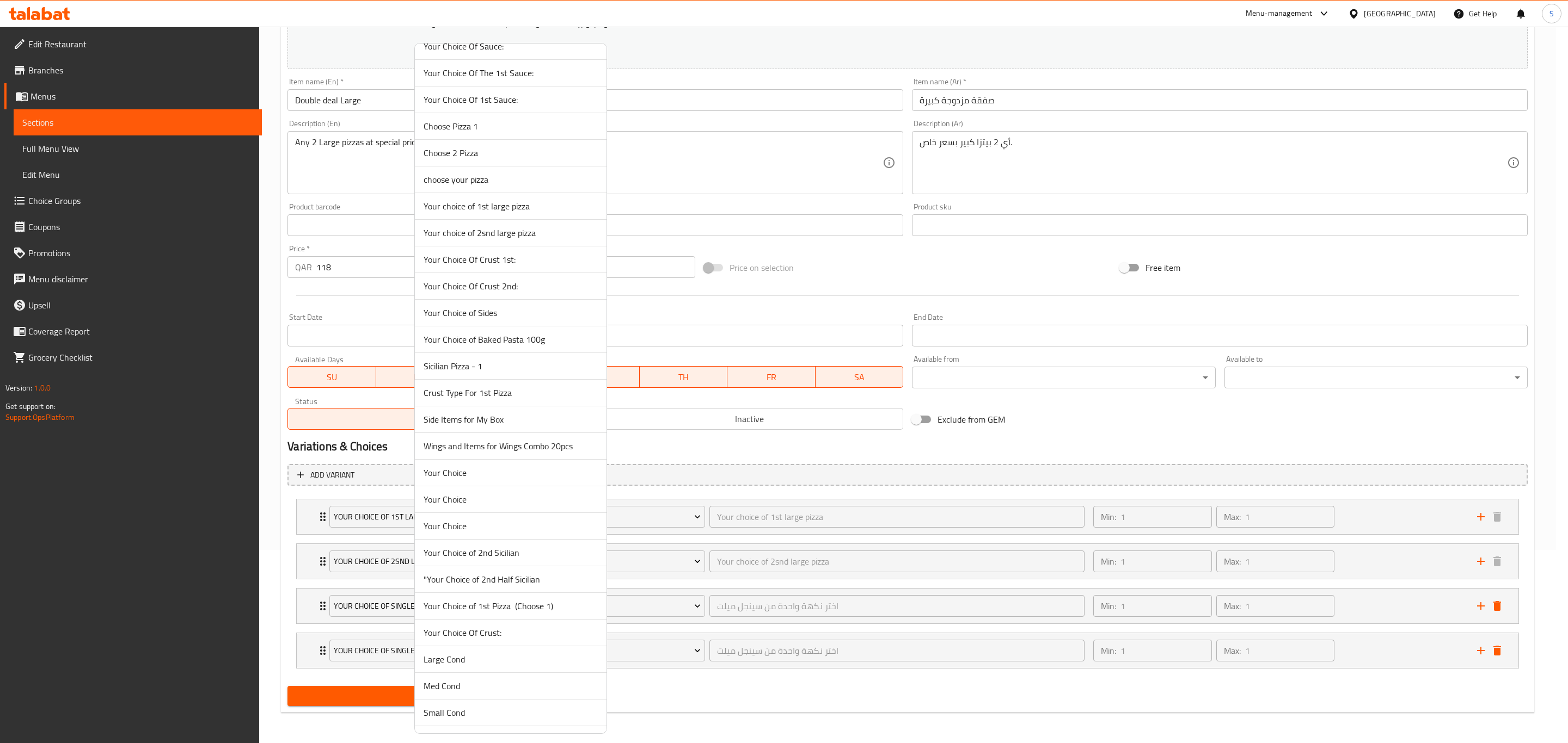
click at [509, 266] on span "Your Choice Of Crust 1st:" at bounding box center [510, 259] width 174 height 13
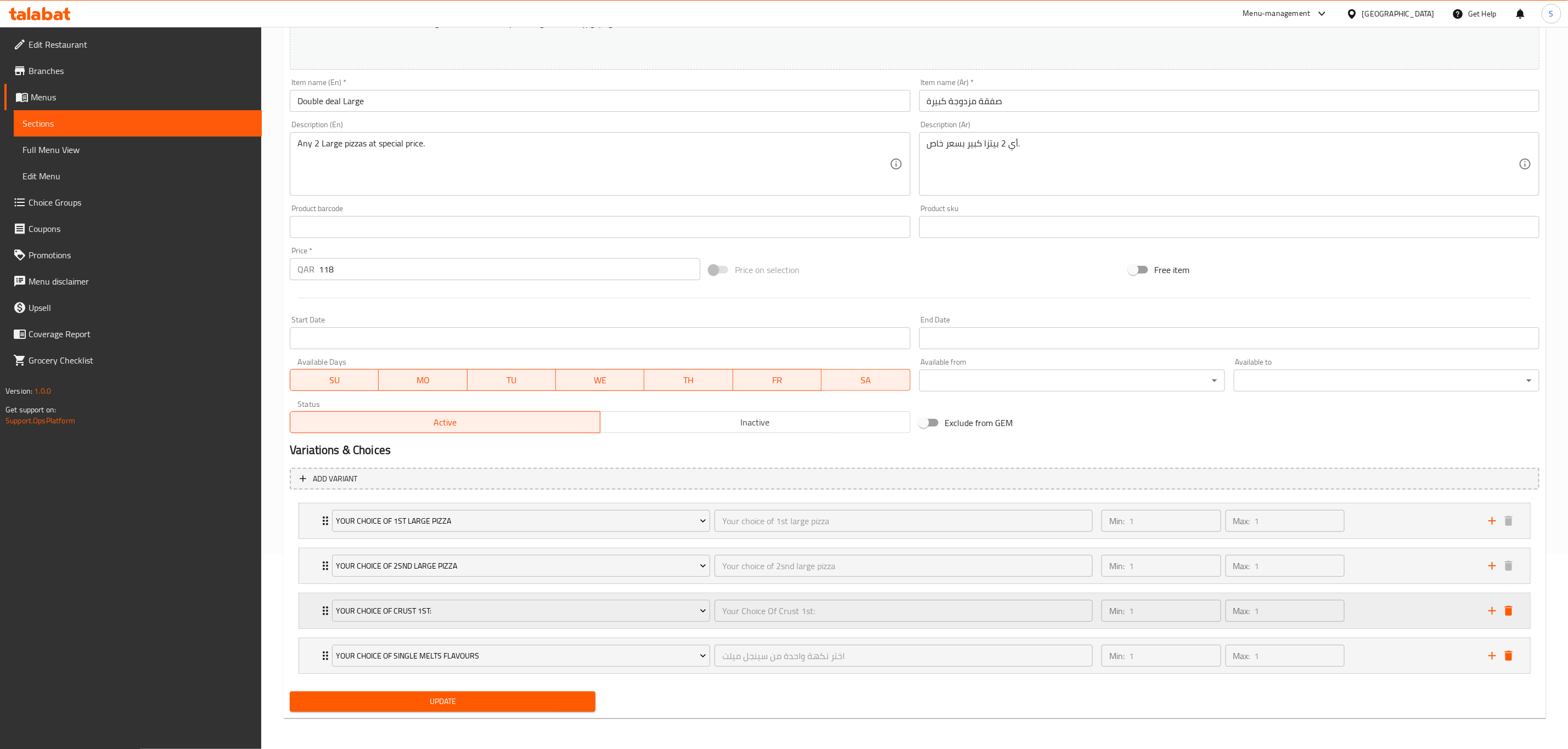
click at [1408, 610] on div "Min: 1 ​ Max: 1 ​" at bounding box center [1288, 610] width 387 height 35
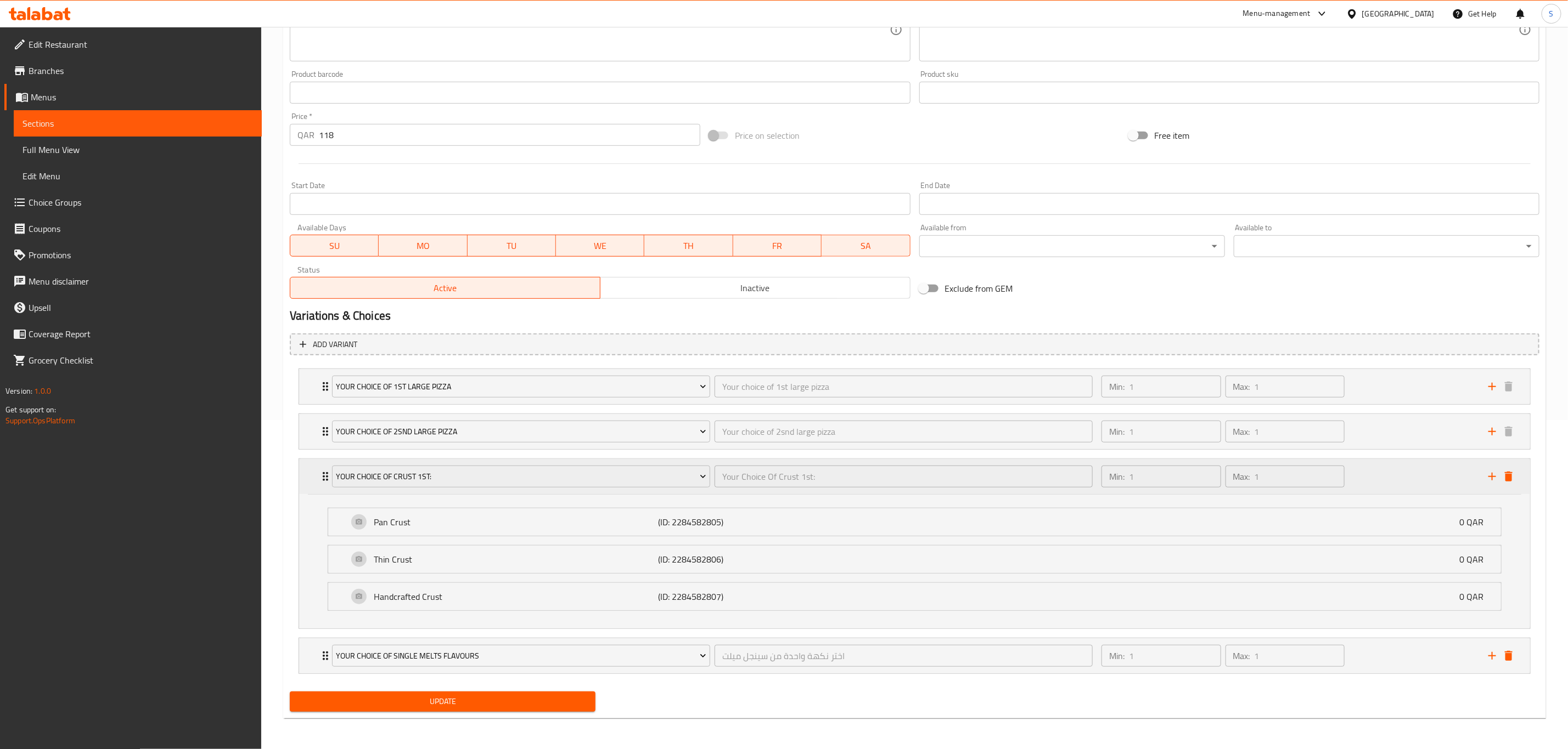
click at [1398, 465] on div "Min: 1 ​ Max: 1 ​" at bounding box center [1288, 476] width 387 height 35
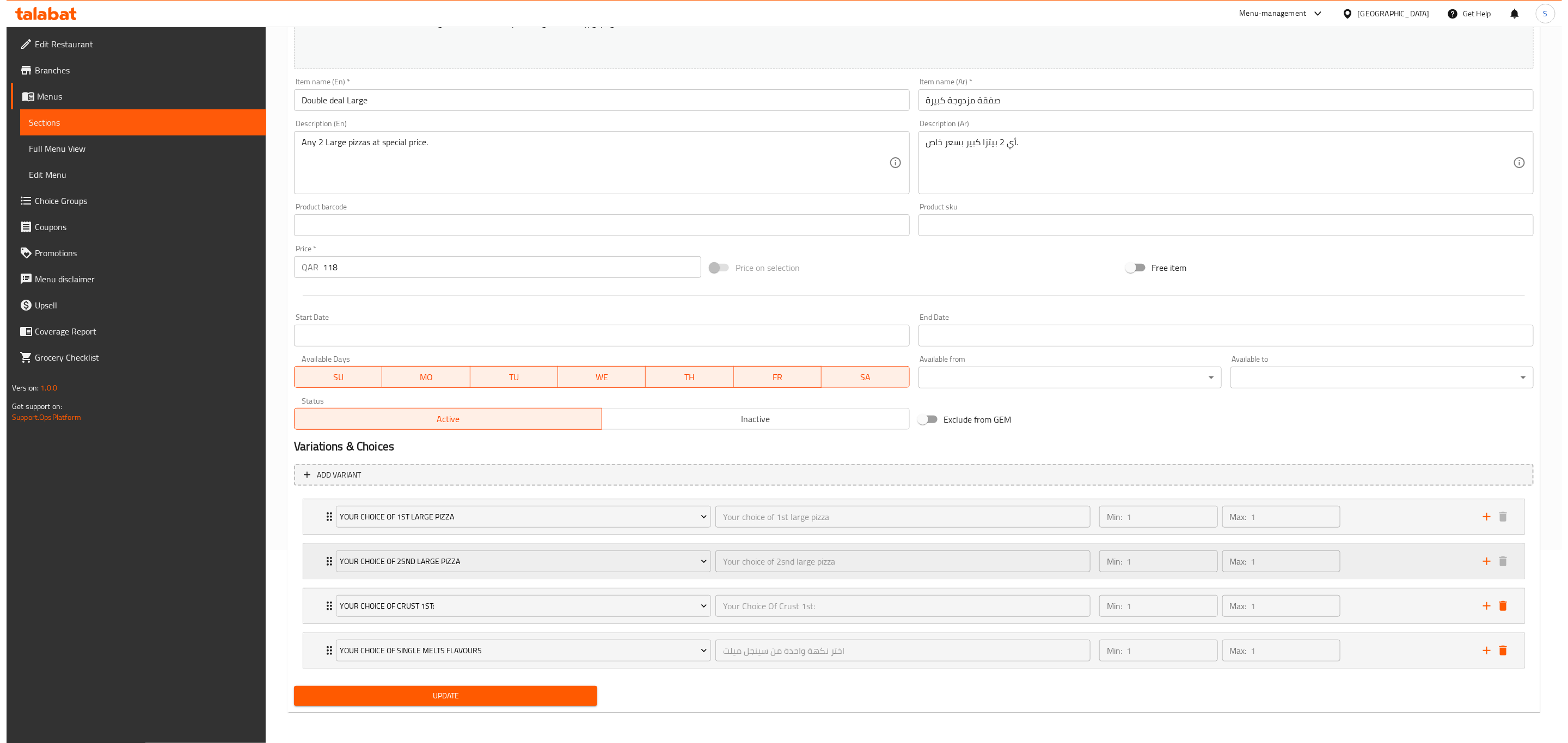
scroll to position [197, 0]
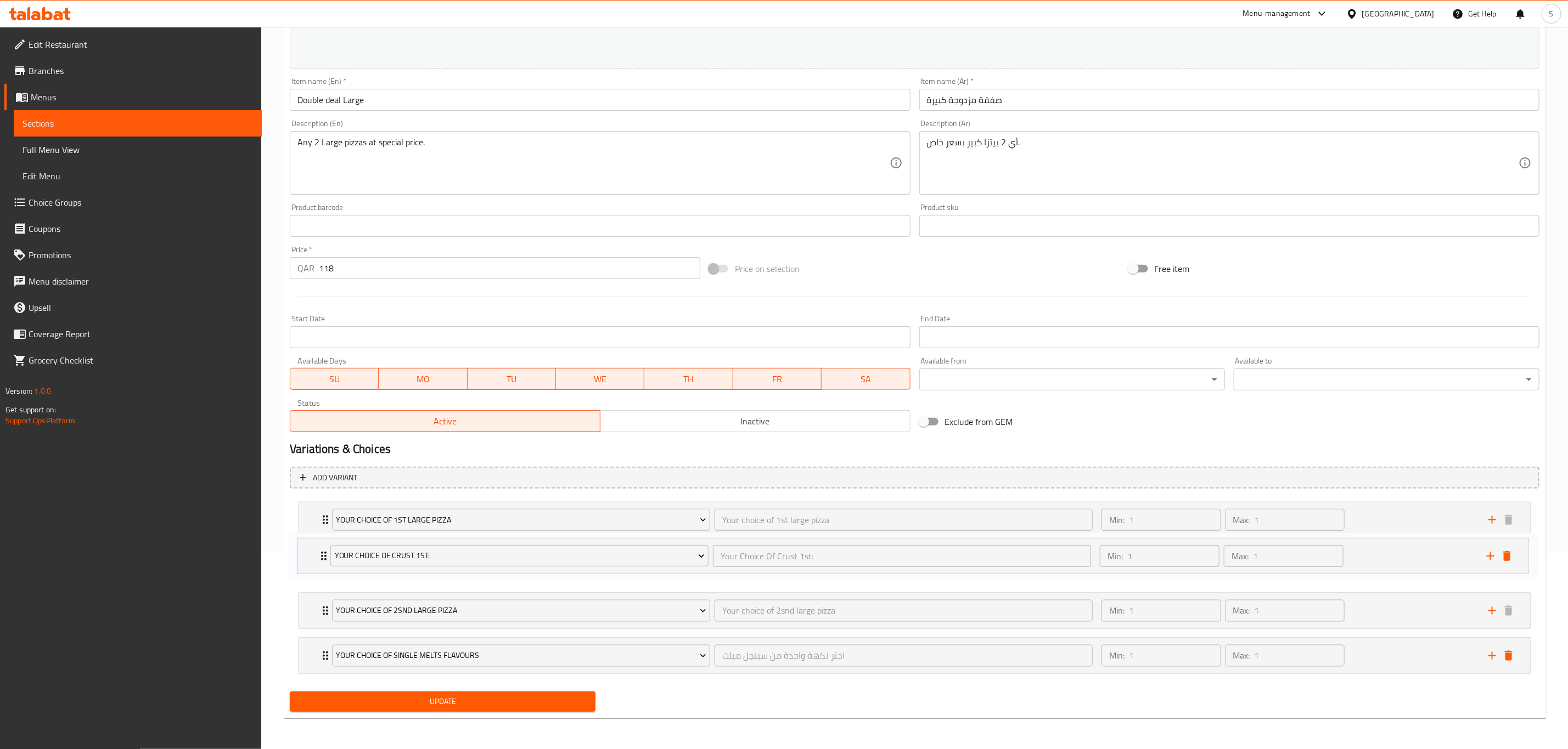
drag, startPoint x: 319, startPoint y: 595, endPoint x: 326, endPoint y: 566, distance: 29.8
click at [321, 551] on div "Your choice of 1st large pizza Your choice of 1st large pizza ​ Min: 1 ​ Max: 1…" at bounding box center [915, 588] width 1250 height 181
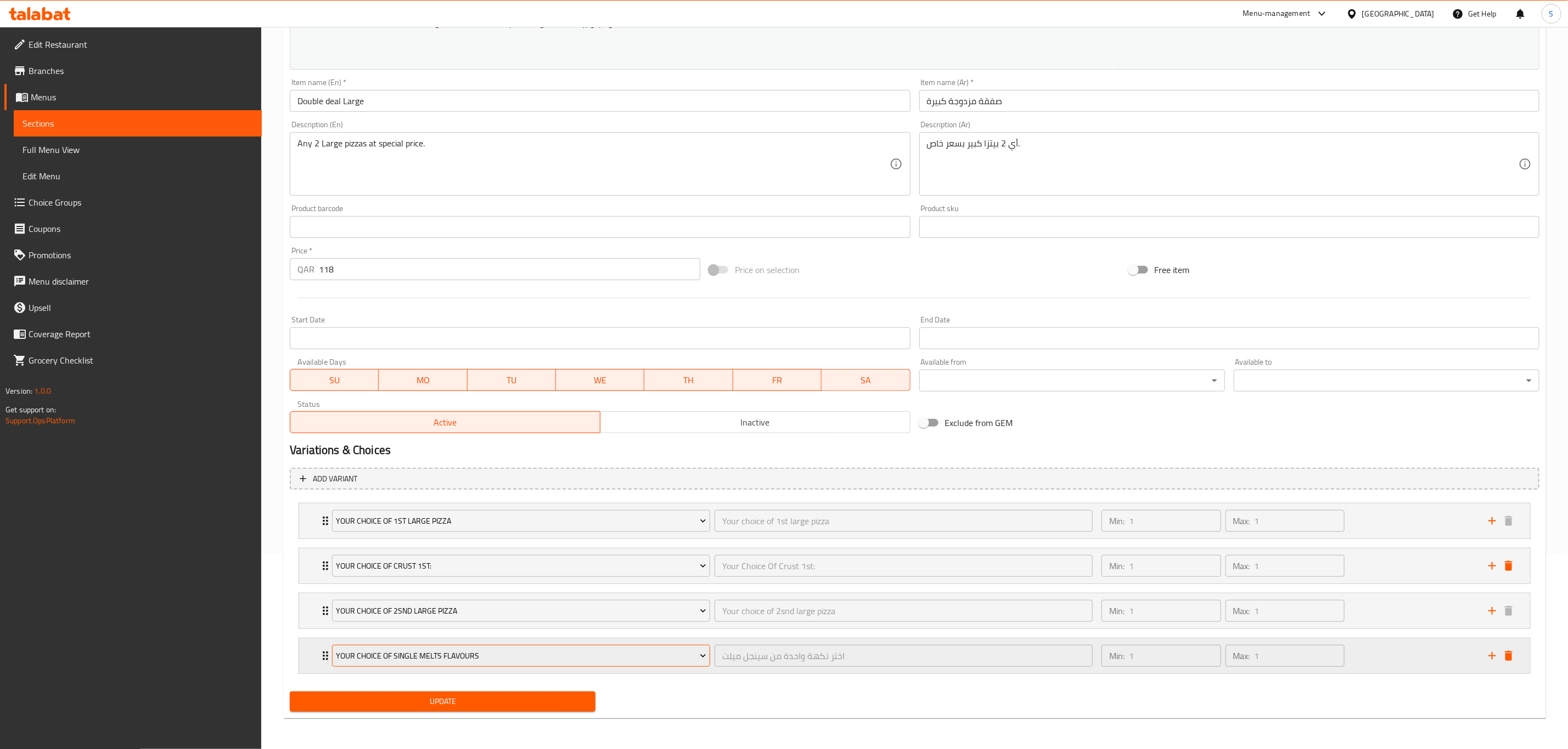
click at [654, 655] on span "Your Choice of Single Melts Flavours" at bounding box center [521, 656] width 370 height 14
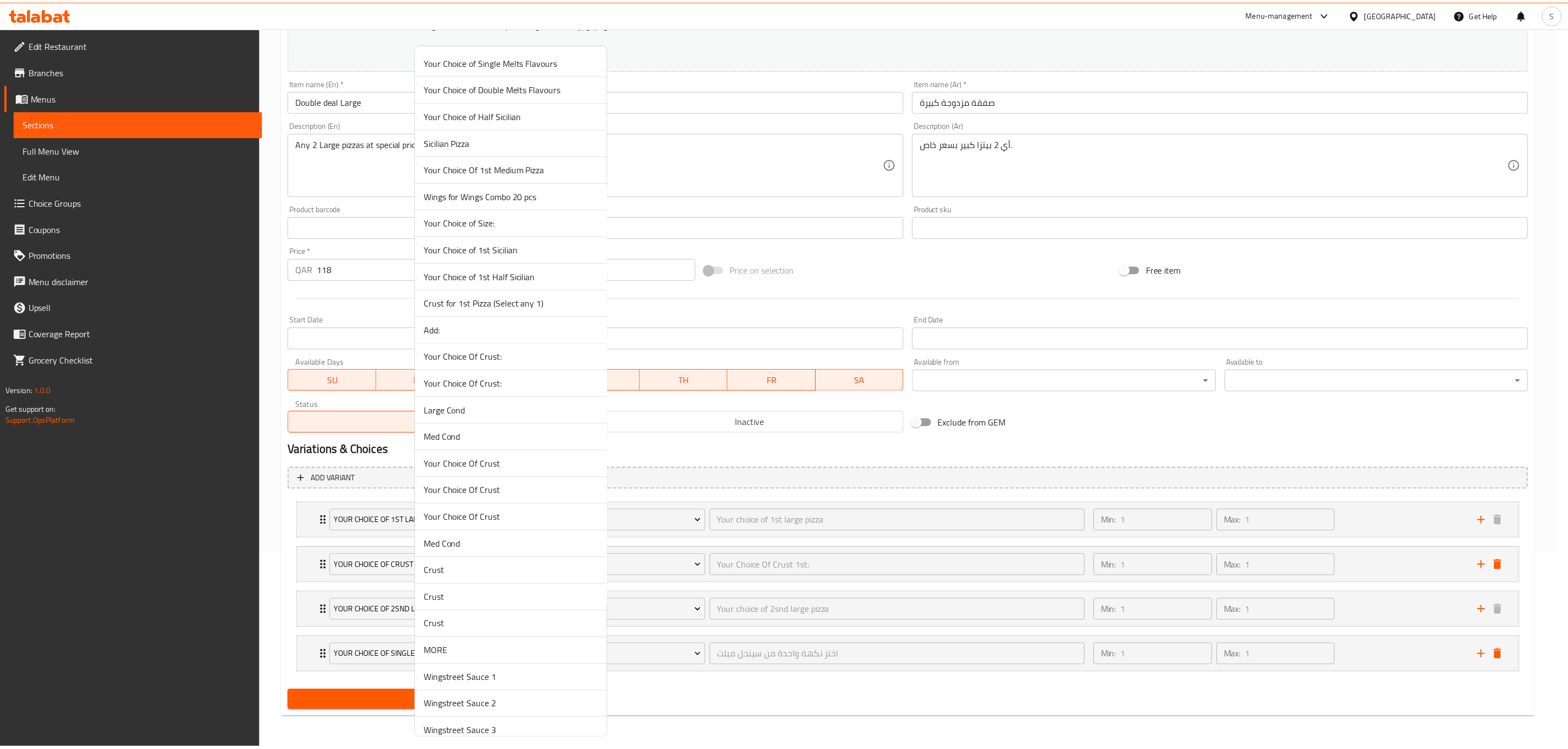
scroll to position [646, 0]
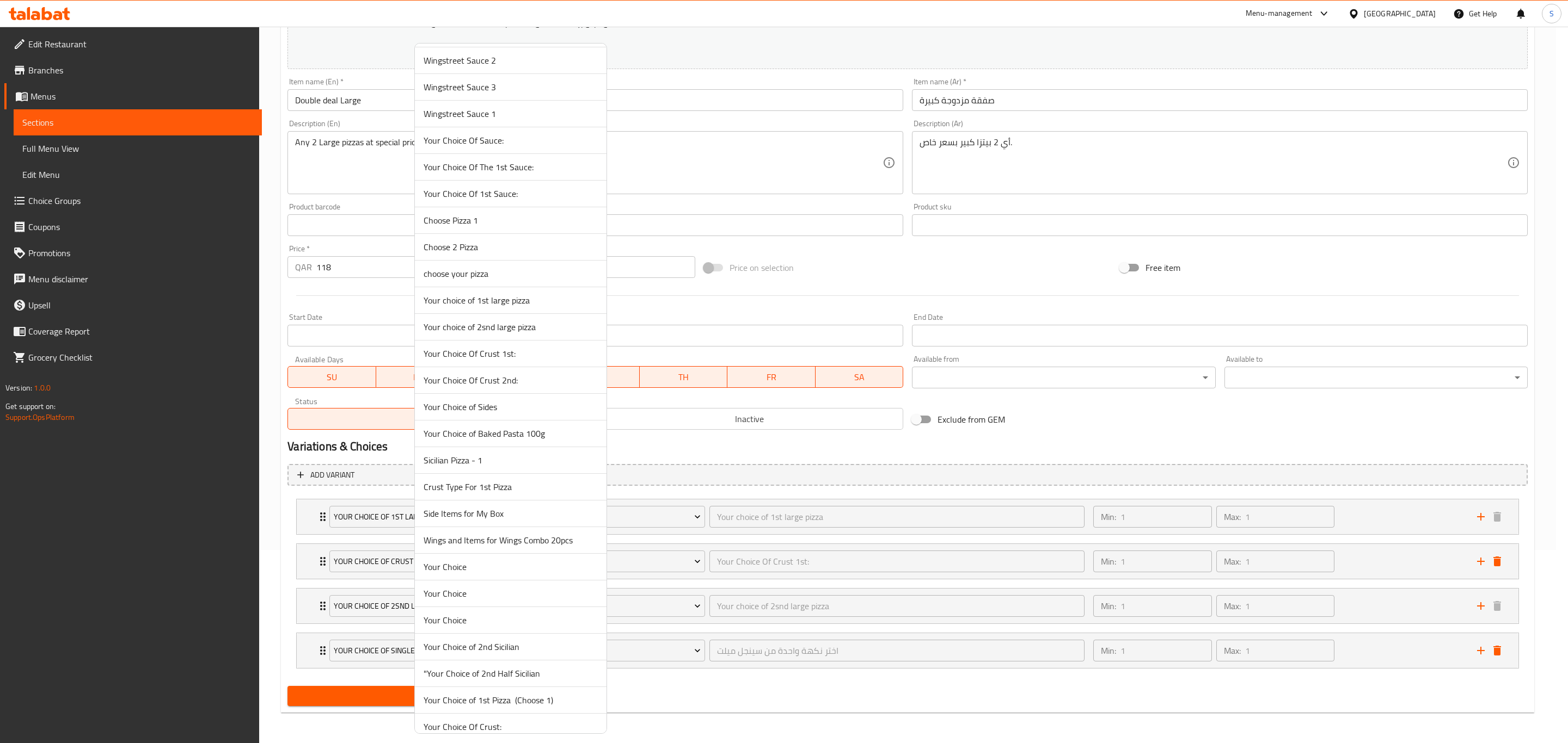
click at [532, 387] on span "Your Choice Of Crust 2nd:" at bounding box center [510, 380] width 174 height 13
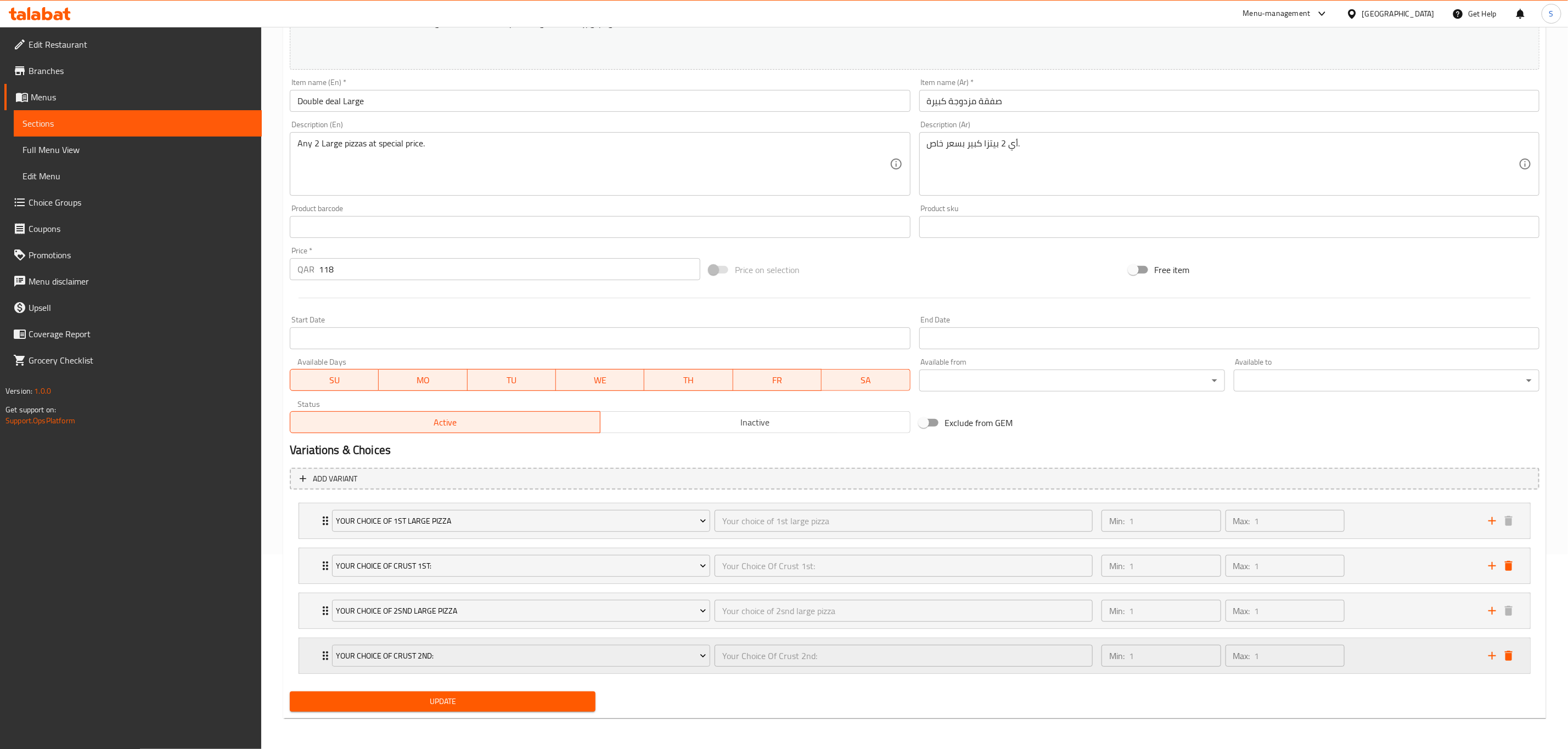
click at [1375, 655] on div "Min: 1 ​ Max: 1 ​" at bounding box center [1288, 655] width 387 height 35
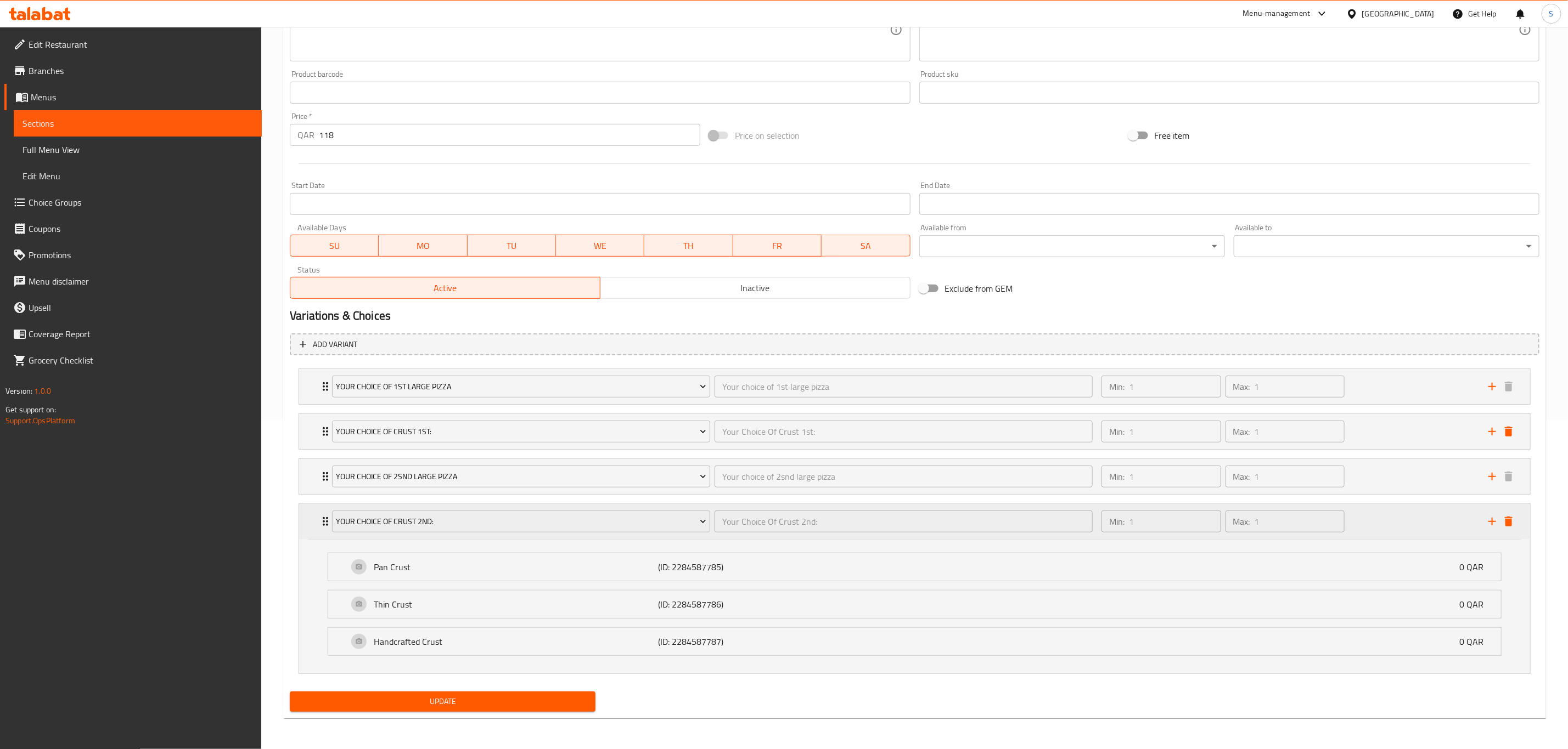
click at [1386, 517] on div "Min: 1 ​ Max: 1 ​" at bounding box center [1288, 521] width 387 height 35
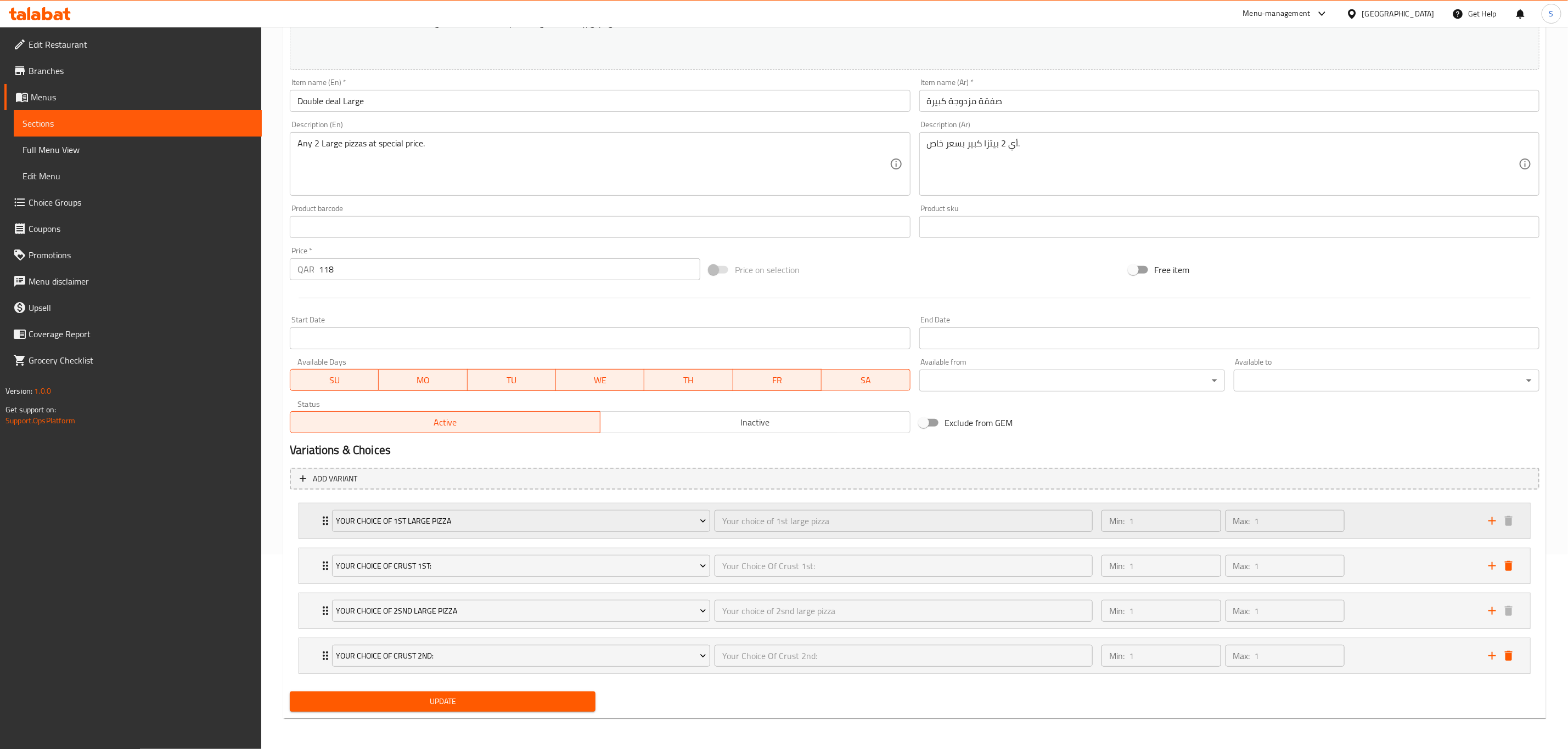
scroll to position [198, 0]
click at [488, 696] on span "Update" at bounding box center [442, 702] width 288 height 14
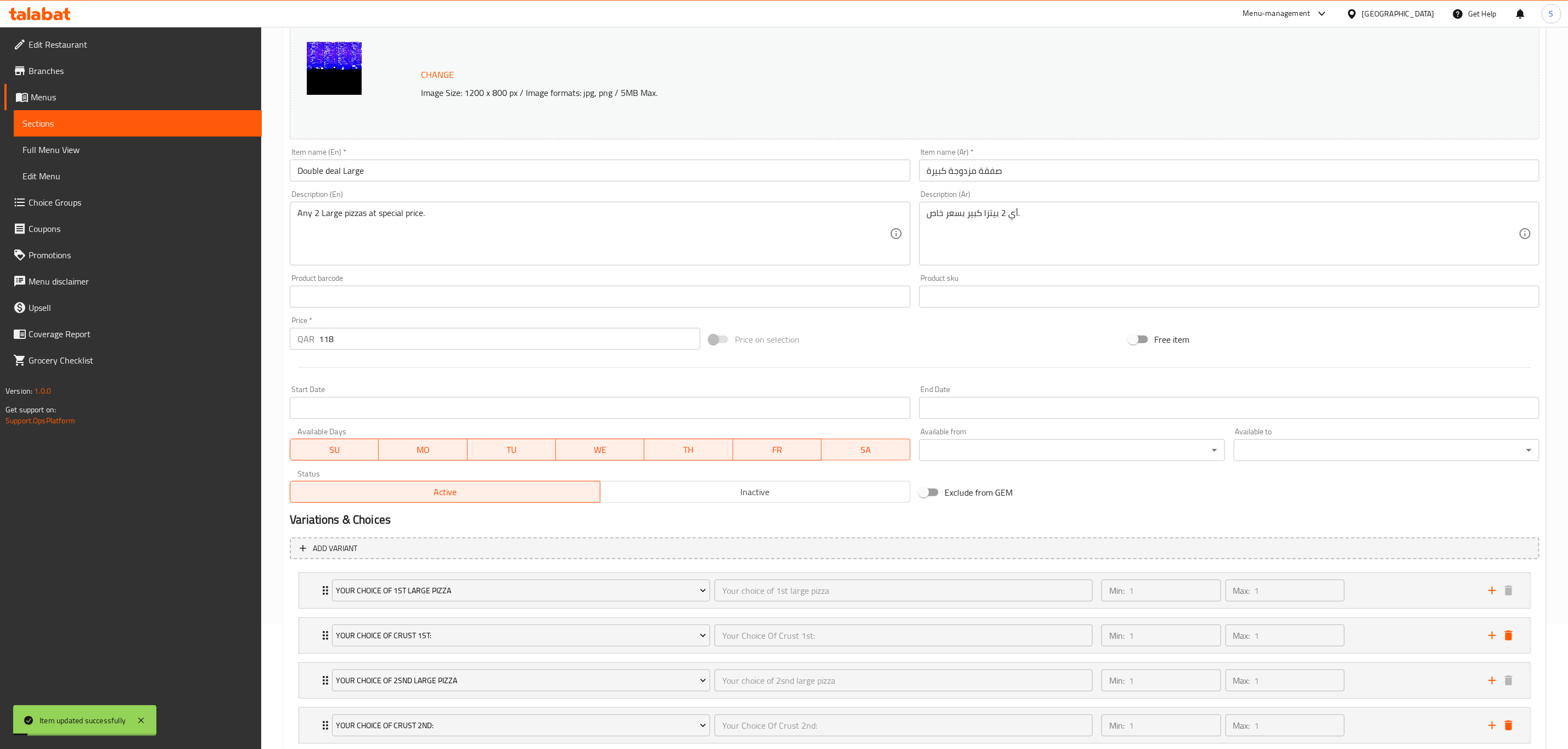
scroll to position [0, 0]
